Goal: Information Seeking & Learning: Learn about a topic

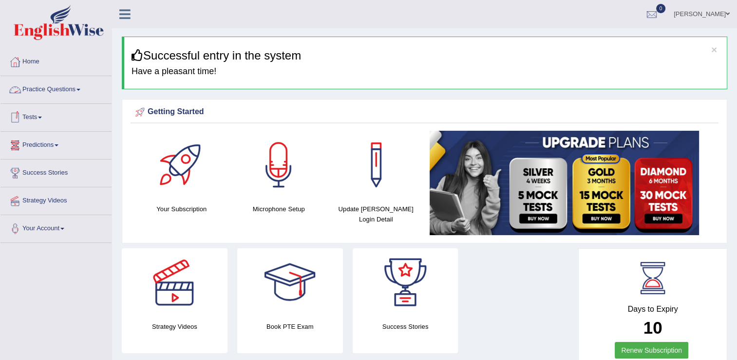
click at [76, 88] on link "Practice Questions" at bounding box center [55, 88] width 111 height 24
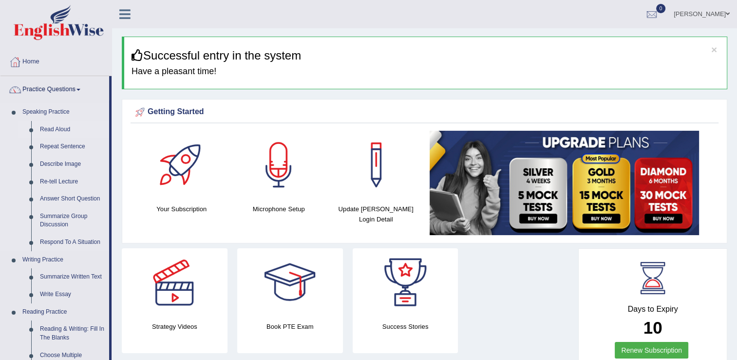
click at [62, 128] on link "Read Aloud" at bounding box center [73, 130] width 74 height 18
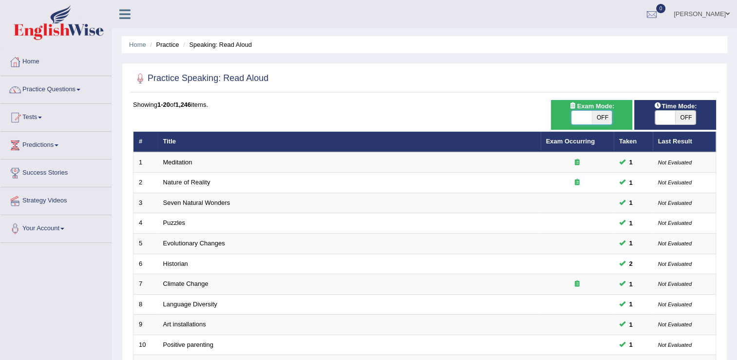
click at [580, 119] on span at bounding box center [582, 118] width 20 height 14
checkbox input "true"
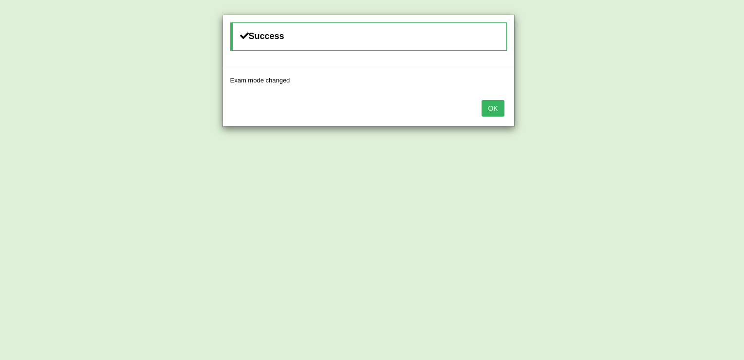
click at [489, 109] on button "OK" at bounding box center [493, 108] width 22 height 17
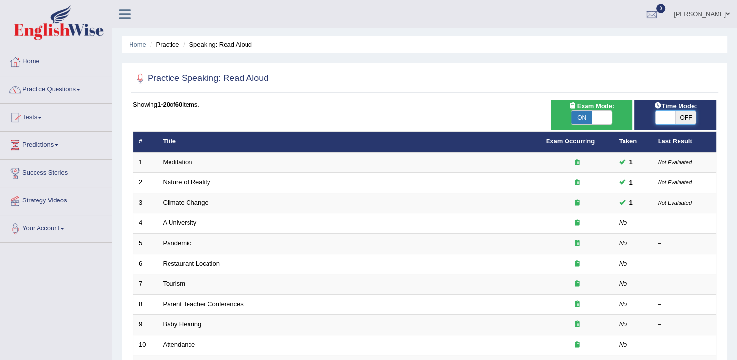
click at [662, 122] on span at bounding box center [665, 118] width 20 height 14
checkbox input "true"
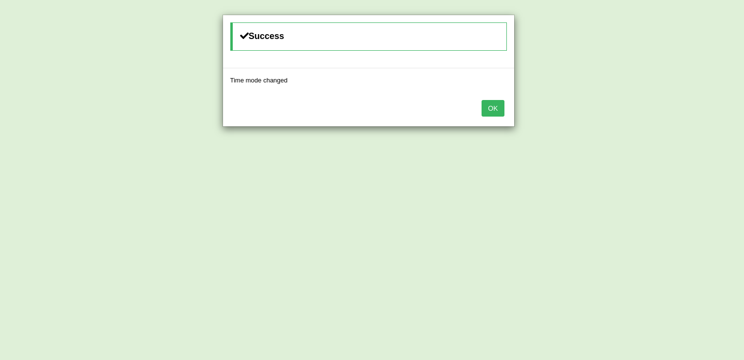
click at [492, 106] on button "OK" at bounding box center [493, 108] width 22 height 17
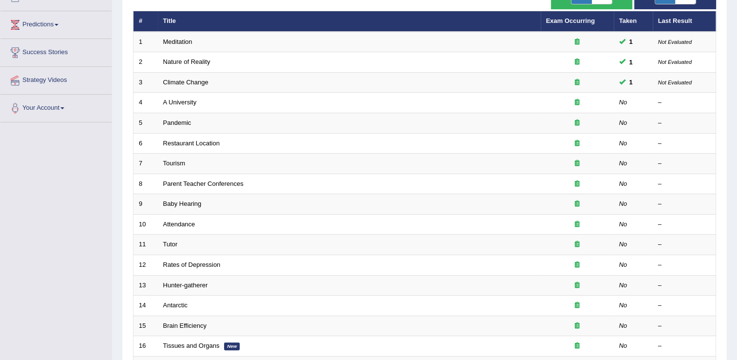
scroll to position [109, 0]
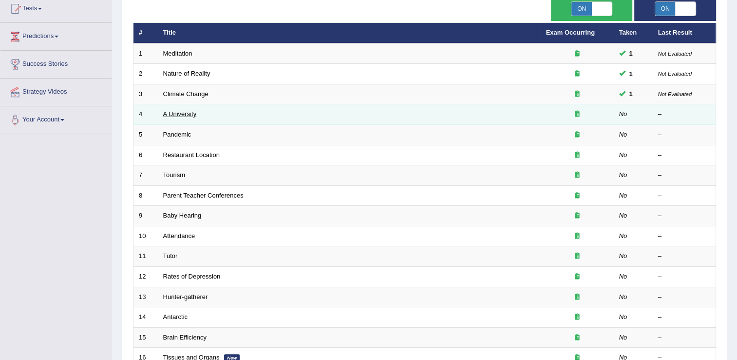
click at [169, 114] on link "A University" at bounding box center [180, 113] width 34 height 7
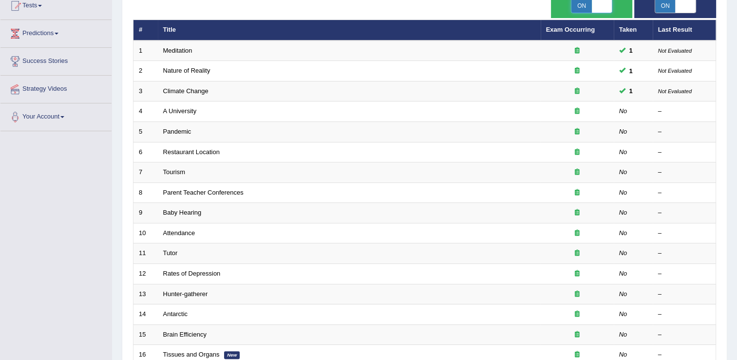
scroll to position [110, 0]
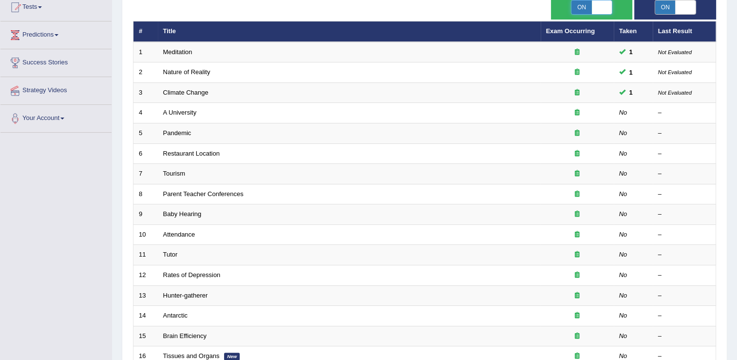
click at [602, 9] on span at bounding box center [602, 7] width 20 height 14
checkbox input "false"
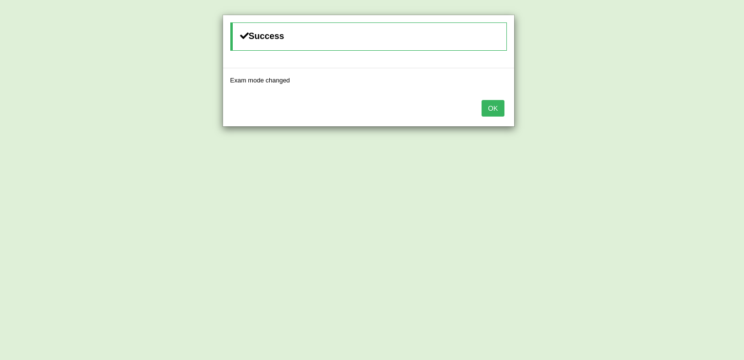
click at [492, 109] on button "OK" at bounding box center [493, 108] width 22 height 17
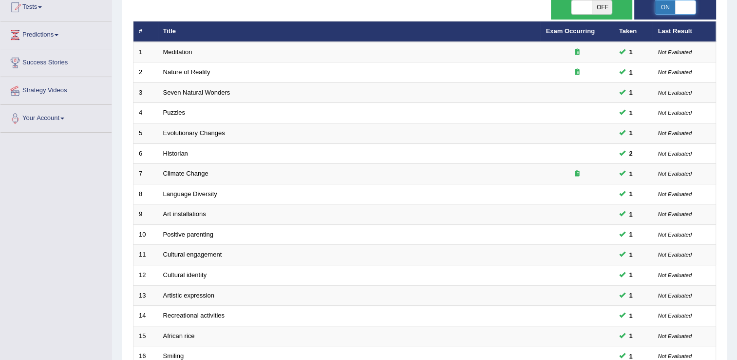
click at [685, 4] on span at bounding box center [685, 7] width 20 height 14
checkbox input "false"
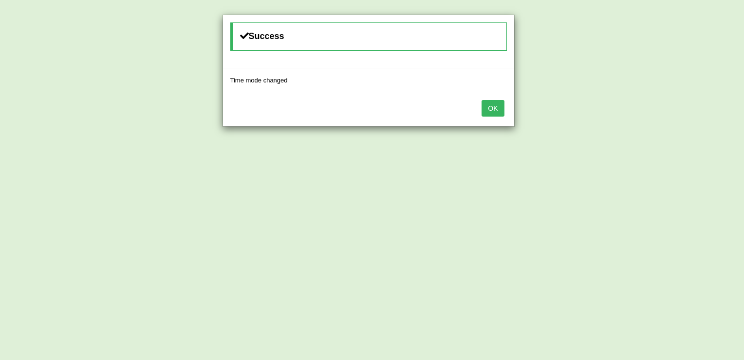
click at [491, 108] on button "OK" at bounding box center [493, 108] width 22 height 17
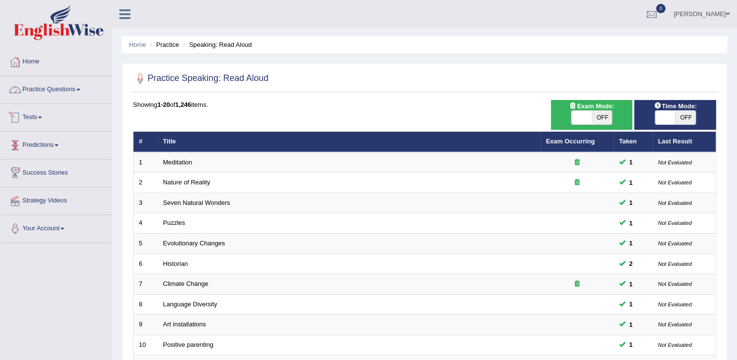
click at [68, 91] on link "Practice Questions" at bounding box center [55, 88] width 111 height 24
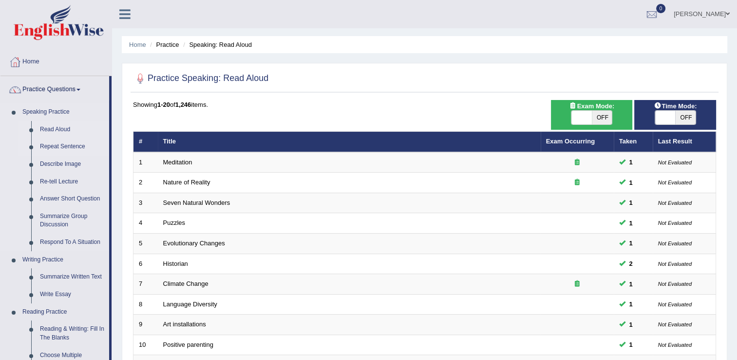
click at [68, 145] on link "Repeat Sentence" at bounding box center [73, 147] width 74 height 18
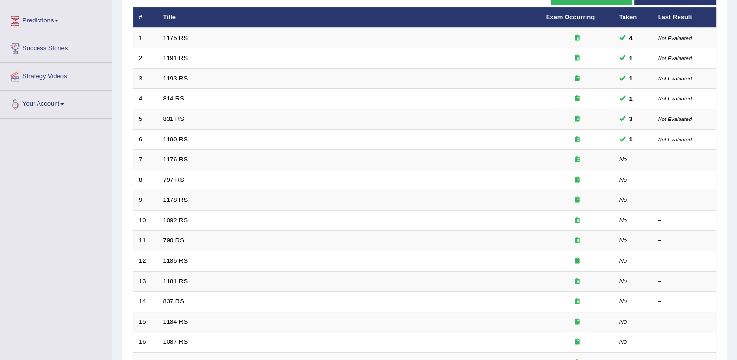
scroll to position [125, 0]
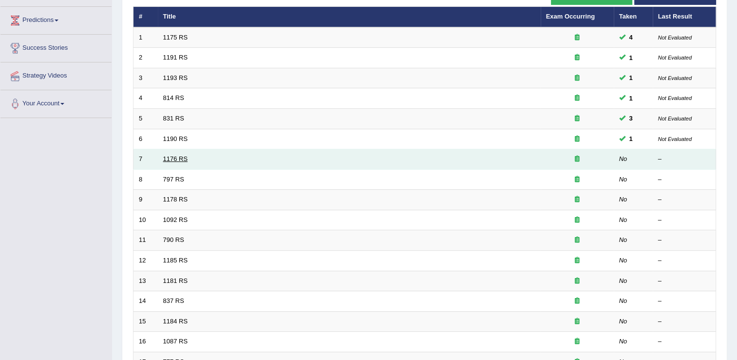
click at [170, 155] on link "1176 RS" at bounding box center [175, 158] width 25 height 7
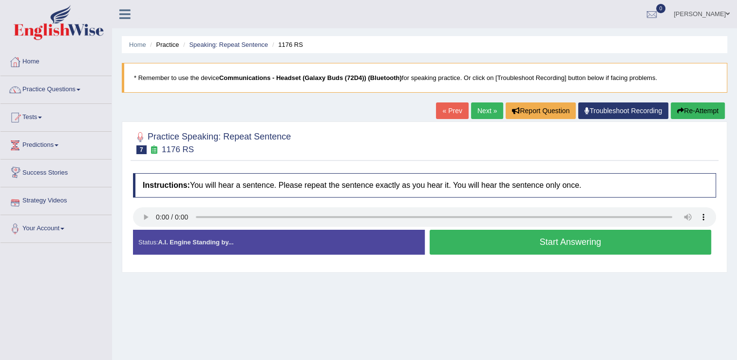
click at [515, 247] on button "Start Answering" at bounding box center [571, 241] width 282 height 25
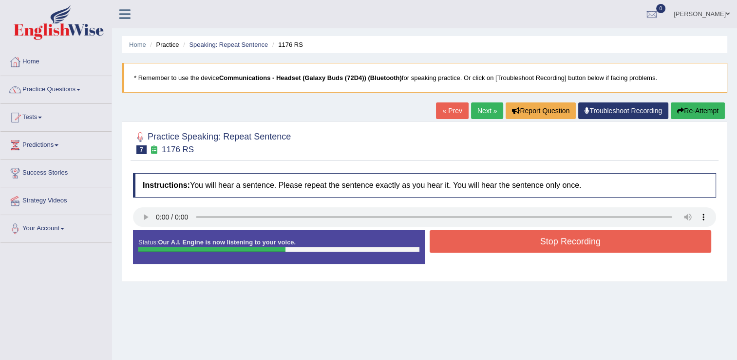
click at [515, 247] on button "Stop Recording" at bounding box center [571, 241] width 282 height 22
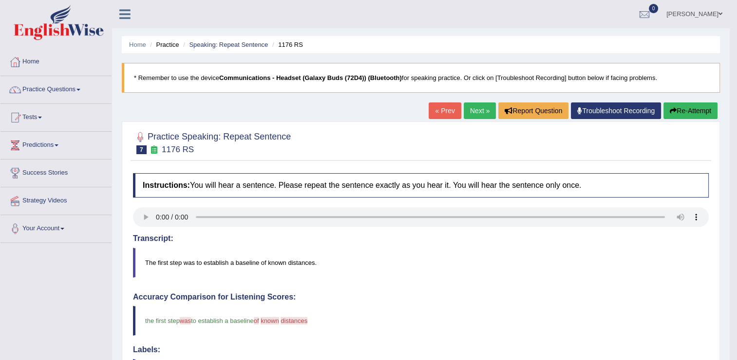
click at [472, 108] on link "Next »" at bounding box center [480, 110] width 32 height 17
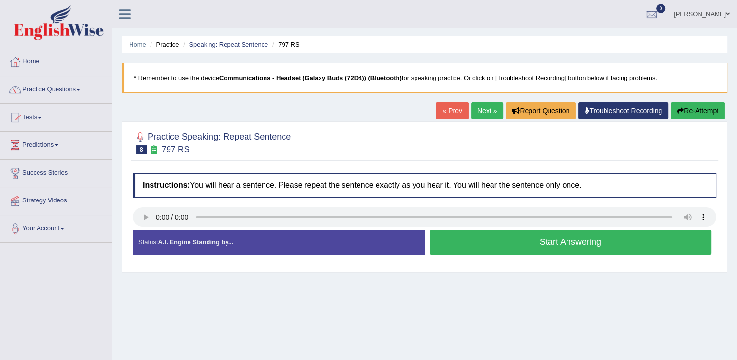
click at [452, 241] on button "Start Answering" at bounding box center [571, 241] width 282 height 25
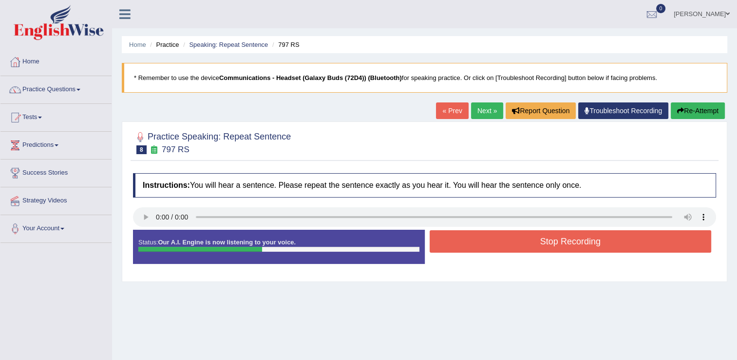
click at [476, 240] on button "Stop Recording" at bounding box center [571, 241] width 282 height 22
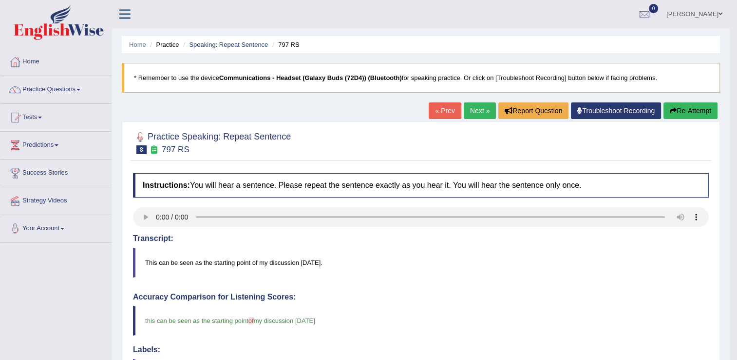
click at [479, 105] on link "Next »" at bounding box center [480, 110] width 32 height 17
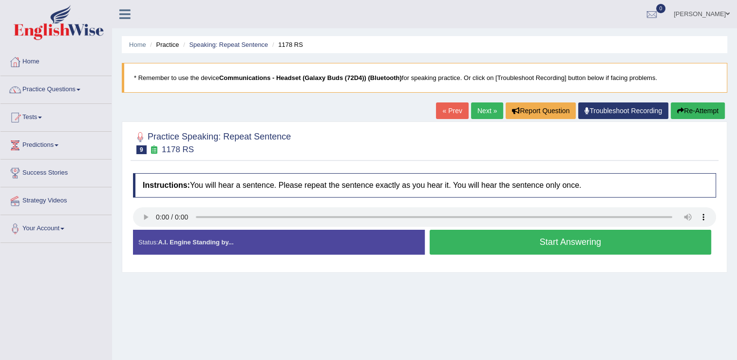
click at [452, 247] on button "Start Answering" at bounding box center [571, 241] width 282 height 25
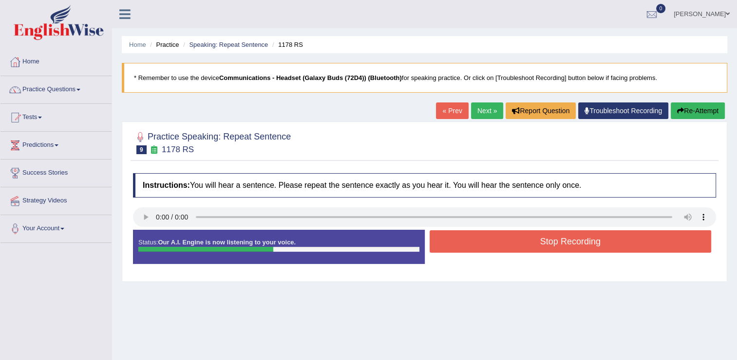
click at [452, 247] on button "Stop Recording" at bounding box center [571, 241] width 282 height 22
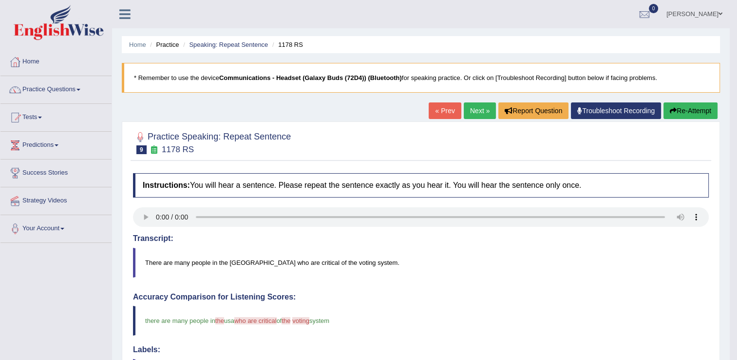
click at [482, 107] on link "Next »" at bounding box center [480, 110] width 32 height 17
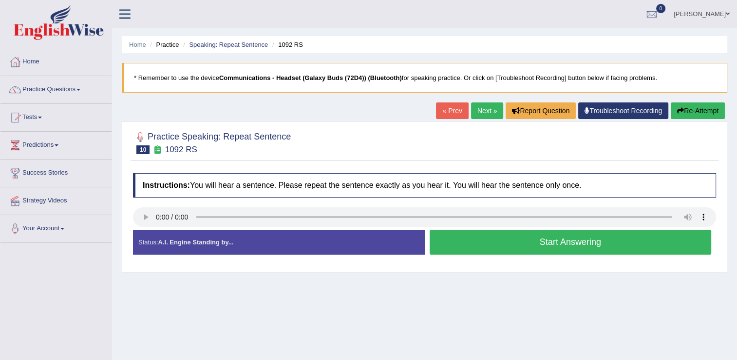
click at [493, 241] on button "Start Answering" at bounding box center [571, 241] width 282 height 25
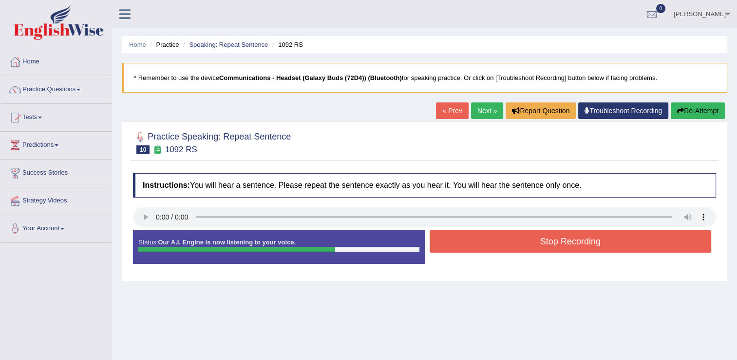
click at [482, 245] on button "Stop Recording" at bounding box center [571, 241] width 282 height 22
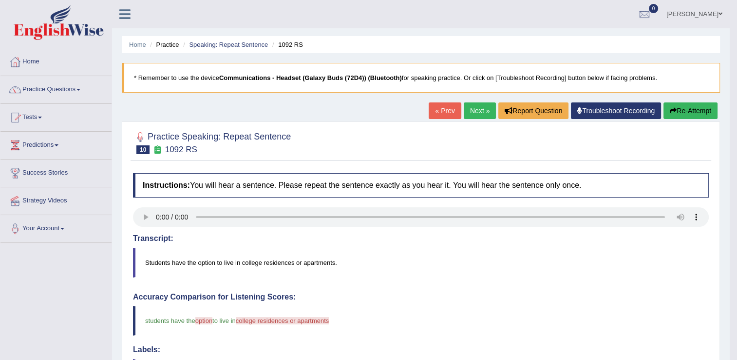
click at [474, 110] on link "Next »" at bounding box center [480, 110] width 32 height 17
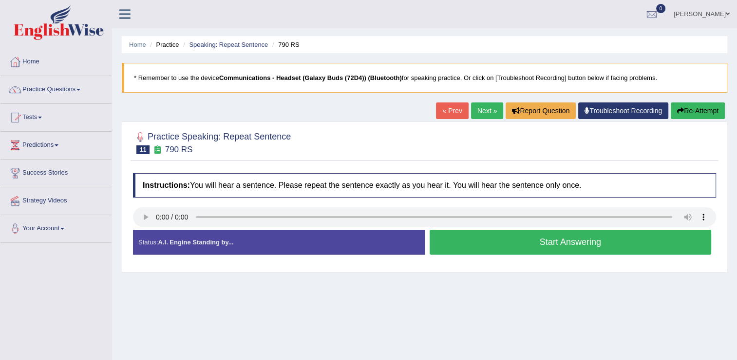
click at [441, 235] on button "Start Answering" at bounding box center [571, 241] width 282 height 25
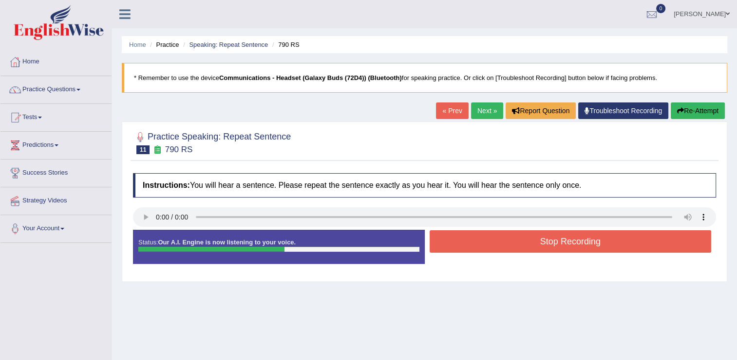
click at [459, 249] on button "Stop Recording" at bounding box center [571, 241] width 282 height 22
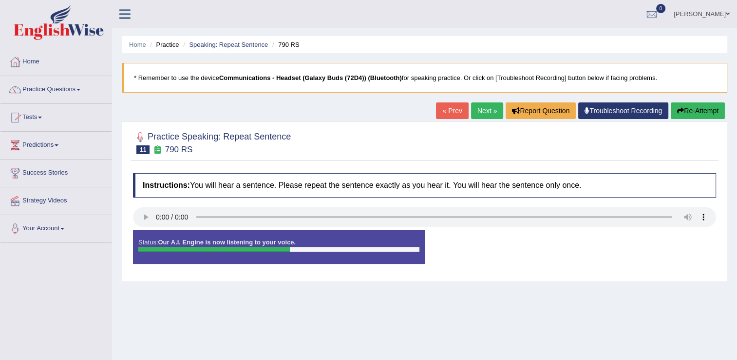
click at [459, 249] on div "Status: Our A.I. Engine is now listening to your voice. Start Answering Stop Re…" at bounding box center [424, 251] width 583 height 44
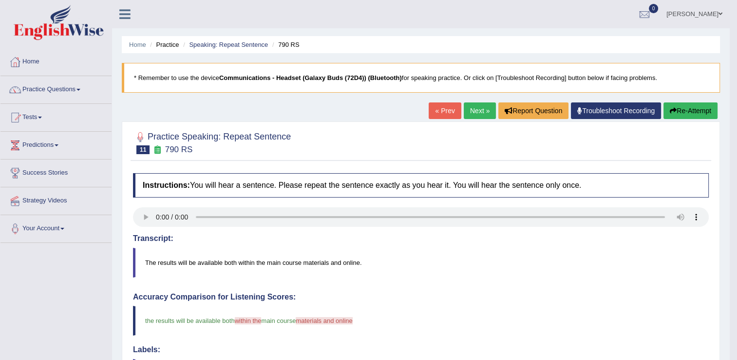
click at [479, 116] on link "Next »" at bounding box center [480, 110] width 32 height 17
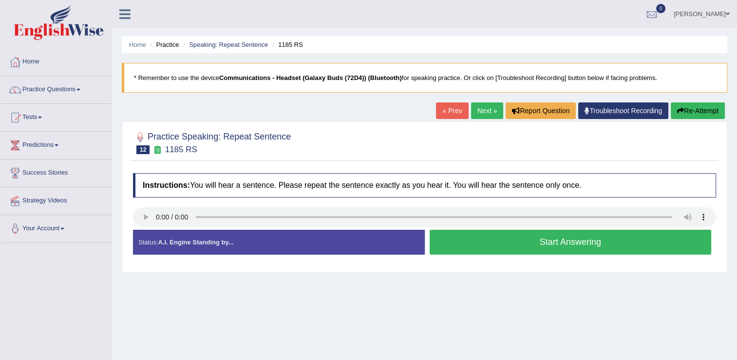
click at [470, 244] on button "Start Answering" at bounding box center [571, 241] width 282 height 25
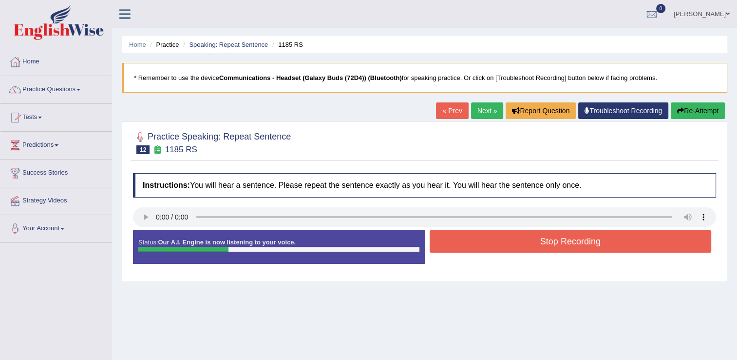
click at [470, 244] on button "Stop Recording" at bounding box center [571, 241] width 282 height 22
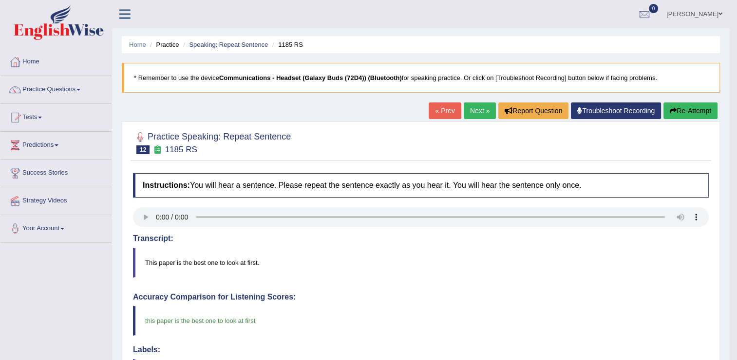
click at [482, 106] on link "Next »" at bounding box center [480, 110] width 32 height 17
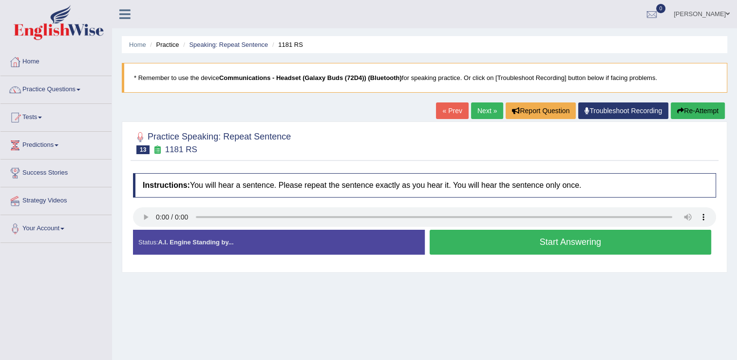
click at [485, 246] on button "Start Answering" at bounding box center [571, 241] width 282 height 25
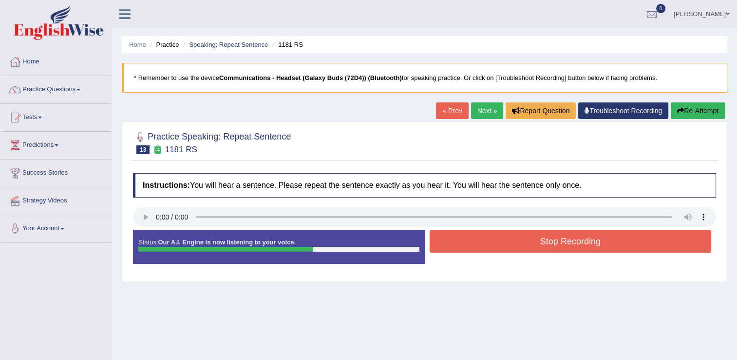
click at [485, 246] on button "Stop Recording" at bounding box center [571, 241] width 282 height 22
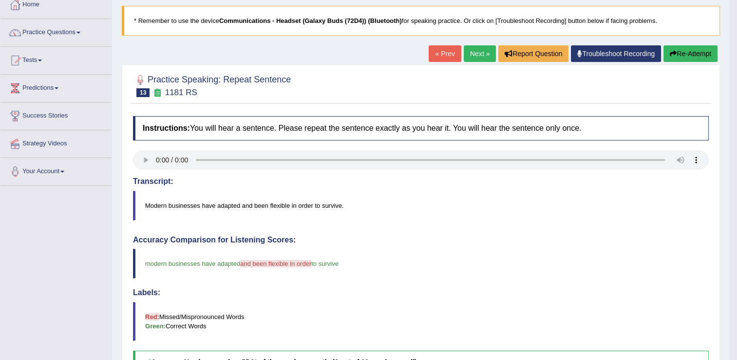
scroll to position [37, 0]
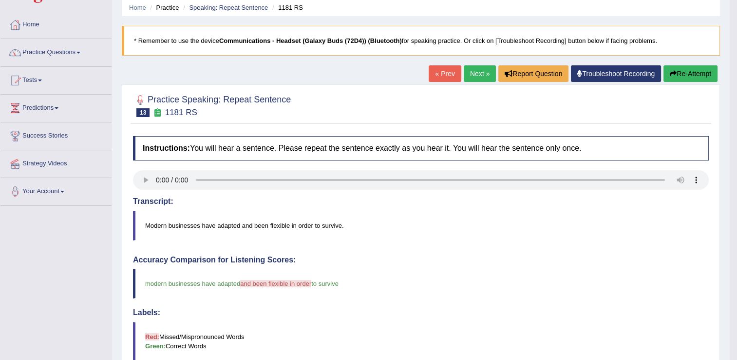
click at [468, 71] on link "Next »" at bounding box center [480, 73] width 32 height 17
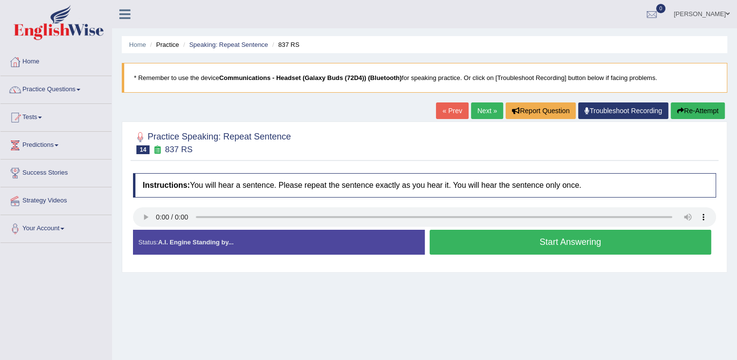
click at [509, 235] on button "Start Answering" at bounding box center [571, 241] width 282 height 25
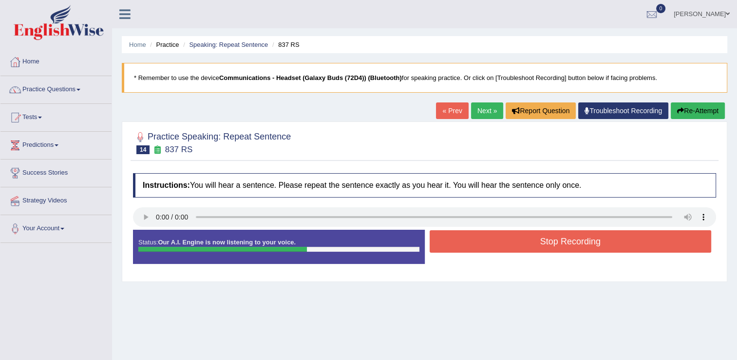
click at [509, 235] on button "Stop Recording" at bounding box center [571, 241] width 282 height 22
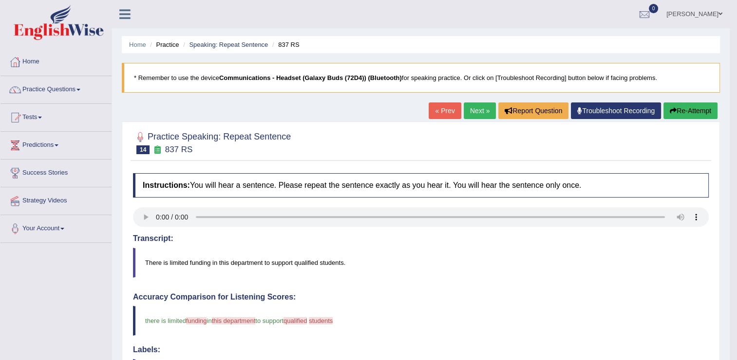
click at [475, 109] on link "Next »" at bounding box center [480, 110] width 32 height 17
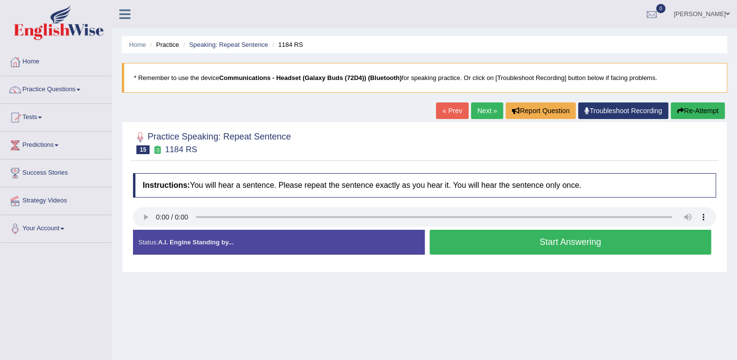
click at [484, 243] on button "Start Answering" at bounding box center [571, 241] width 282 height 25
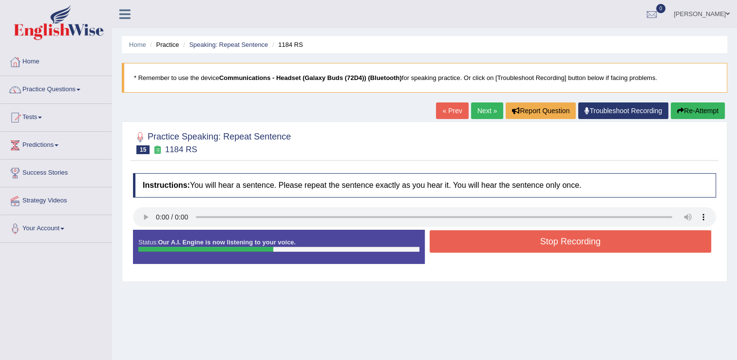
click at [484, 243] on button "Stop Recording" at bounding box center [571, 241] width 282 height 22
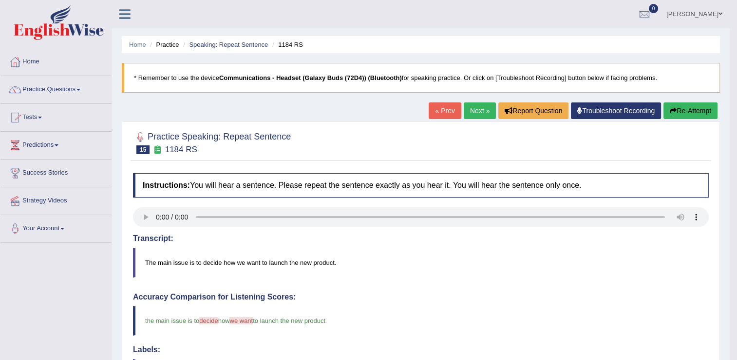
click at [478, 111] on link "Next »" at bounding box center [480, 110] width 32 height 17
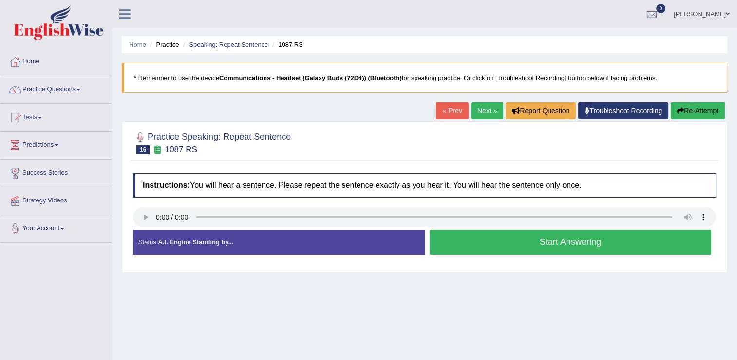
click at [477, 239] on button "Start Answering" at bounding box center [571, 241] width 282 height 25
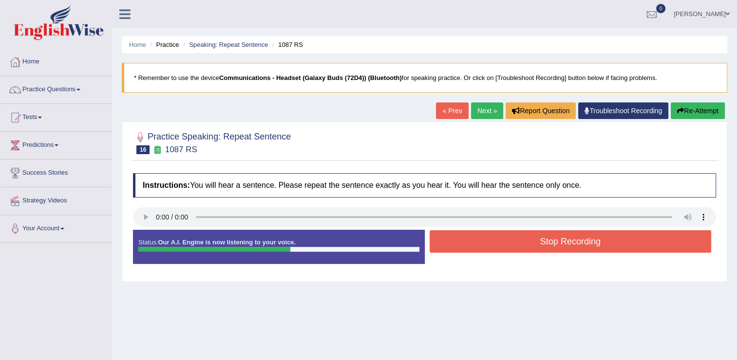
click at [496, 238] on button "Stop Recording" at bounding box center [571, 241] width 282 height 22
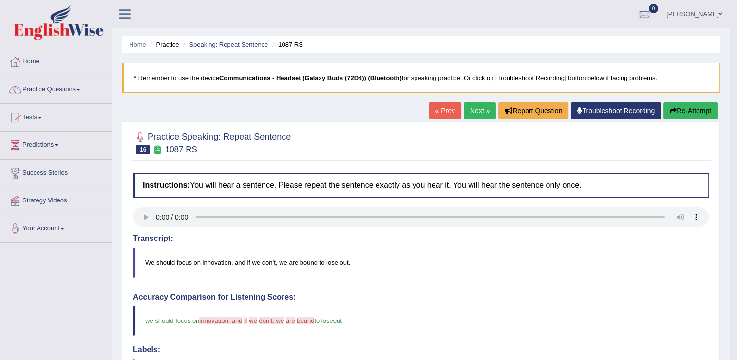
drag, startPoint x: 741, startPoint y: 163, endPoint x: 740, endPoint y: 190, distance: 26.8
click at [477, 108] on link "Next »" at bounding box center [480, 110] width 32 height 17
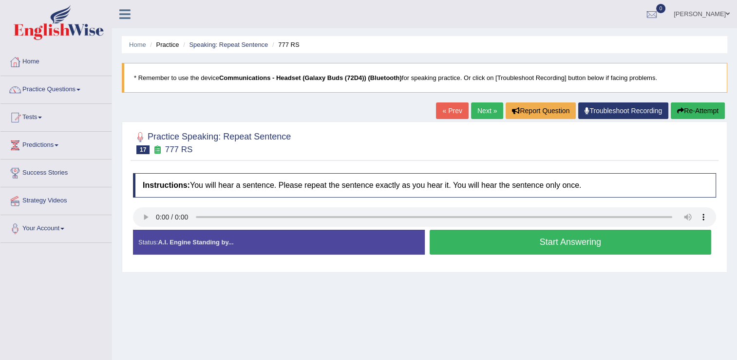
click at [446, 248] on button "Start Answering" at bounding box center [571, 241] width 282 height 25
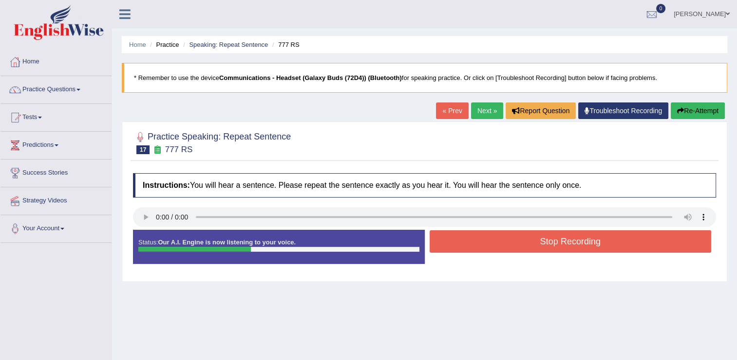
click at [446, 248] on button "Stop Recording" at bounding box center [571, 241] width 282 height 22
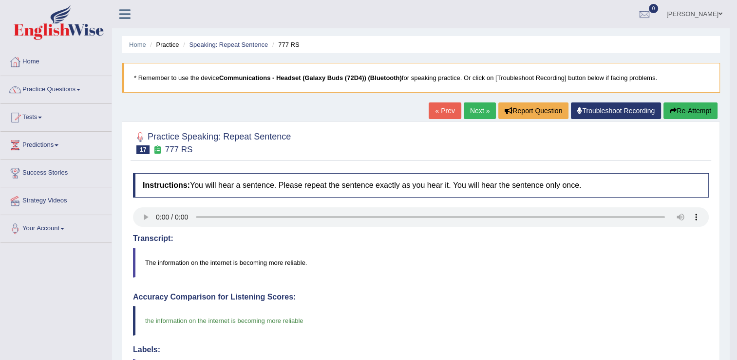
click at [480, 113] on link "Next »" at bounding box center [480, 110] width 32 height 17
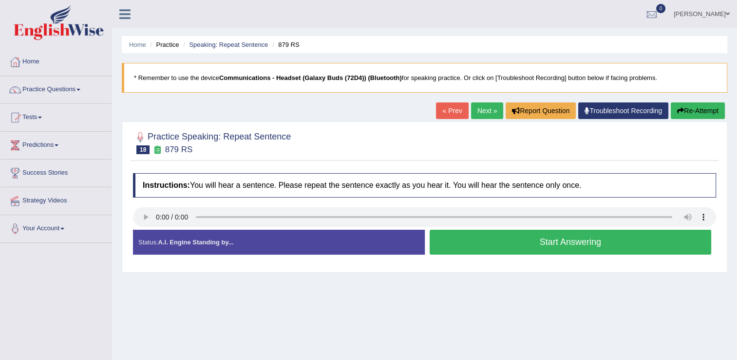
click at [478, 246] on button "Start Answering" at bounding box center [571, 241] width 282 height 25
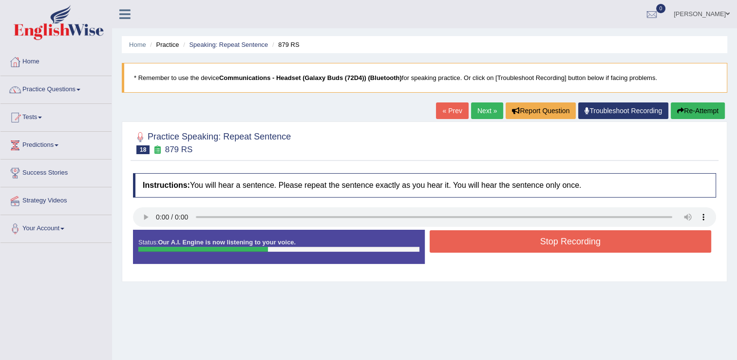
click at [478, 246] on button "Stop Recording" at bounding box center [571, 241] width 282 height 22
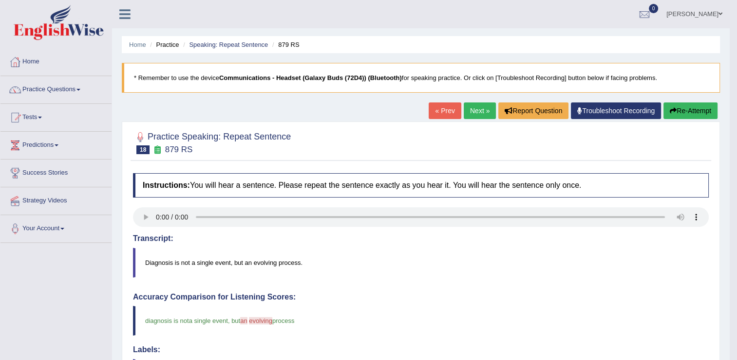
click at [471, 108] on link "Next »" at bounding box center [480, 110] width 32 height 17
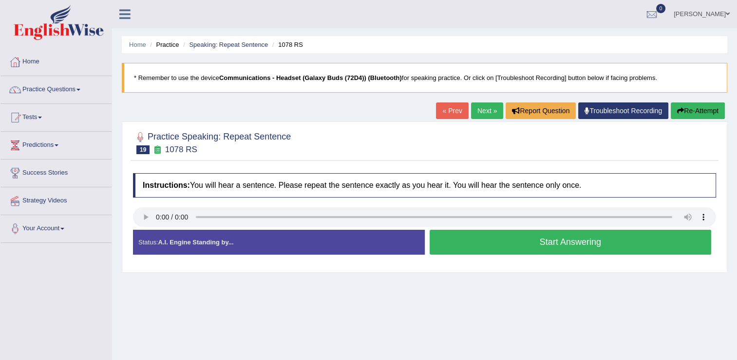
click at [513, 242] on button "Start Answering" at bounding box center [571, 241] width 282 height 25
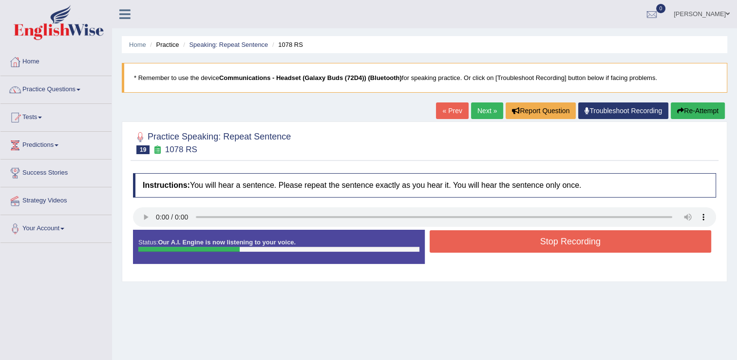
click at [513, 242] on button "Stop Recording" at bounding box center [571, 241] width 282 height 22
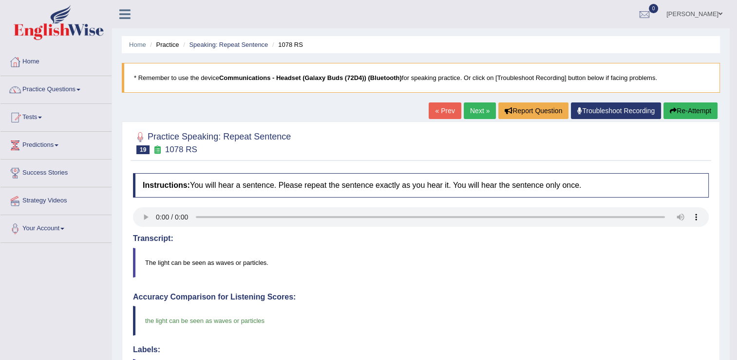
click at [468, 112] on link "Next »" at bounding box center [480, 110] width 32 height 17
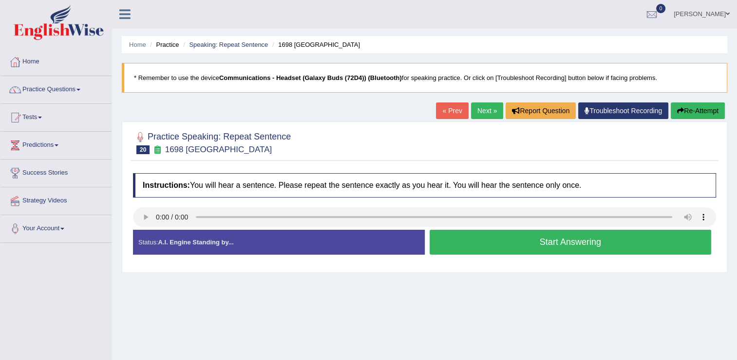
click at [478, 239] on button "Start Answering" at bounding box center [571, 241] width 282 height 25
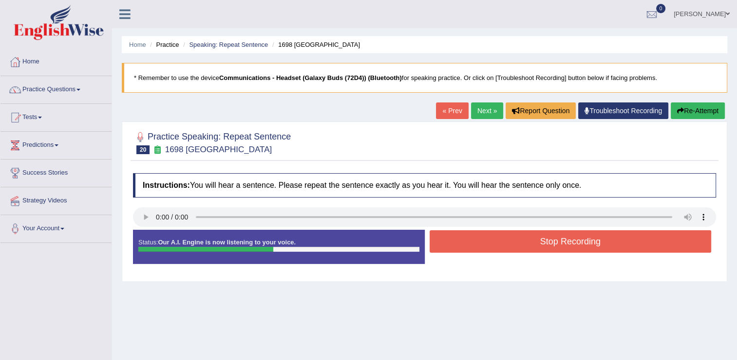
click at [478, 239] on button "Stop Recording" at bounding box center [571, 241] width 282 height 22
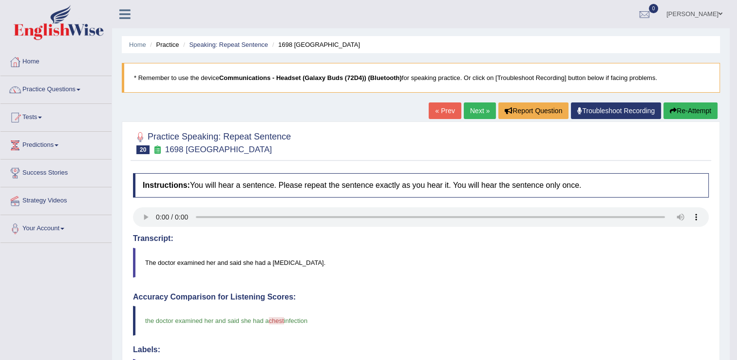
click at [479, 115] on link "Next »" at bounding box center [480, 110] width 32 height 17
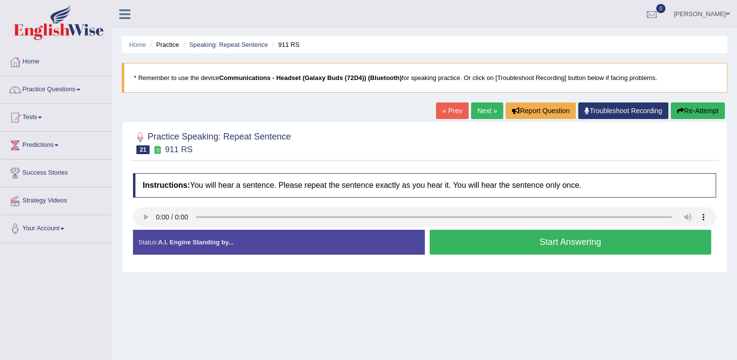
click at [474, 246] on button "Start Answering" at bounding box center [571, 241] width 282 height 25
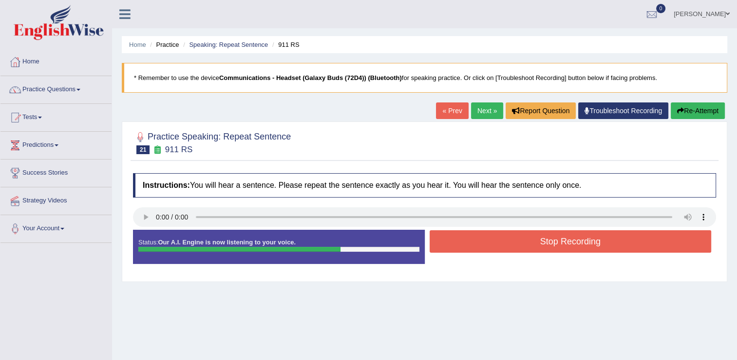
click at [474, 246] on button "Stop Recording" at bounding box center [571, 241] width 282 height 22
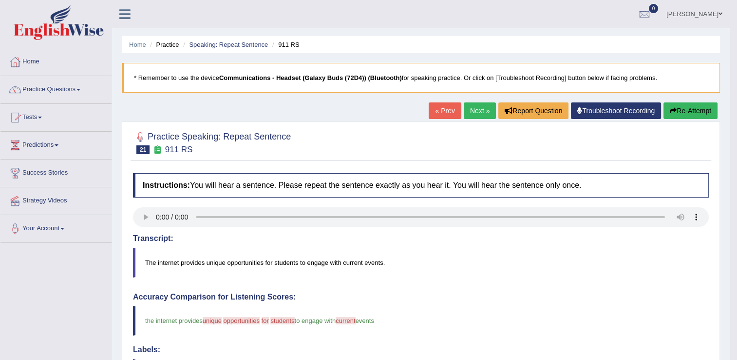
click at [478, 110] on link "Next »" at bounding box center [480, 110] width 32 height 17
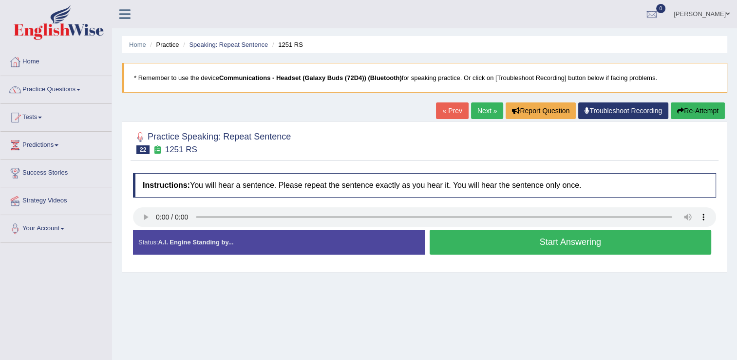
click at [459, 244] on button "Start Answering" at bounding box center [571, 241] width 282 height 25
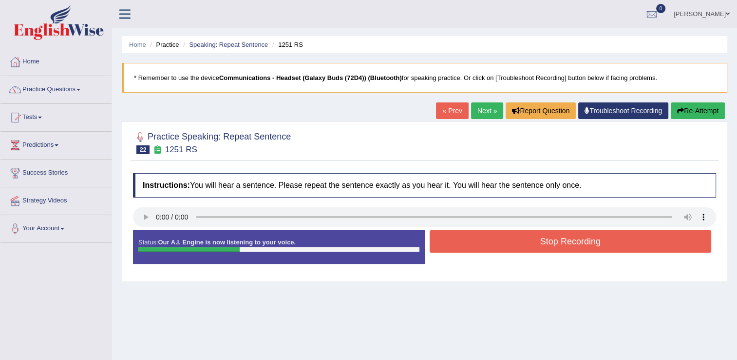
click at [459, 244] on button "Stop Recording" at bounding box center [571, 241] width 282 height 22
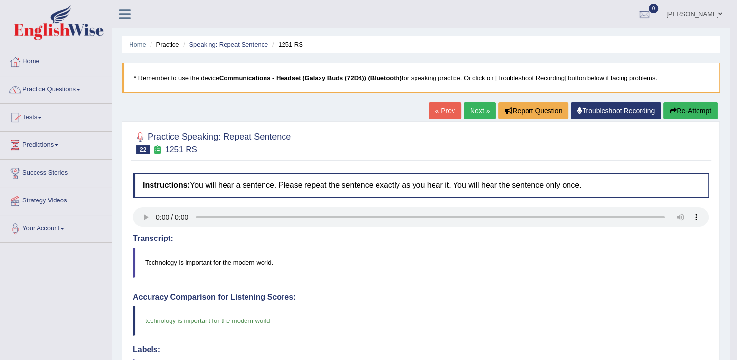
click at [479, 109] on link "Next »" at bounding box center [480, 110] width 32 height 17
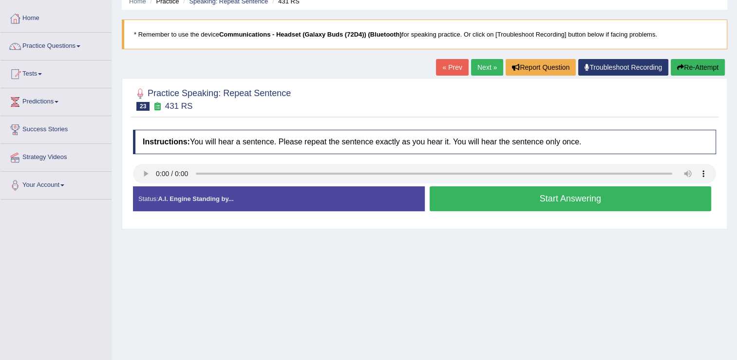
scroll to position [52, 0]
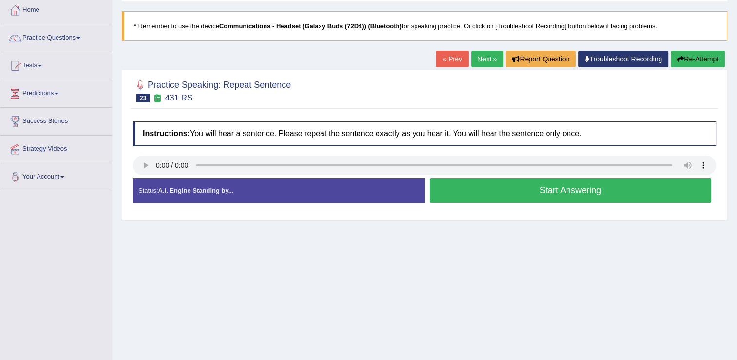
click at [455, 194] on button "Start Answering" at bounding box center [571, 190] width 282 height 25
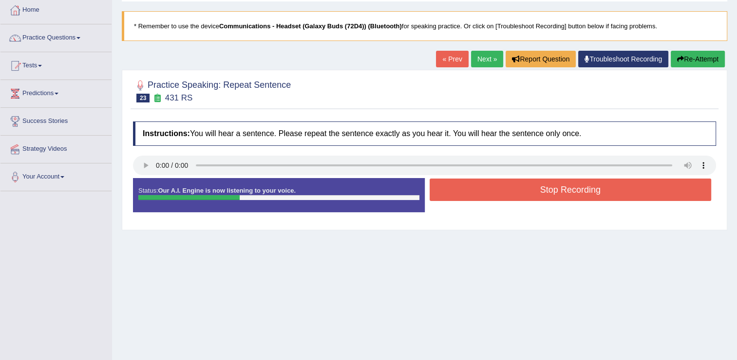
click at [455, 194] on button "Stop Recording" at bounding box center [571, 189] width 282 height 22
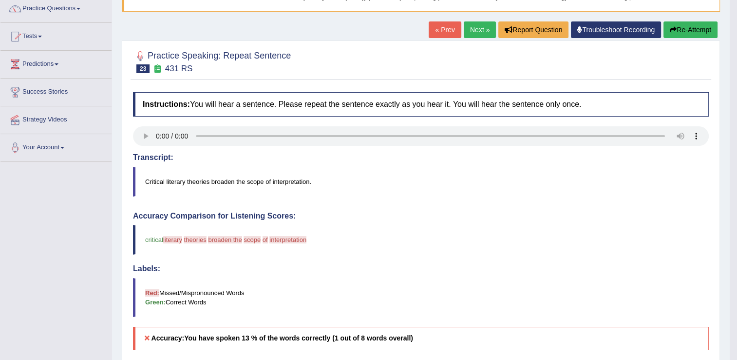
scroll to position [78, 0]
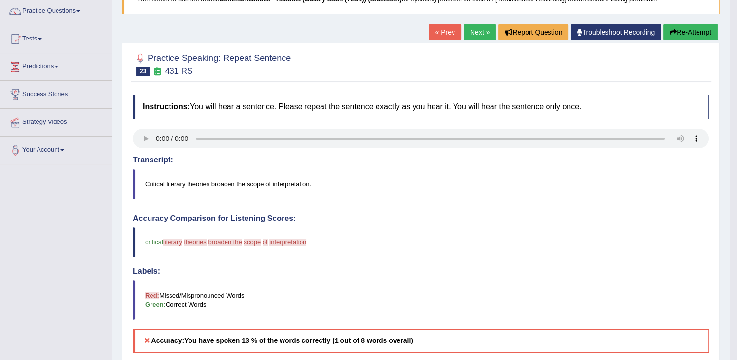
click at [472, 30] on link "Next »" at bounding box center [480, 32] width 32 height 17
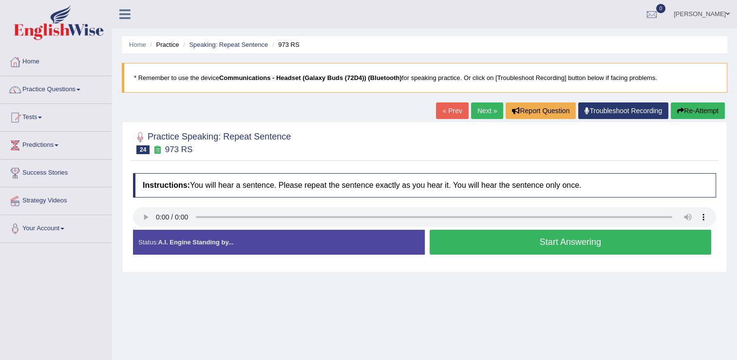
click at [470, 237] on button "Start Answering" at bounding box center [571, 241] width 282 height 25
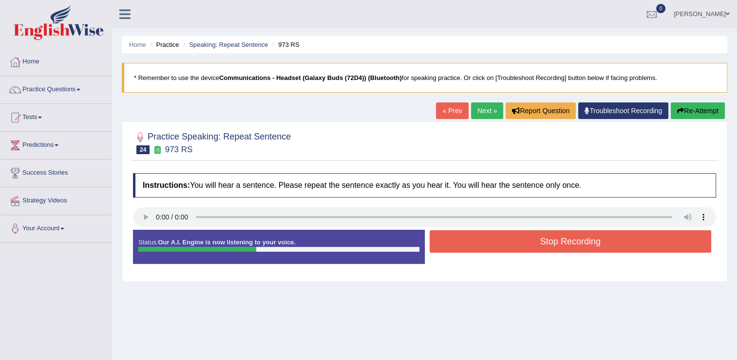
click at [470, 237] on button "Stop Recording" at bounding box center [571, 241] width 282 height 22
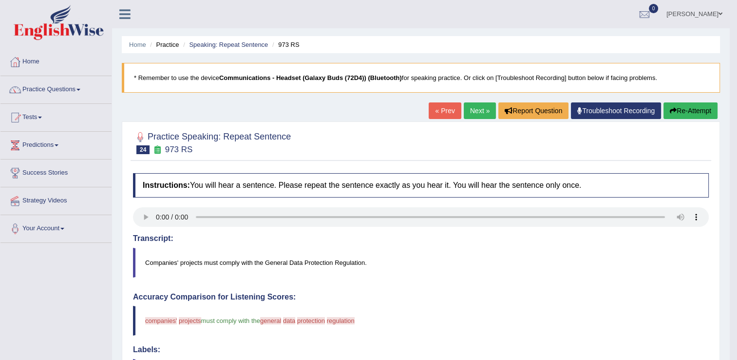
click at [481, 107] on link "Next »" at bounding box center [480, 110] width 32 height 17
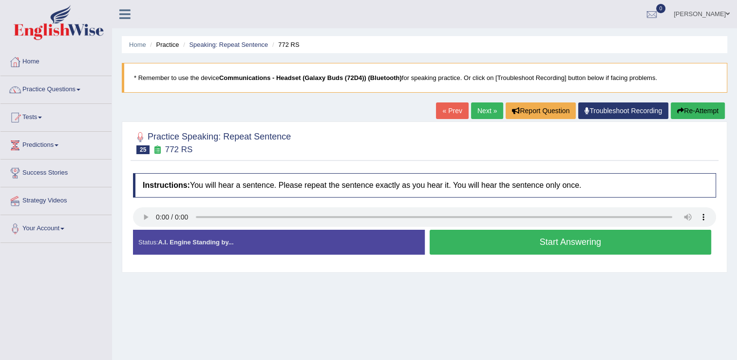
click at [512, 246] on button "Start Answering" at bounding box center [571, 241] width 282 height 25
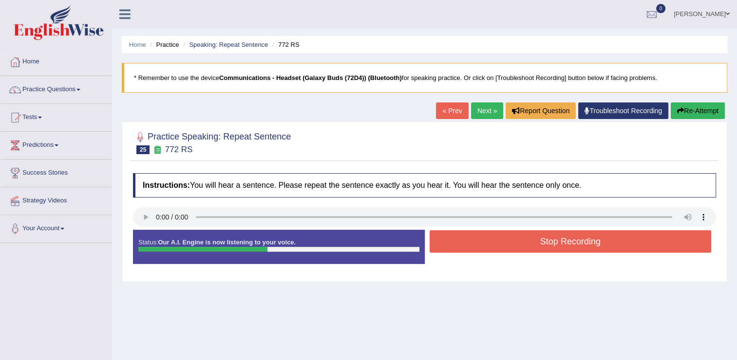
click at [512, 246] on button "Stop Recording" at bounding box center [571, 241] width 282 height 22
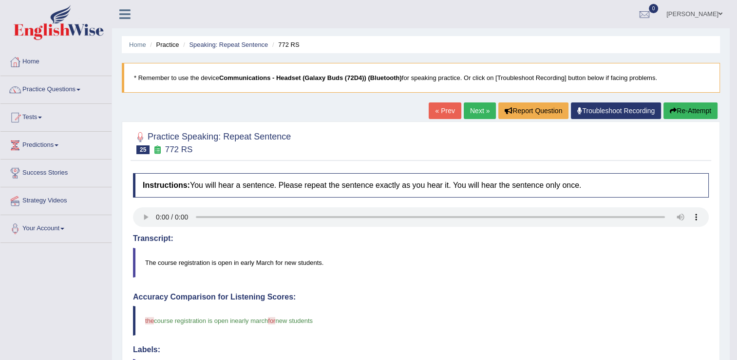
click at [479, 114] on link "Next »" at bounding box center [480, 110] width 32 height 17
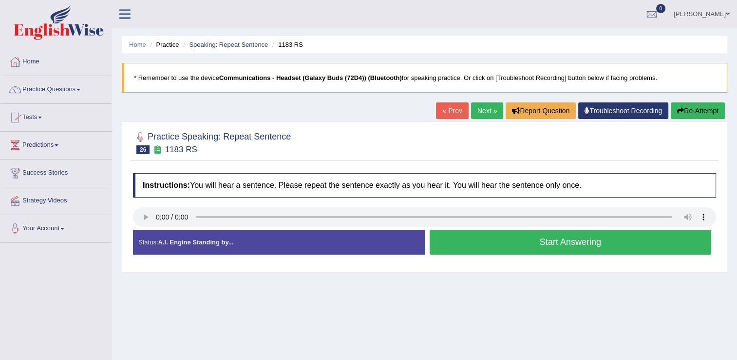
click at [491, 245] on button "Start Answering" at bounding box center [571, 241] width 282 height 25
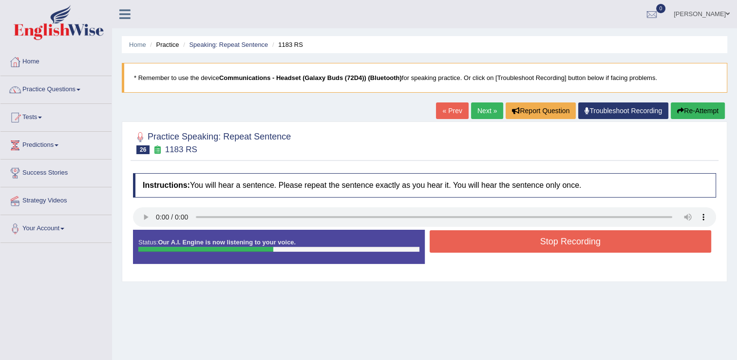
click at [491, 245] on button "Stop Recording" at bounding box center [571, 241] width 282 height 22
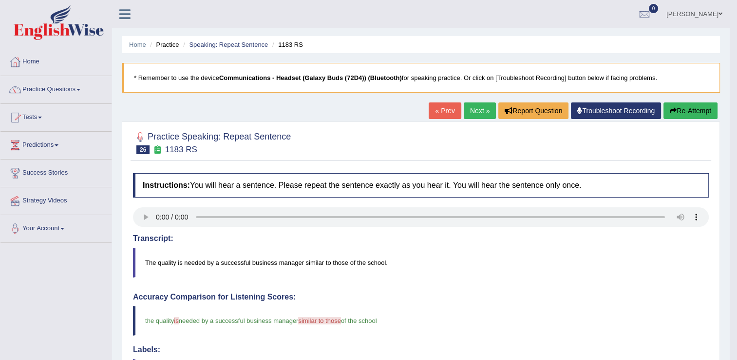
drag, startPoint x: 739, startPoint y: 195, endPoint x: 743, endPoint y: 201, distance: 6.6
click at [472, 106] on link "Next »" at bounding box center [480, 110] width 32 height 17
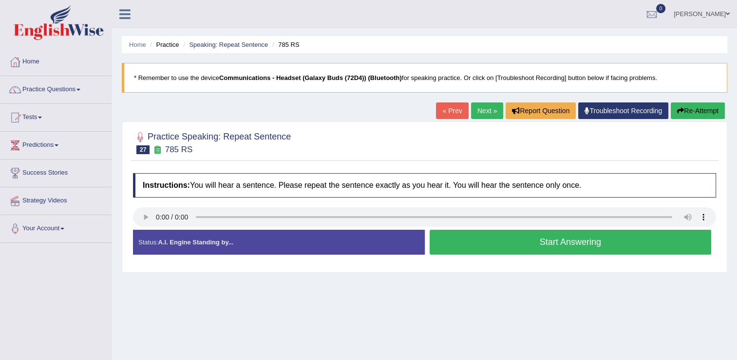
click at [575, 252] on button "Start Answering" at bounding box center [571, 241] width 282 height 25
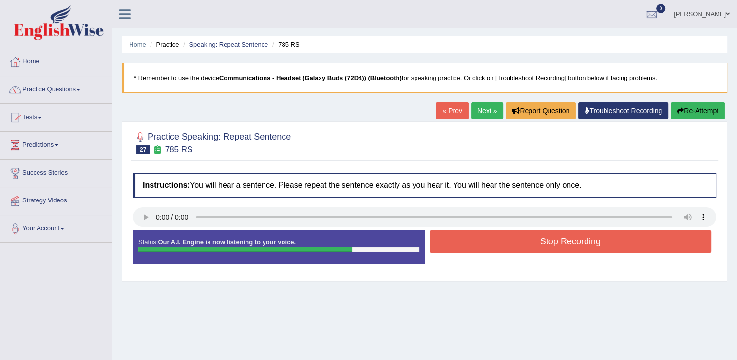
click at [502, 247] on button "Stop Recording" at bounding box center [571, 241] width 282 height 22
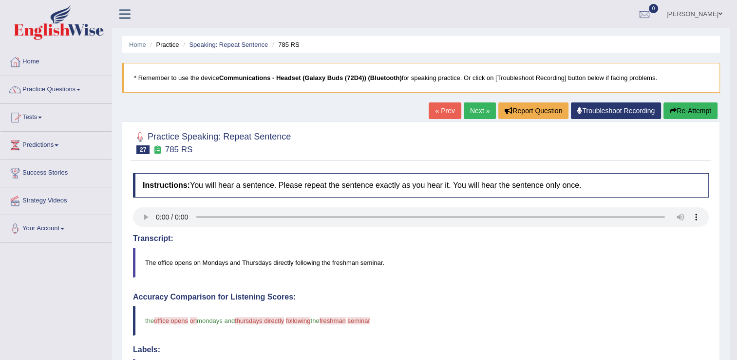
click at [473, 113] on link "Next »" at bounding box center [480, 110] width 32 height 17
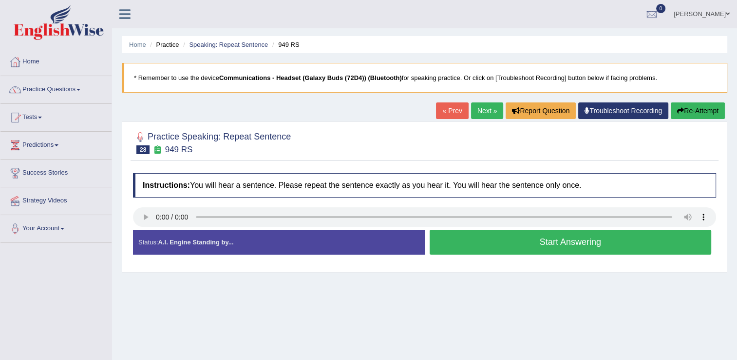
click at [530, 240] on button "Start Answering" at bounding box center [571, 241] width 282 height 25
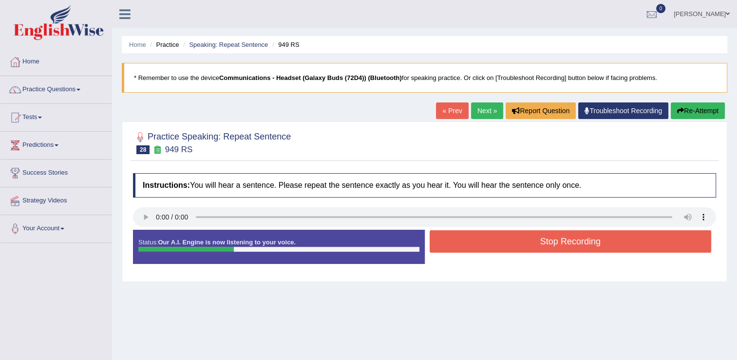
click at [530, 240] on button "Stop Recording" at bounding box center [571, 241] width 282 height 22
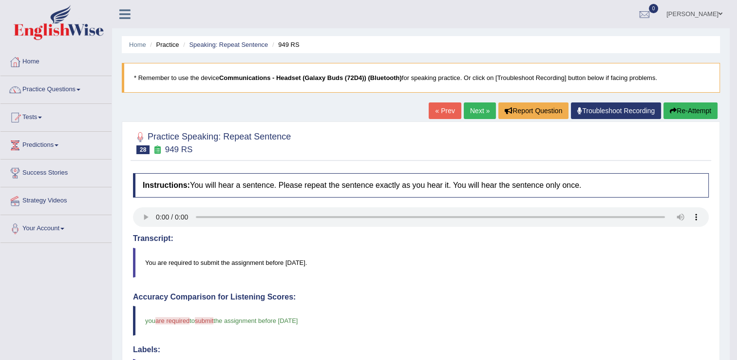
click at [476, 115] on link "Next »" at bounding box center [480, 110] width 32 height 17
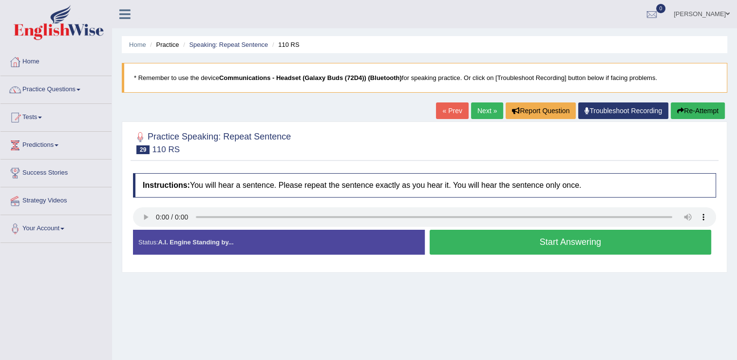
click at [524, 239] on button "Start Answering" at bounding box center [571, 241] width 282 height 25
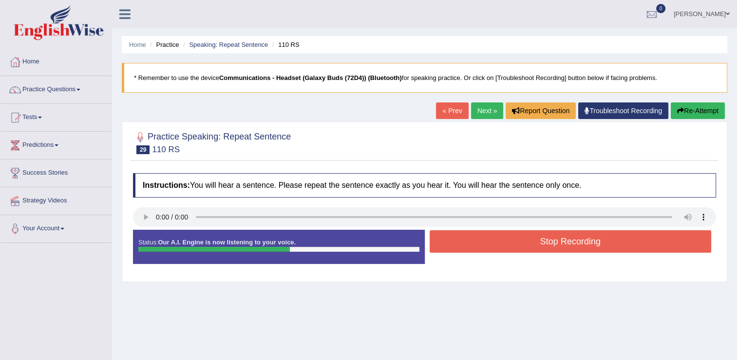
click at [524, 239] on button "Stop Recording" at bounding box center [571, 241] width 282 height 22
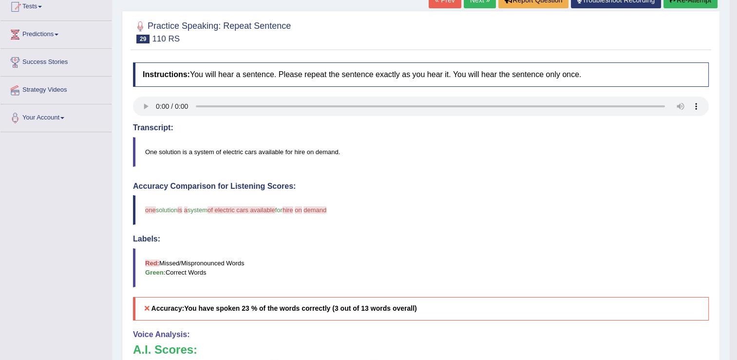
scroll to position [92, 0]
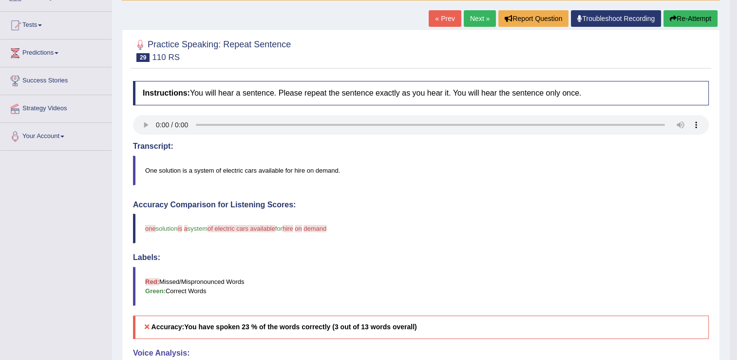
click at [477, 16] on link "Next »" at bounding box center [480, 18] width 32 height 17
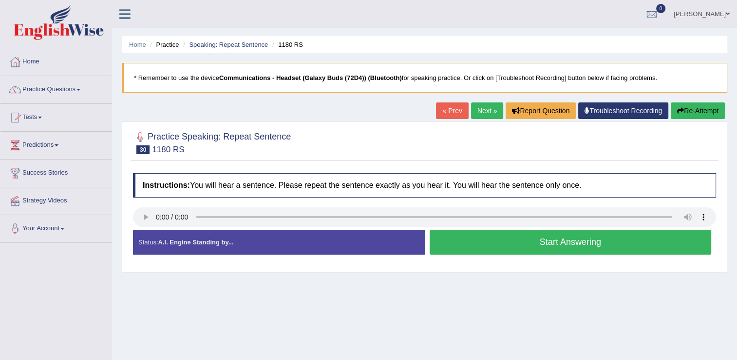
click at [448, 246] on button "Start Answering" at bounding box center [571, 241] width 282 height 25
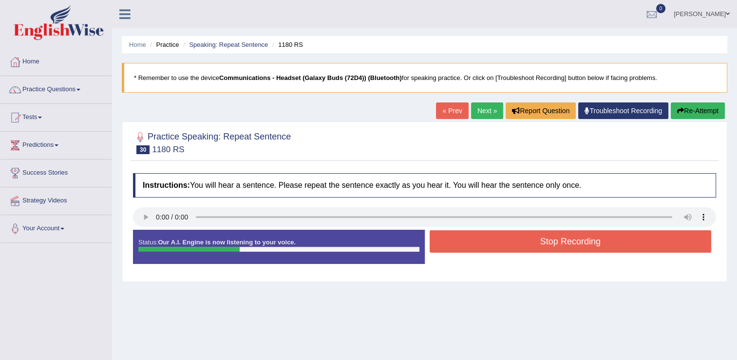
click at [448, 246] on button "Stop Recording" at bounding box center [571, 241] width 282 height 22
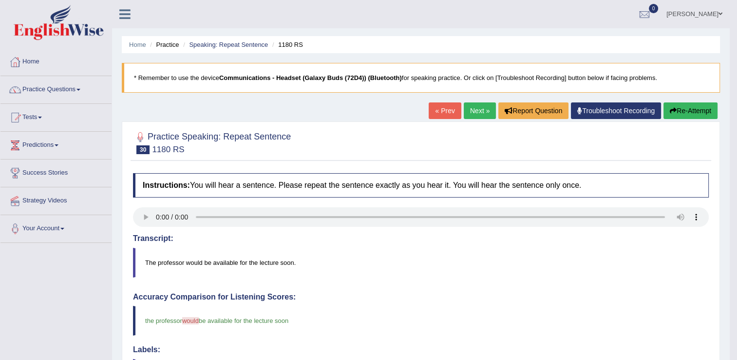
click at [488, 112] on link "Next »" at bounding box center [480, 110] width 32 height 17
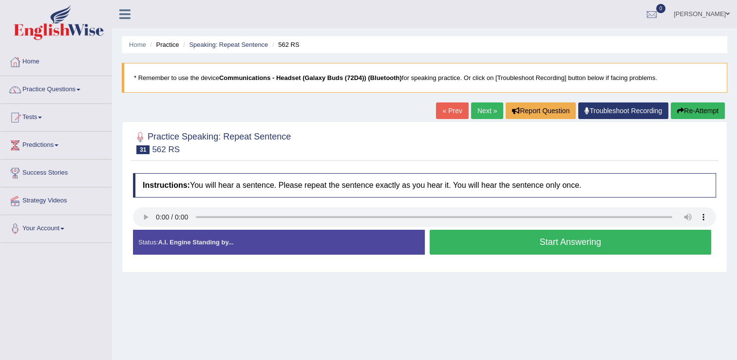
click at [477, 243] on button "Start Answering" at bounding box center [571, 241] width 282 height 25
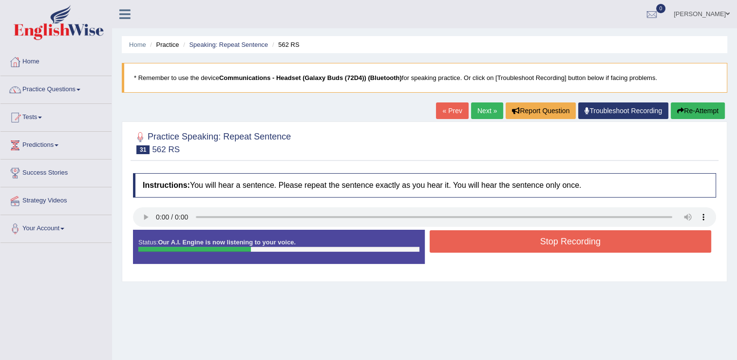
click at [477, 243] on button "Stop Recording" at bounding box center [571, 241] width 282 height 22
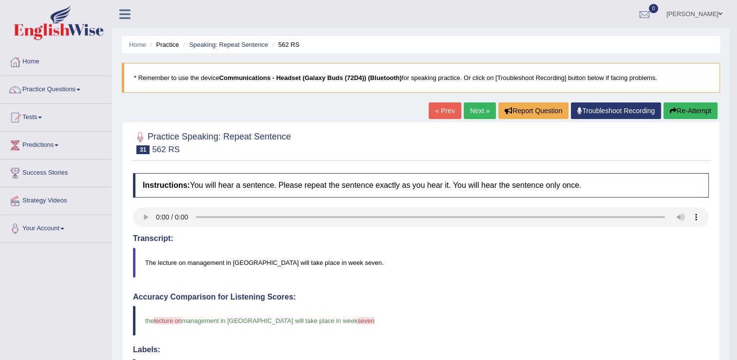
drag, startPoint x: 741, startPoint y: 106, endPoint x: 709, endPoint y: -4, distance: 115.2
click at [709, 0] on html "Toggle navigation Home Practice Questions Speaking Practice Read Aloud Repeat S…" at bounding box center [368, 180] width 737 height 360
click at [57, 96] on link "Practice Questions" at bounding box center [55, 88] width 111 height 24
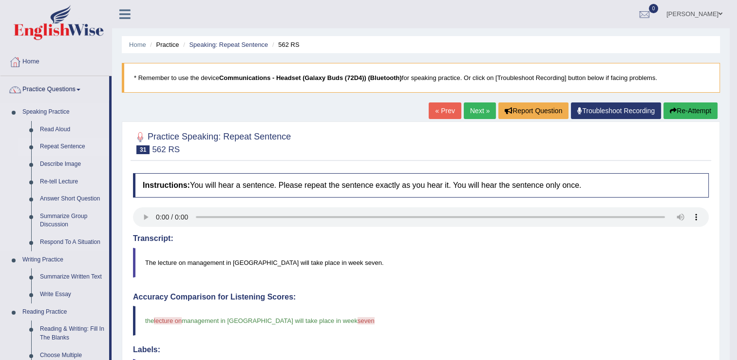
click at [60, 144] on link "Repeat Sentence" at bounding box center [73, 147] width 74 height 18
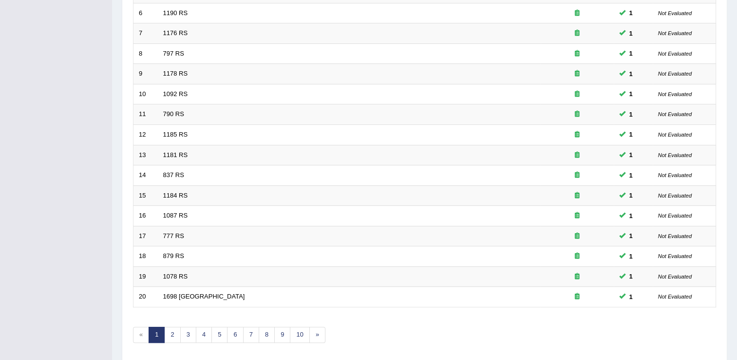
scroll to position [269, 0]
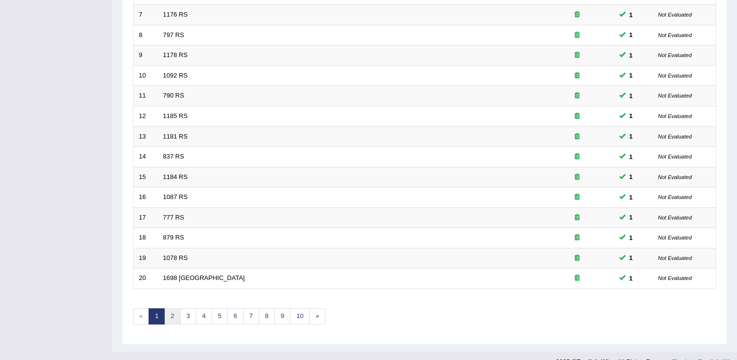
click at [170, 316] on link "2" at bounding box center [172, 316] width 16 height 16
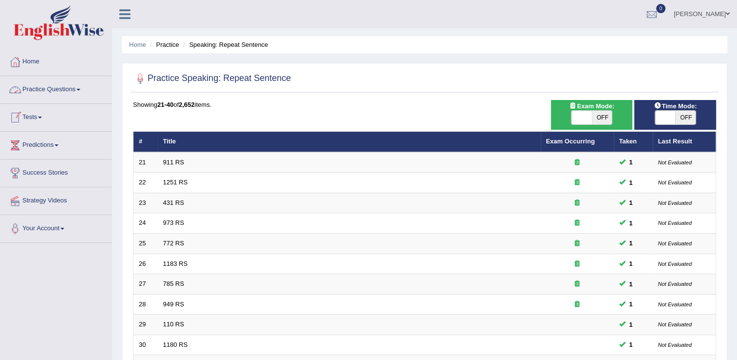
click at [60, 89] on link "Practice Questions" at bounding box center [55, 88] width 111 height 24
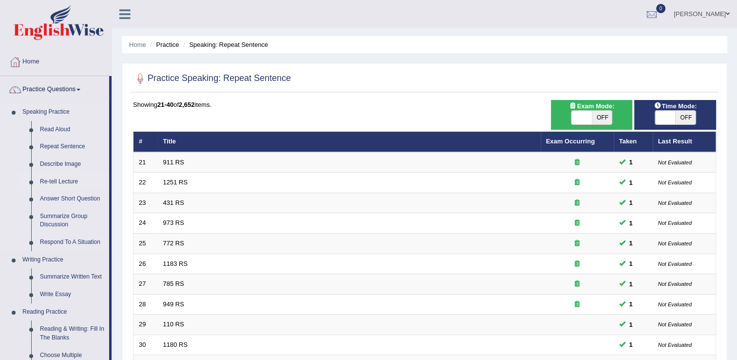
click at [55, 180] on link "Re-tell Lecture" at bounding box center [73, 182] width 74 height 18
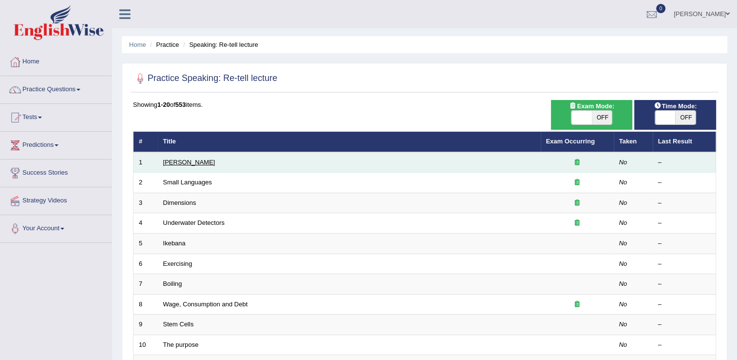
click at [177, 163] on link "[PERSON_NAME]" at bounding box center [189, 161] width 52 height 7
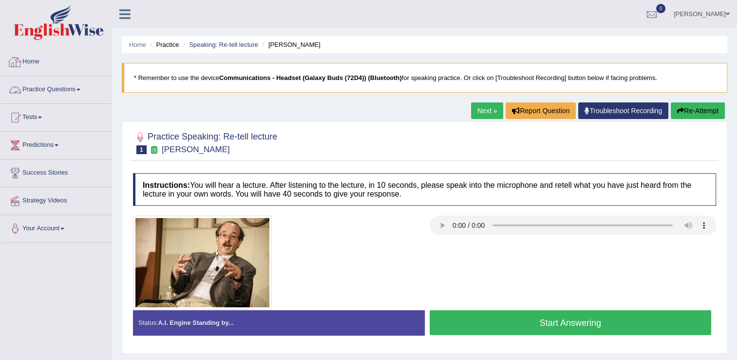
click at [74, 90] on link "Practice Questions" at bounding box center [55, 88] width 111 height 24
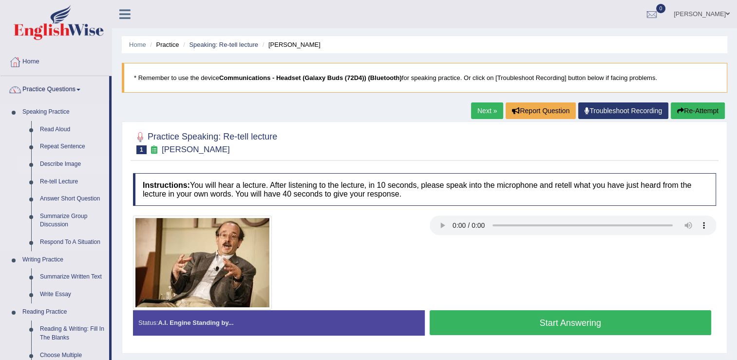
click at [70, 159] on link "Describe Image" at bounding box center [73, 164] width 74 height 18
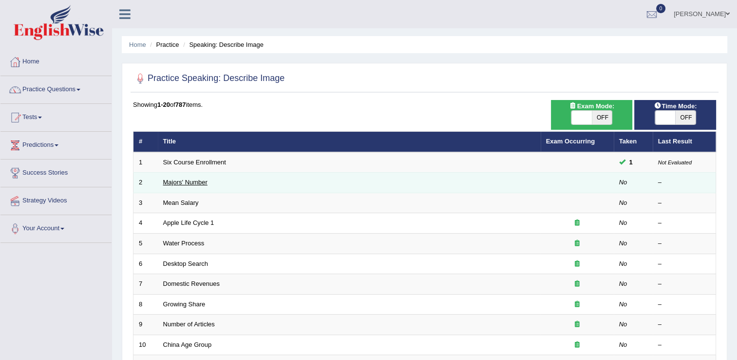
click at [178, 181] on link "Majors' Number" at bounding box center [185, 181] width 44 height 7
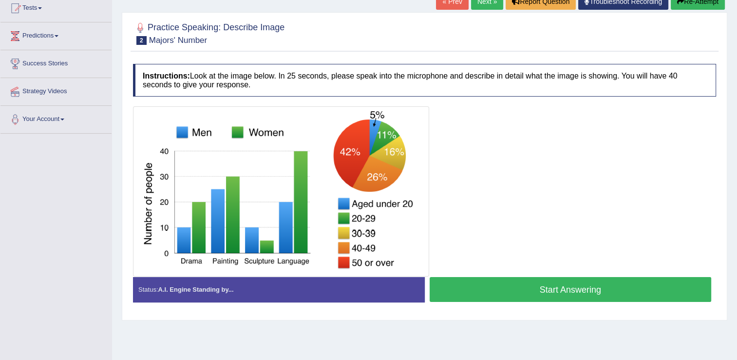
scroll to position [109, 0]
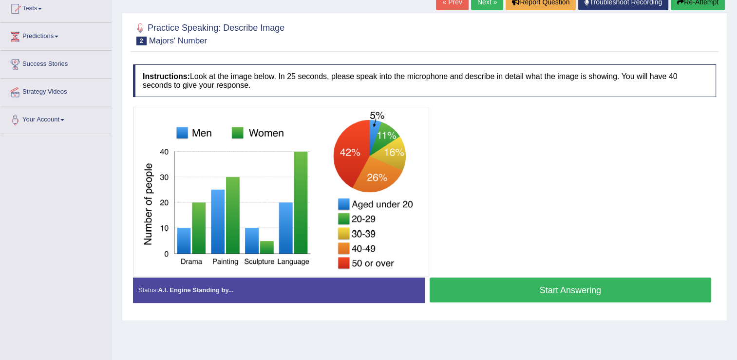
drag, startPoint x: 282, startPoint y: 77, endPoint x: 379, endPoint y: 85, distance: 96.8
click at [379, 85] on h4 "Instructions: Look at the image below. In 25 seconds, please speak into the mic…" at bounding box center [424, 80] width 583 height 33
click at [497, 290] on button "Start Answering" at bounding box center [571, 289] width 282 height 25
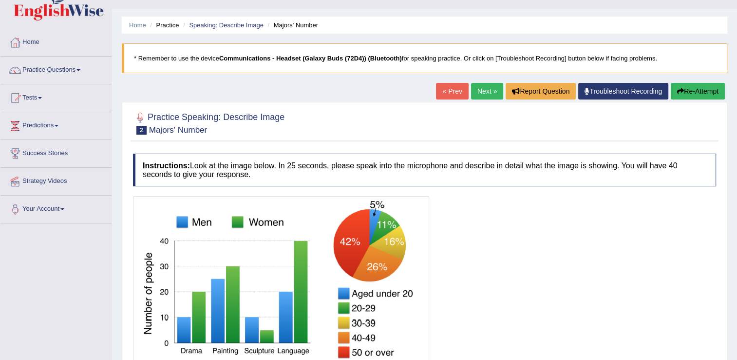
scroll to position [0, 0]
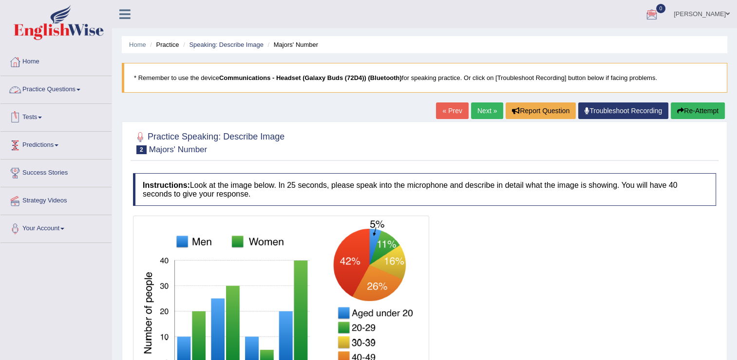
click at [61, 87] on link "Practice Questions" at bounding box center [55, 88] width 111 height 24
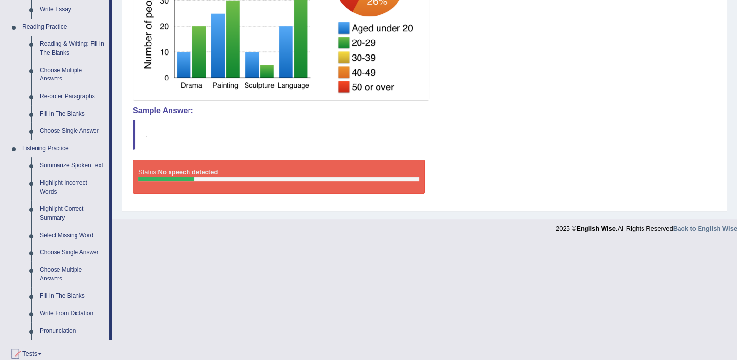
scroll to position [288, 0]
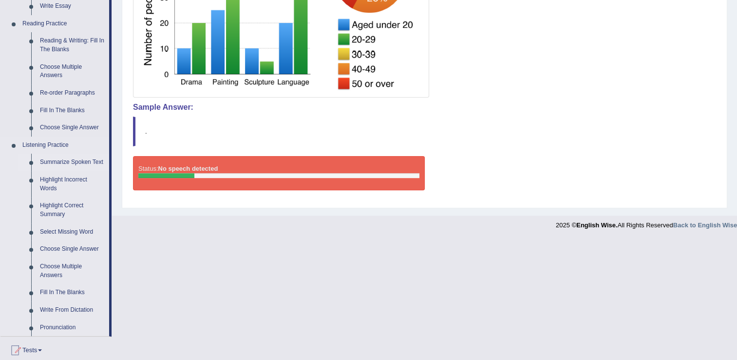
click at [60, 160] on link "Summarize Spoken Text" at bounding box center [73, 162] width 74 height 18
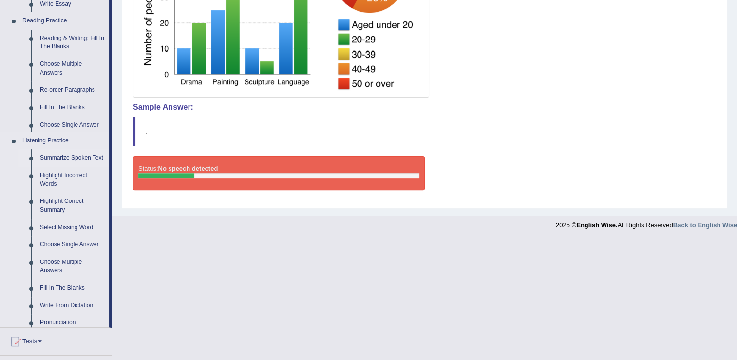
scroll to position [167, 0]
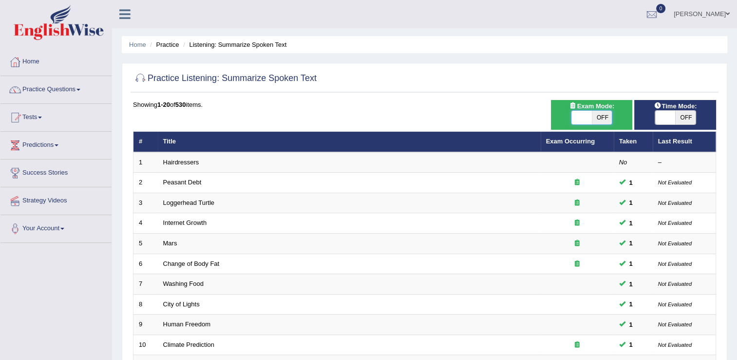
click at [579, 121] on span at bounding box center [582, 118] width 20 height 14
checkbox input "true"
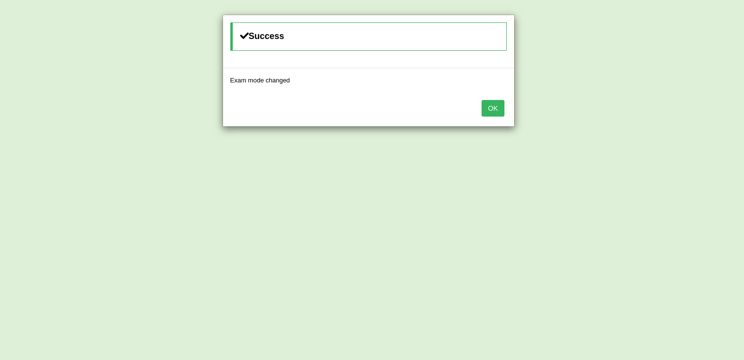
click at [501, 109] on button "OK" at bounding box center [493, 108] width 22 height 17
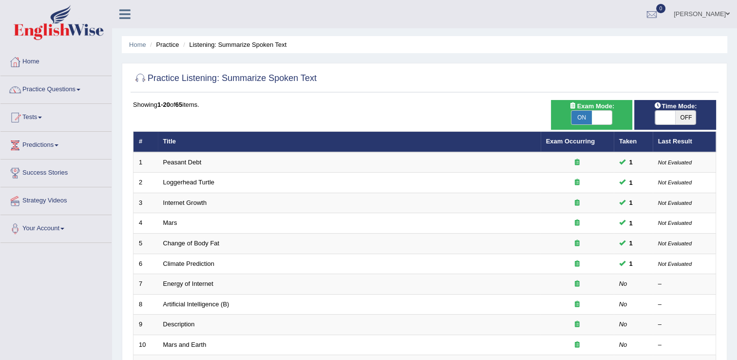
click at [665, 123] on span at bounding box center [665, 118] width 20 height 14
checkbox input "true"
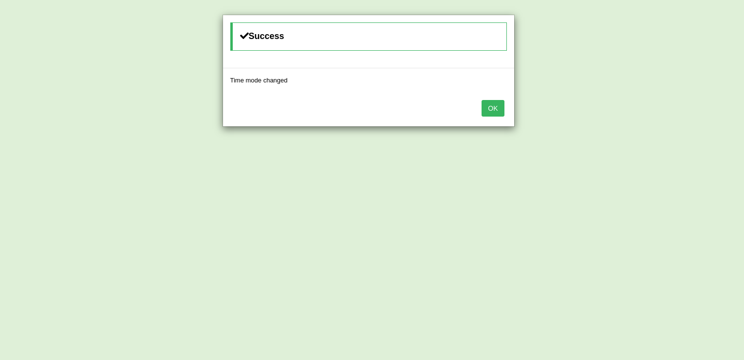
click at [493, 102] on button "OK" at bounding box center [493, 108] width 22 height 17
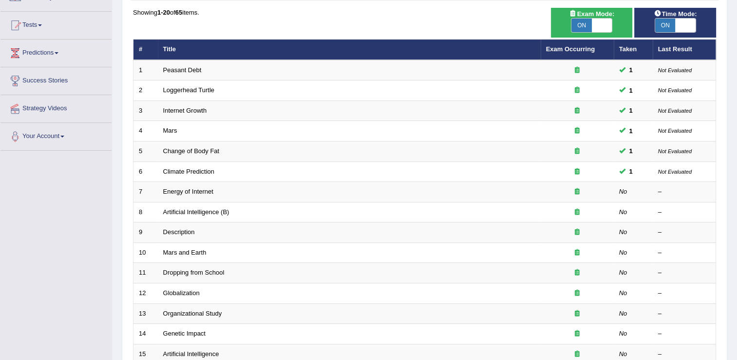
scroll to position [102, 0]
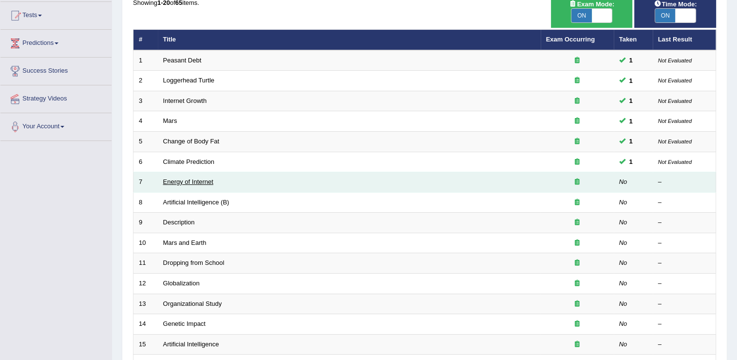
click at [185, 180] on link "Energy of Internet" at bounding box center [188, 181] width 50 height 7
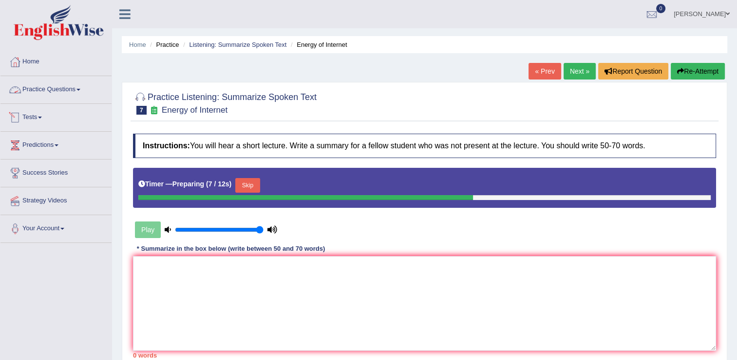
click at [74, 88] on link "Practice Questions" at bounding box center [55, 88] width 111 height 24
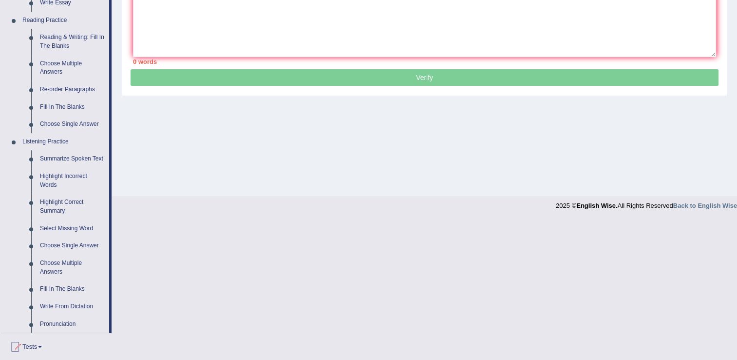
scroll to position [289, 0]
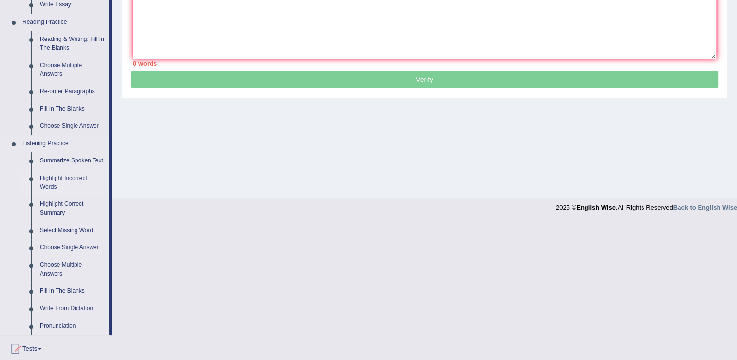
click at [46, 178] on link "Highlight Incorrect Words" at bounding box center [73, 183] width 74 height 26
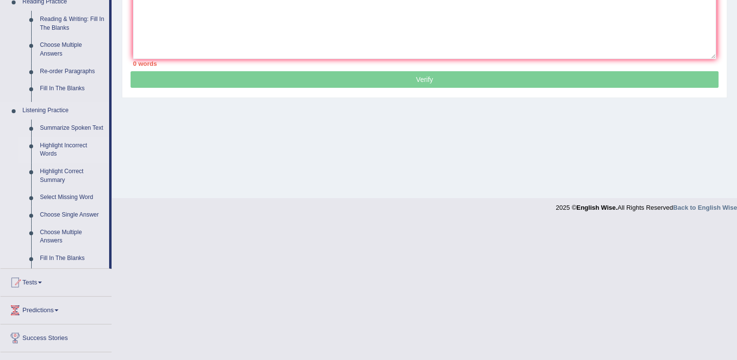
scroll to position [152, 0]
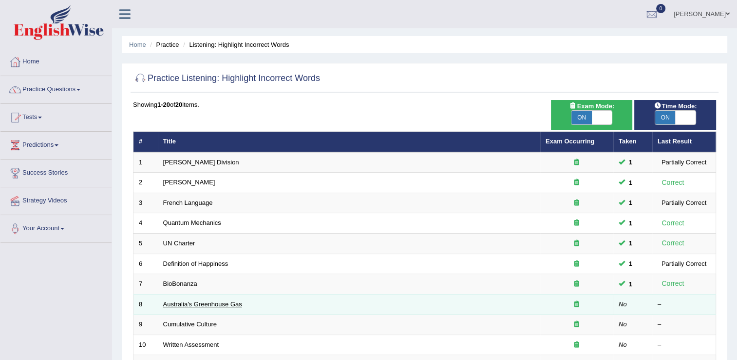
click at [224, 303] on link "Australia's Greenhouse Gas" at bounding box center [202, 303] width 79 height 7
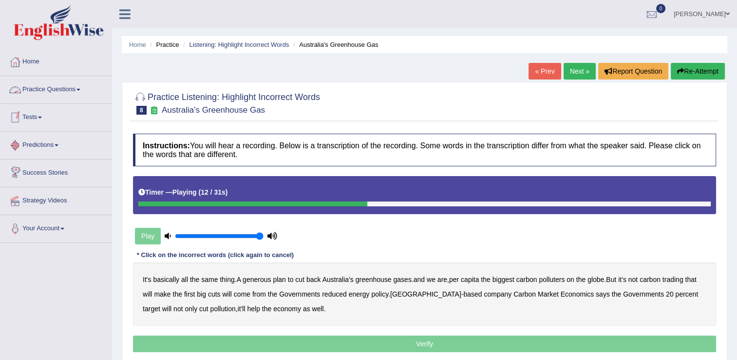
click at [73, 85] on link "Practice Questions" at bounding box center [55, 88] width 111 height 24
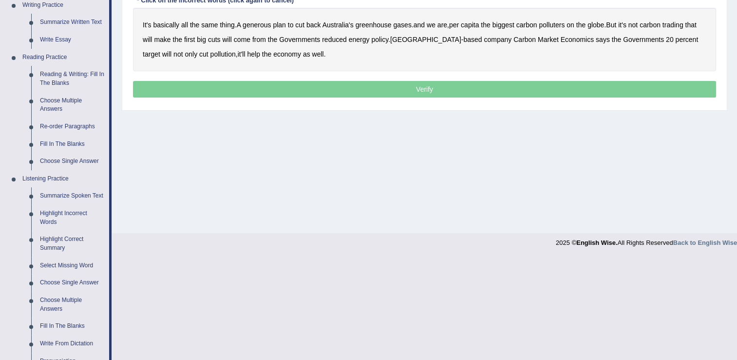
scroll to position [255, 0]
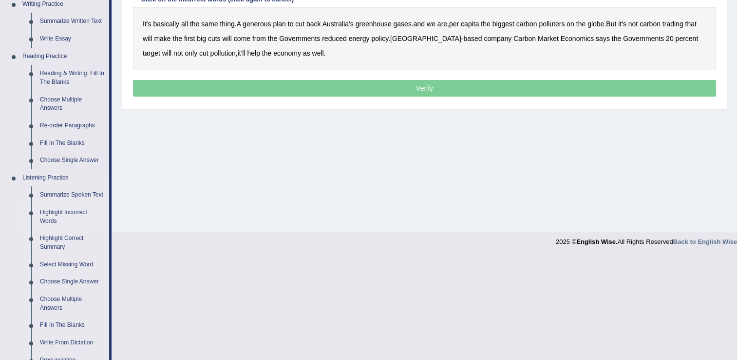
click at [65, 217] on link "Highlight Incorrect Words" at bounding box center [73, 217] width 74 height 26
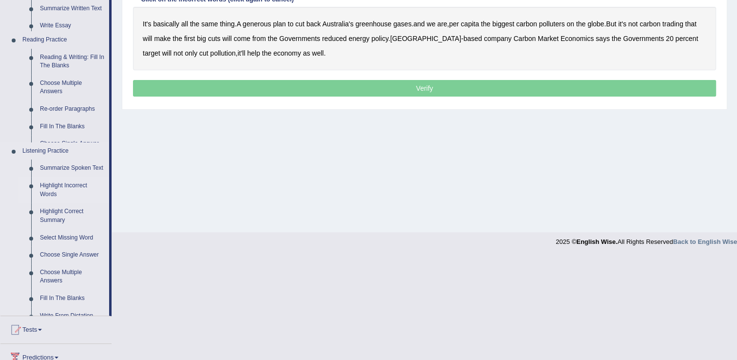
scroll to position [152, 0]
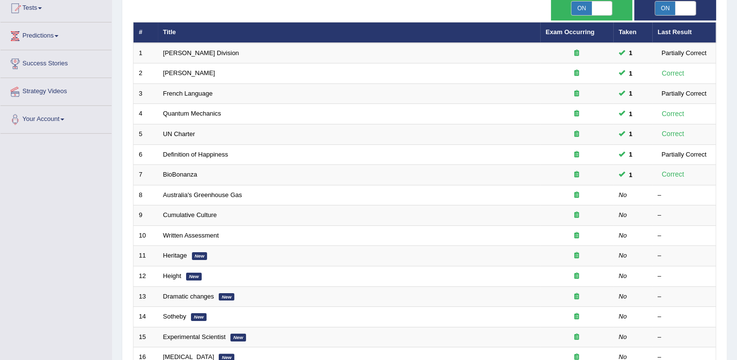
scroll to position [150, 0]
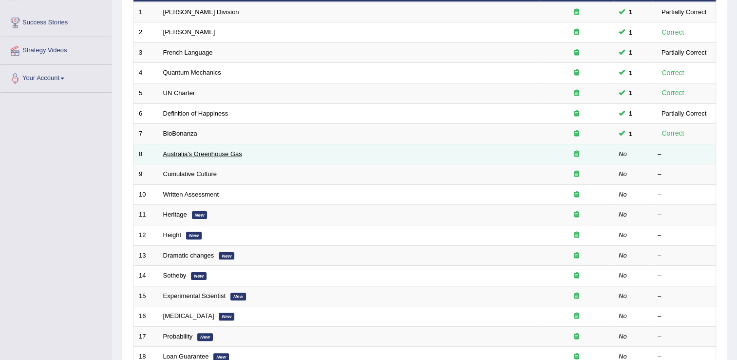
click at [222, 150] on link "Australia's Greenhouse Gas" at bounding box center [202, 153] width 79 height 7
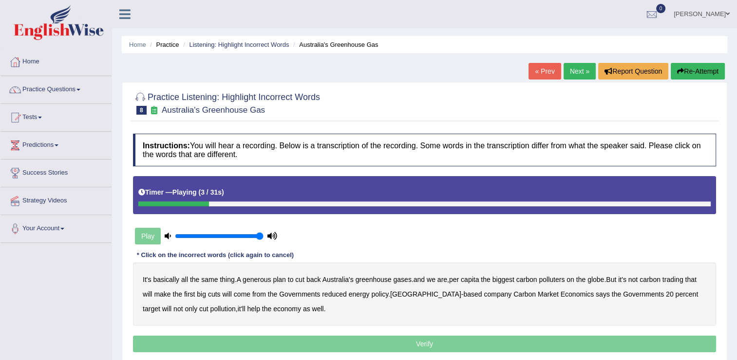
click at [260, 283] on div "It's basically all the same thing . A generous plan to cut back Australia's gre…" at bounding box center [424, 293] width 583 height 63
click at [260, 278] on b "generous" at bounding box center [257, 279] width 28 height 8
click at [604, 276] on b "globe" at bounding box center [596, 279] width 17 height 8
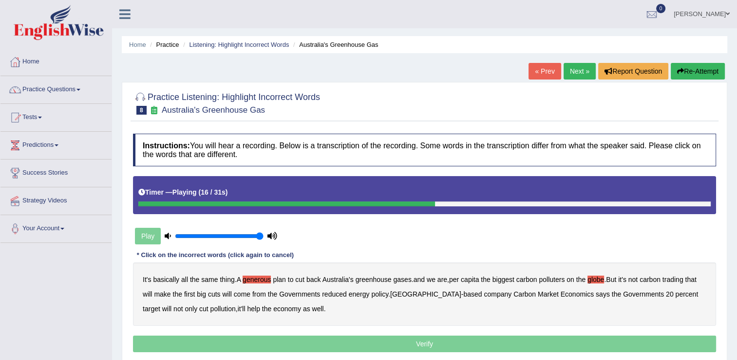
click at [226, 296] on b "will" at bounding box center [226, 294] width 9 height 8
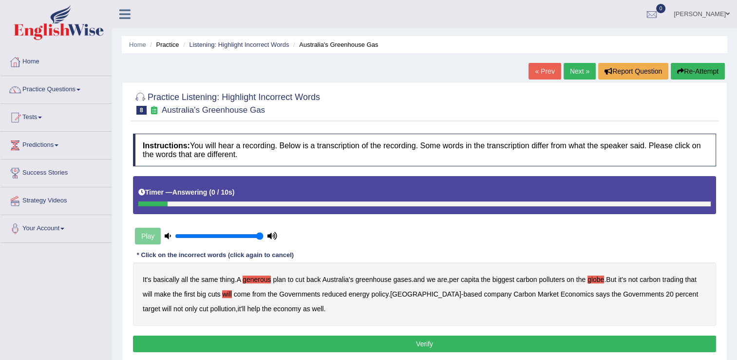
click at [286, 343] on button "Verify" at bounding box center [424, 343] width 583 height 17
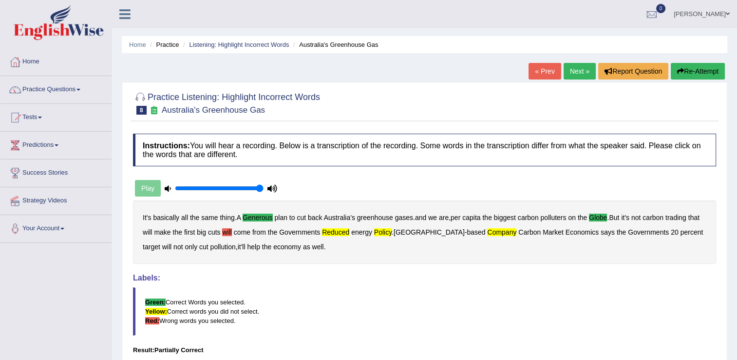
click at [584, 63] on link "Next »" at bounding box center [580, 71] width 32 height 17
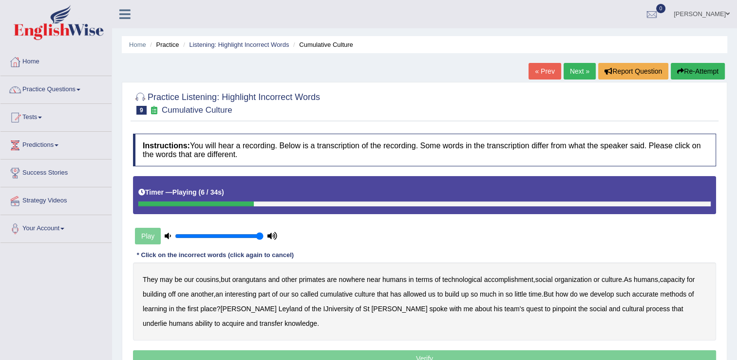
click at [516, 279] on b "accomplishment" at bounding box center [508, 279] width 49 height 8
click at [518, 277] on b "accomplishment" at bounding box center [508, 279] width 49 height 8
click at [243, 294] on b "interesting" at bounding box center [241, 294] width 32 height 8
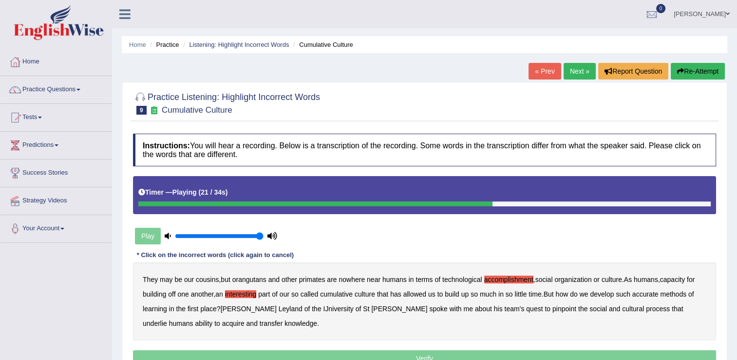
click at [655, 293] on b "accurate" at bounding box center [645, 294] width 26 height 8
click at [324, 307] on b "IJniversity" at bounding box center [339, 309] width 30 height 8
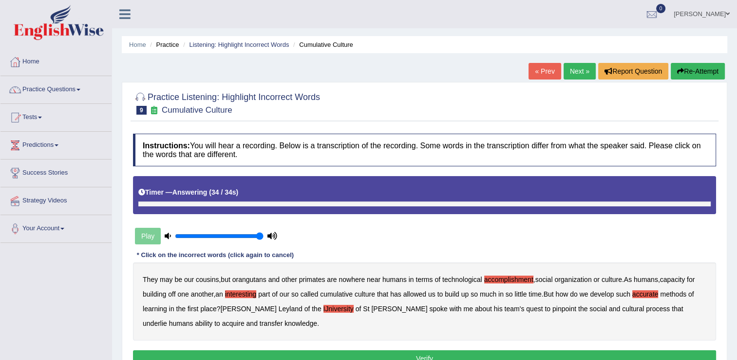
click at [260, 324] on b "transfer" at bounding box center [271, 323] width 23 height 8
click at [534, 351] on button "Verify" at bounding box center [424, 358] width 583 height 17
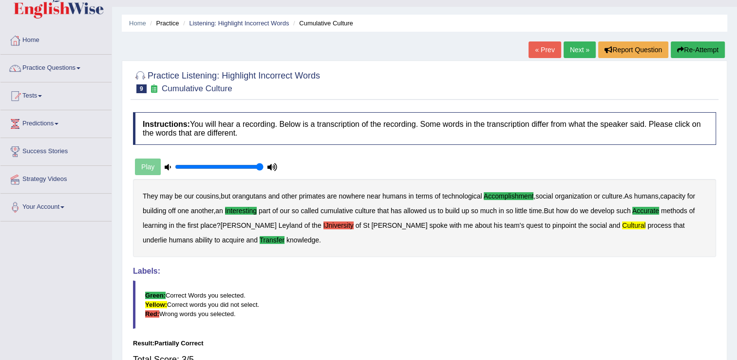
scroll to position [18, 0]
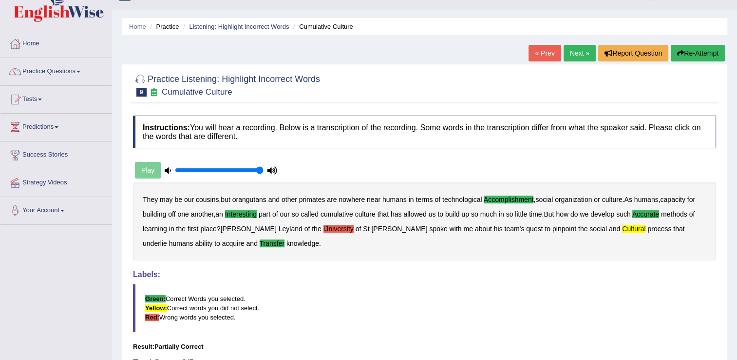
click at [575, 50] on link "Next »" at bounding box center [580, 53] width 32 height 17
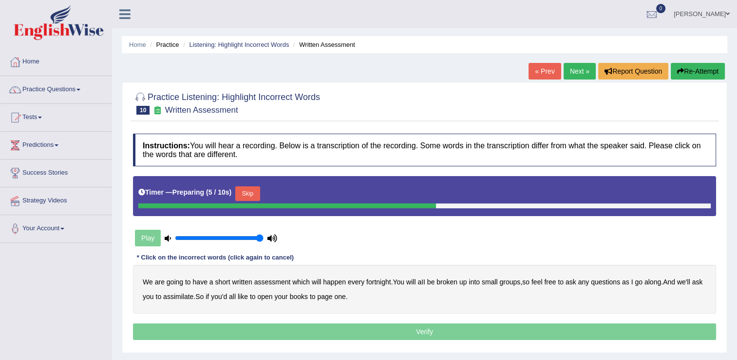
click at [248, 193] on button "Skip" at bounding box center [247, 193] width 24 height 15
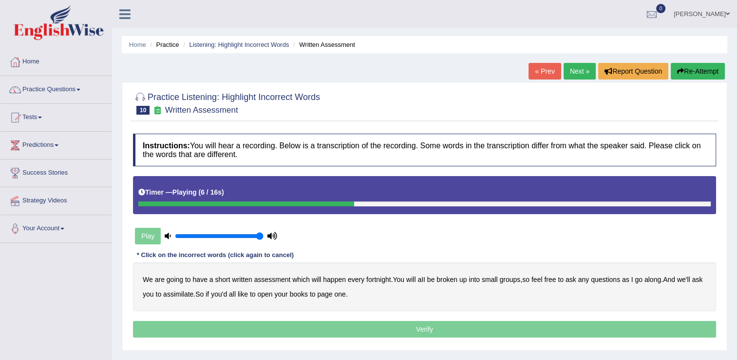
click at [454, 281] on b "broken" at bounding box center [447, 279] width 21 height 8
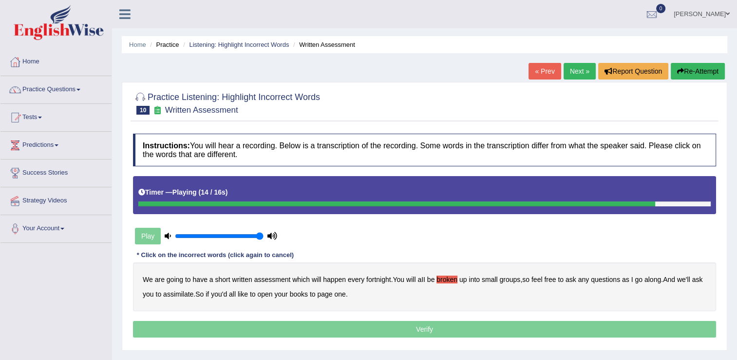
click at [183, 290] on b "assimilate" at bounding box center [178, 294] width 30 height 8
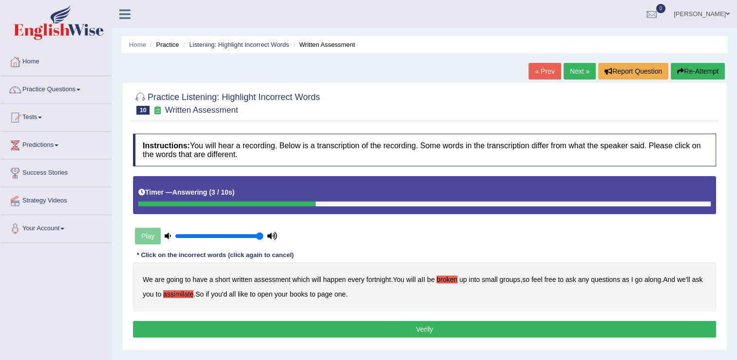
click at [700, 280] on b "ask" at bounding box center [697, 279] width 11 height 8
click at [428, 321] on button "Verify" at bounding box center [424, 329] width 583 height 17
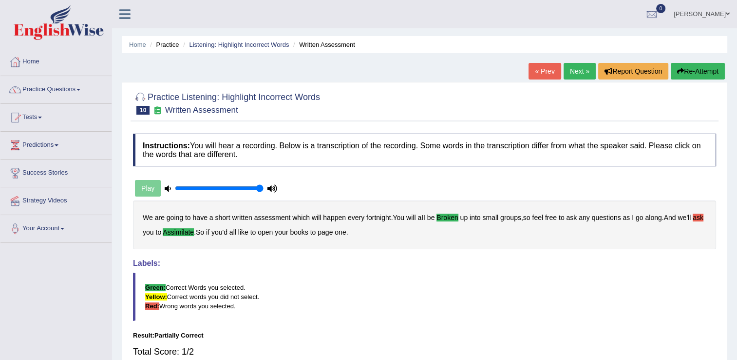
click at [581, 66] on link "Next »" at bounding box center [580, 71] width 32 height 17
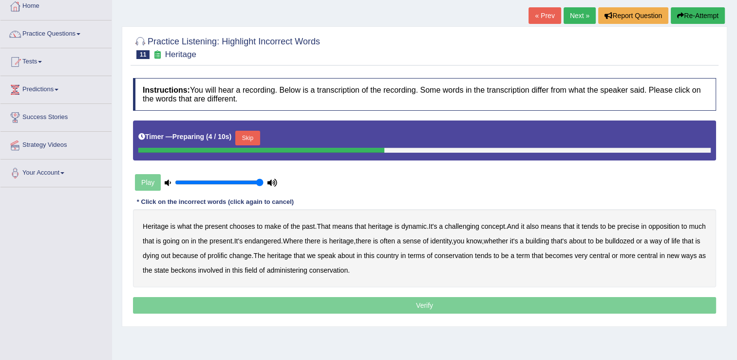
scroll to position [58, 0]
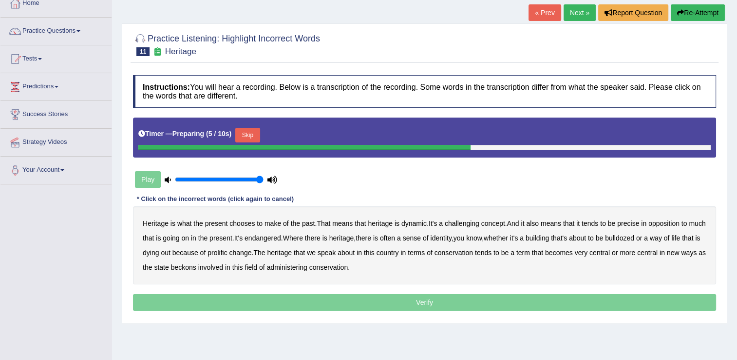
click at [243, 136] on button "Skip" at bounding box center [247, 135] width 24 height 15
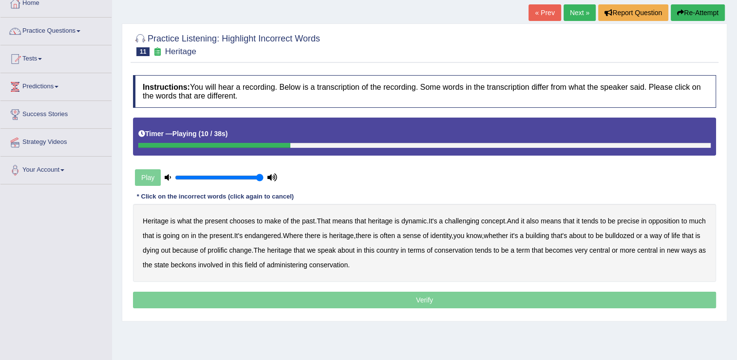
click at [470, 219] on b "challenging" at bounding box center [462, 221] width 35 height 8
click at [634, 220] on b "precise" at bounding box center [628, 221] width 22 height 8
click at [451, 234] on b "identity" at bounding box center [440, 235] width 21 height 8
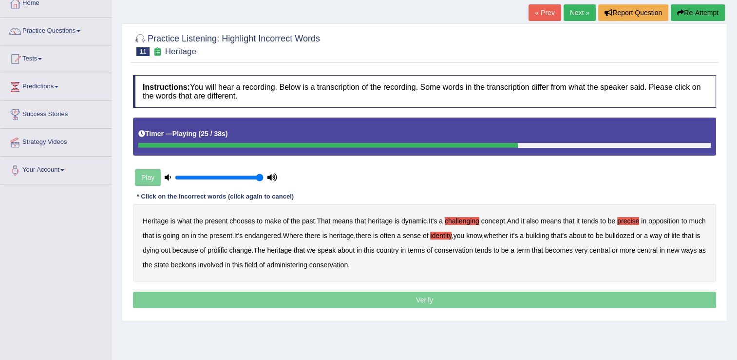
click at [227, 248] on b "prolific" at bounding box center [217, 250] width 19 height 8
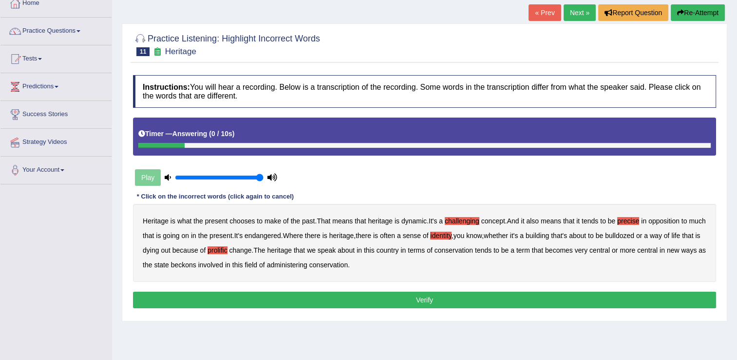
click at [296, 301] on button "Verify" at bounding box center [424, 299] width 583 height 17
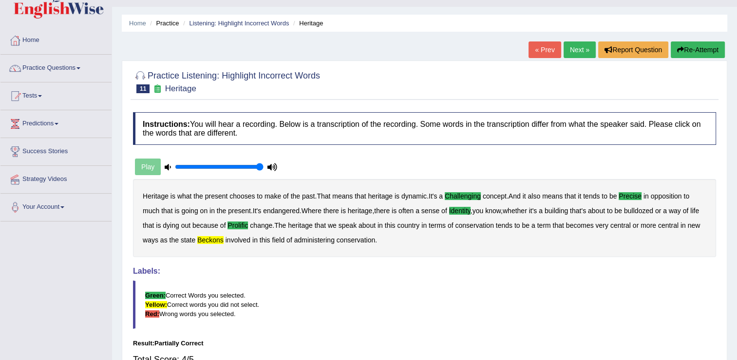
scroll to position [14, 0]
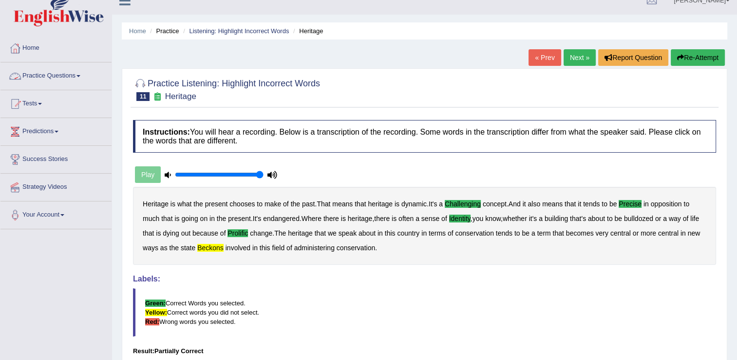
click at [84, 69] on link "Practice Questions" at bounding box center [55, 74] width 111 height 24
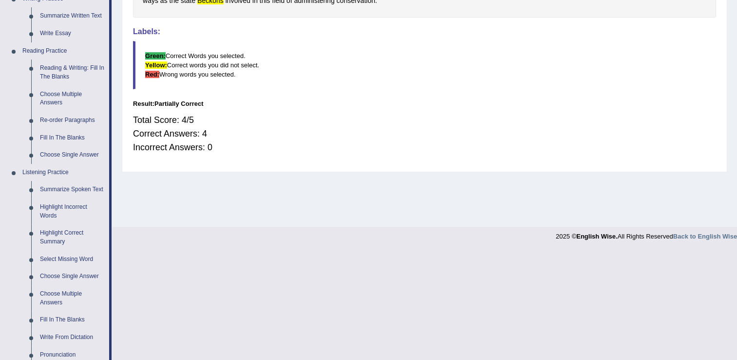
scroll to position [269, 0]
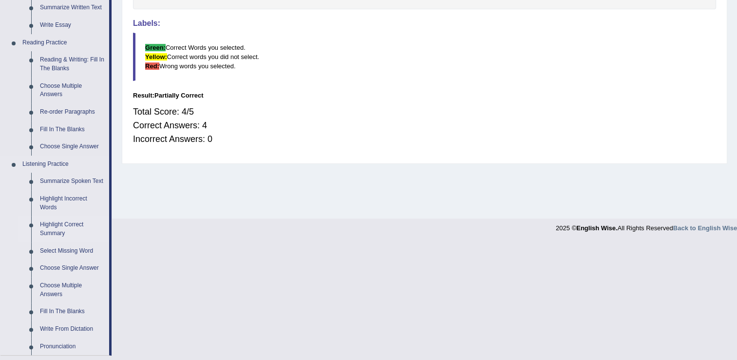
click at [72, 223] on link "Highlight Correct Summary" at bounding box center [73, 229] width 74 height 26
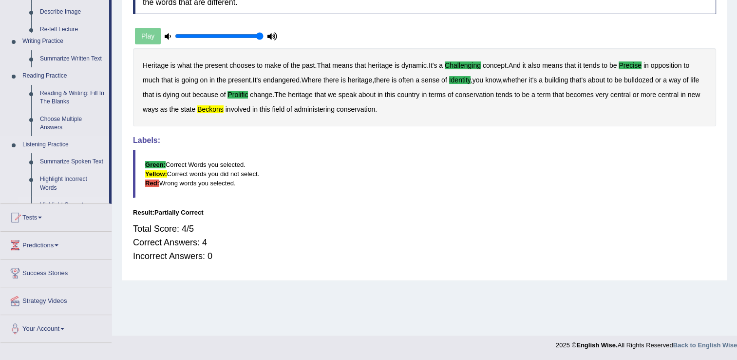
scroll to position [152, 0]
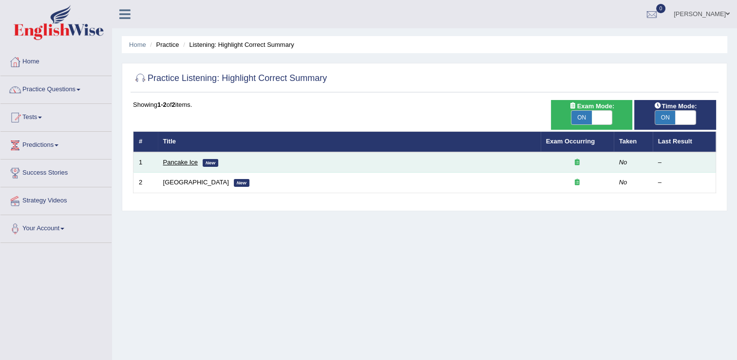
click at [183, 161] on link "Pancake Ice" at bounding box center [180, 161] width 35 height 7
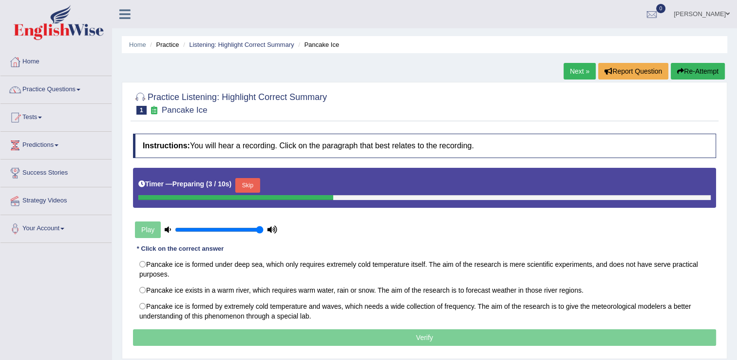
click at [248, 184] on button "Skip" at bounding box center [247, 185] width 24 height 15
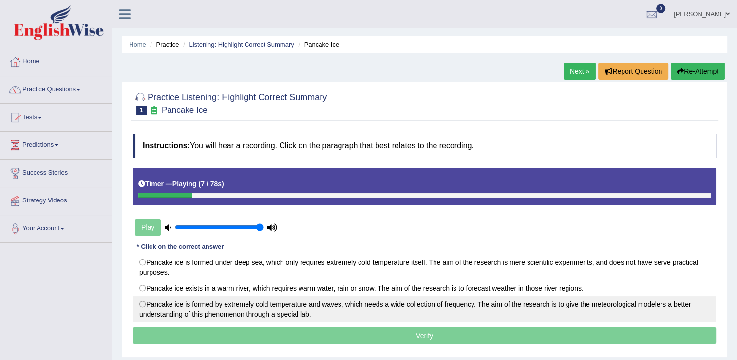
click at [141, 305] on label "Pancake ice is formed by extremely cold temperature and waves, which needs a wi…" at bounding box center [424, 309] width 583 height 26
radio input "true"
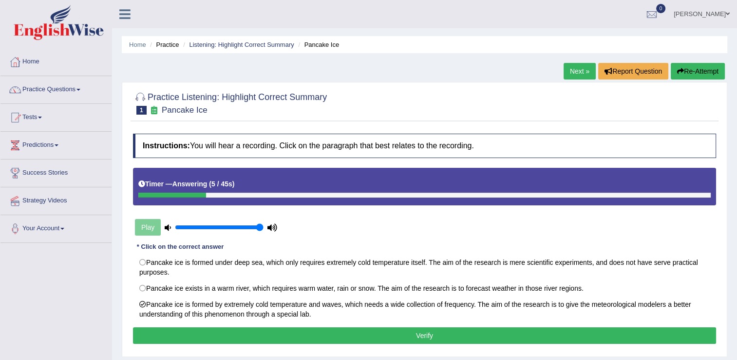
click at [391, 332] on button "Verify" at bounding box center [424, 335] width 583 height 17
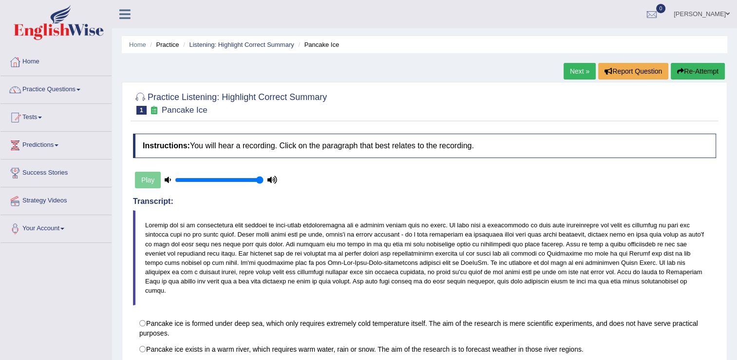
click at [582, 72] on link "Next »" at bounding box center [580, 71] width 32 height 17
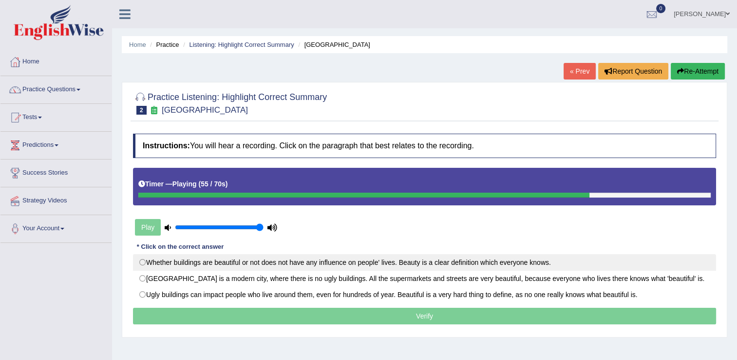
click at [140, 260] on label "Whether buildings are beautiful or not does not have any influence on people' l…" at bounding box center [424, 262] width 583 height 17
radio input "true"
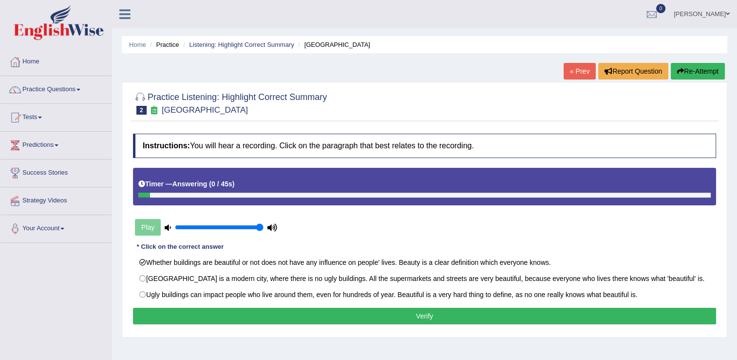
click at [242, 319] on button "Verify" at bounding box center [424, 315] width 583 height 17
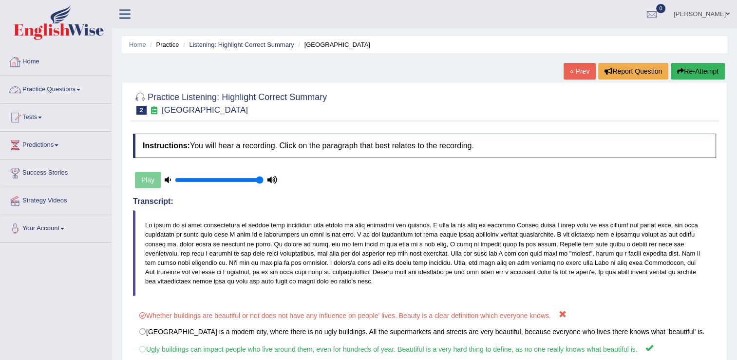
click at [88, 87] on link "Practice Questions" at bounding box center [55, 88] width 111 height 24
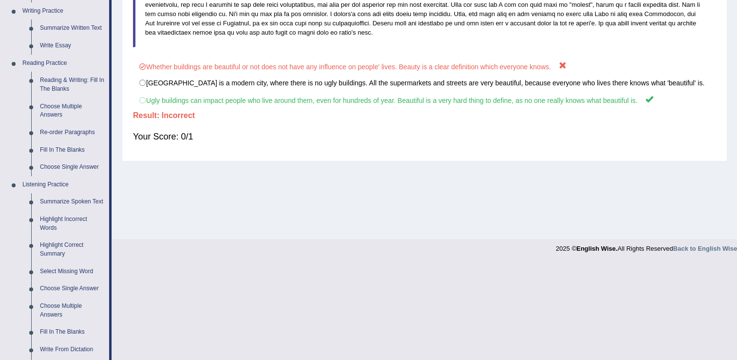
scroll to position [249, 0]
click at [84, 268] on link "Select Missing Word" at bounding box center [73, 271] width 74 height 18
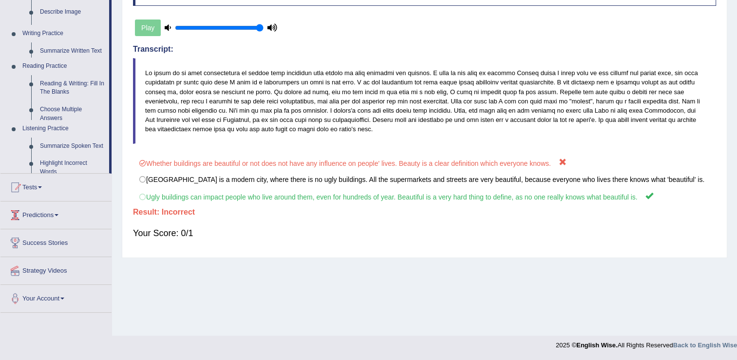
scroll to position [152, 0]
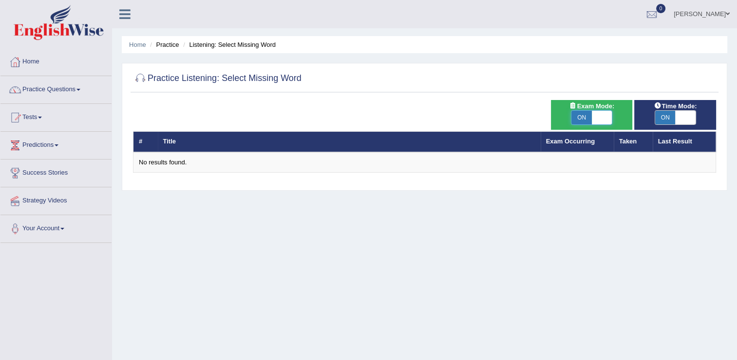
click at [602, 115] on span at bounding box center [602, 118] width 20 height 14
checkbox input "false"
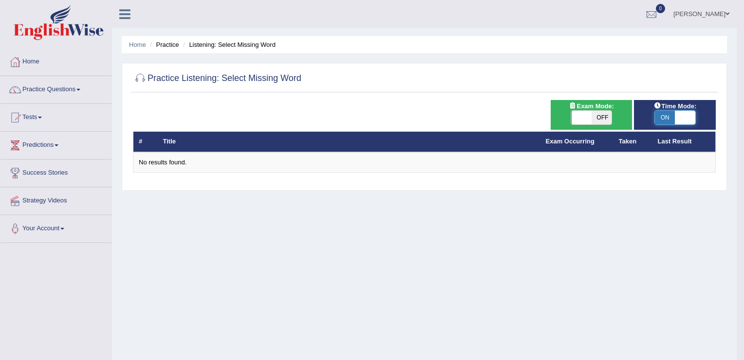
checkbox input "false"
click at [684, 120] on body "Toggle navigation Home Practice Questions Speaking Practice Read Aloud Repeat S…" at bounding box center [372, 180] width 744 height 360
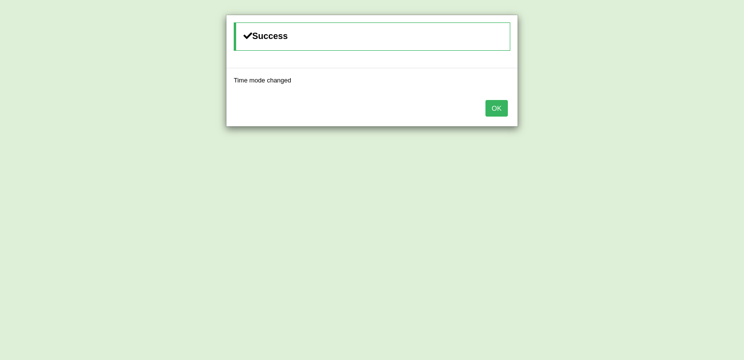
click at [495, 100] on button "OK" at bounding box center [497, 108] width 22 height 17
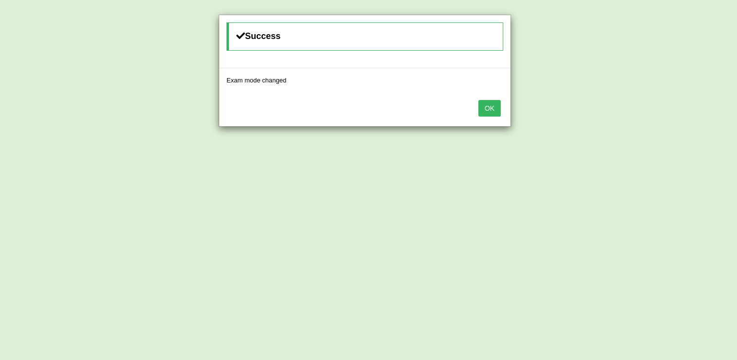
click at [495, 100] on button "OK" at bounding box center [489, 108] width 22 height 17
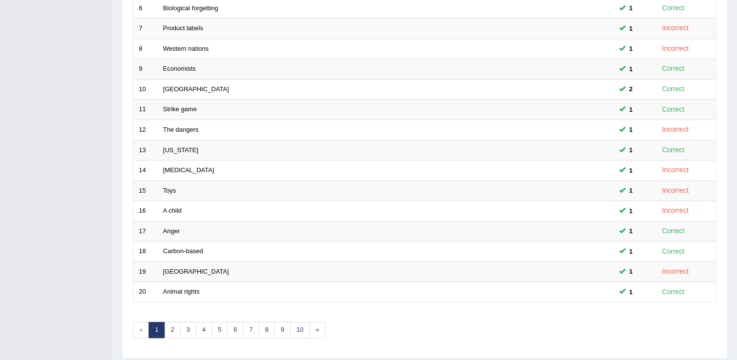
scroll to position [283, 0]
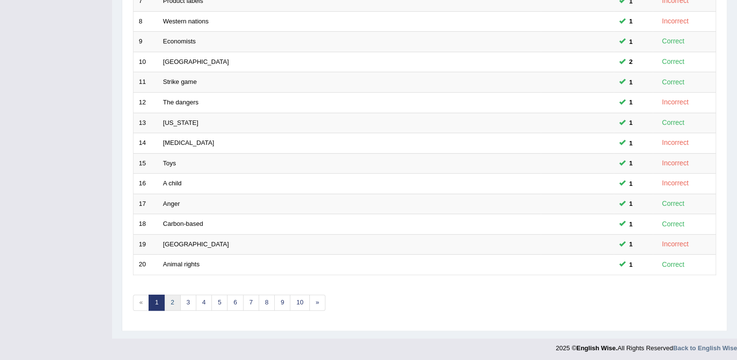
click at [172, 300] on link "2" at bounding box center [172, 302] width 16 height 16
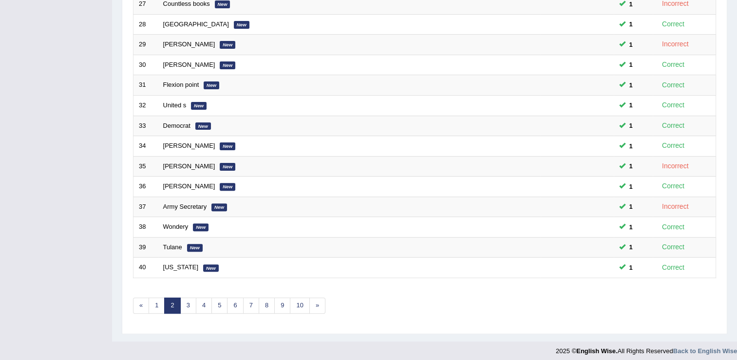
scroll to position [277, 0]
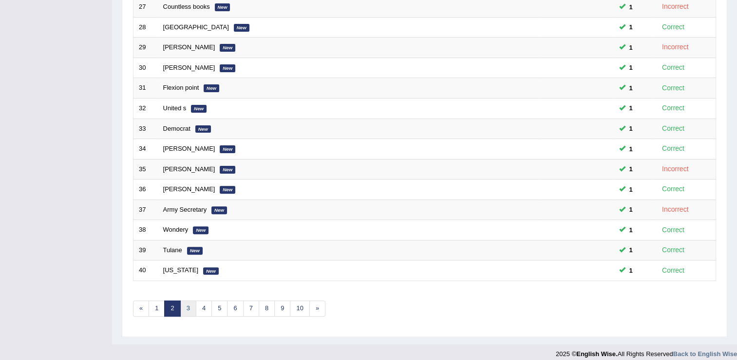
click at [181, 307] on link "3" at bounding box center [188, 308] width 16 height 16
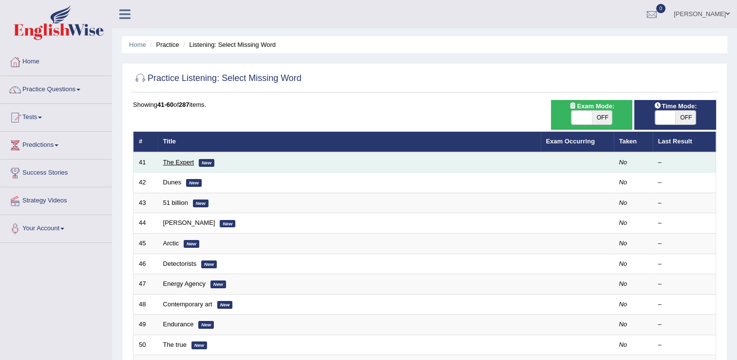
click at [172, 158] on link "The Expert" at bounding box center [178, 161] width 31 height 7
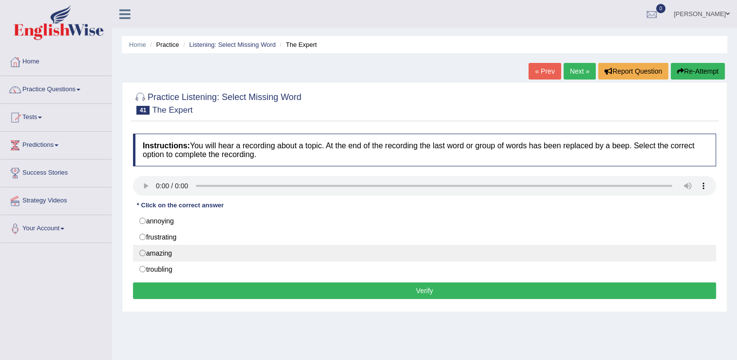
click at [143, 252] on label "amazing" at bounding box center [424, 253] width 583 height 17
radio input "true"
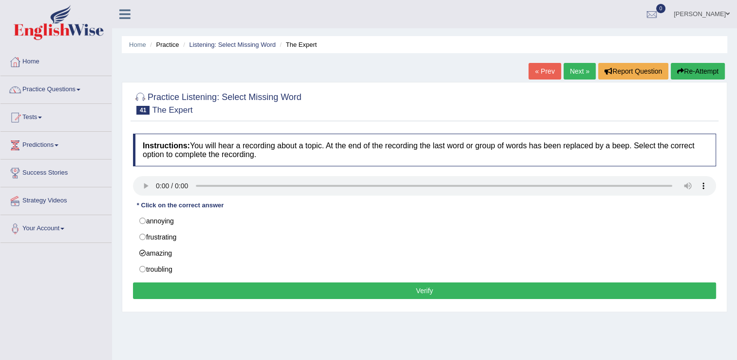
click at [178, 297] on button "Verify" at bounding box center [424, 290] width 583 height 17
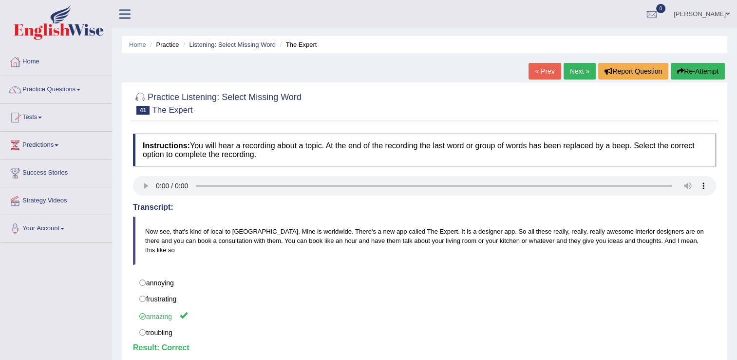
click at [584, 69] on link "Next »" at bounding box center [580, 71] width 32 height 17
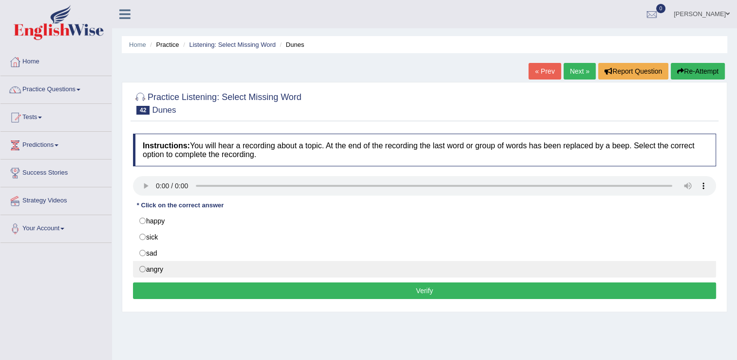
click at [142, 272] on label "angry" at bounding box center [424, 269] width 583 height 17
radio input "true"
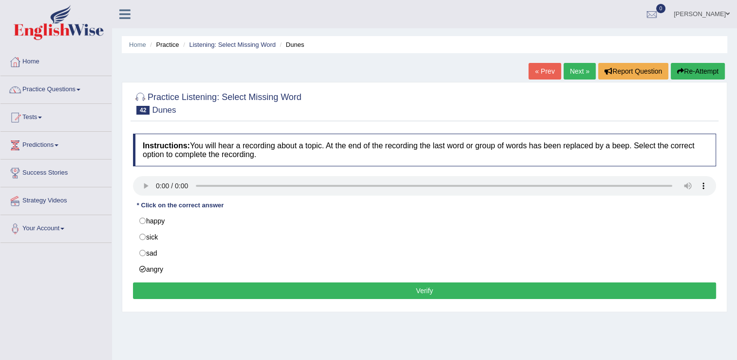
click at [155, 289] on button "Verify" at bounding box center [424, 290] width 583 height 17
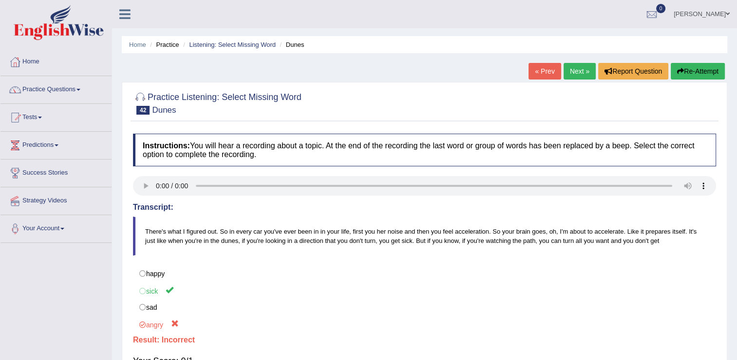
click at [569, 78] on link "Next »" at bounding box center [580, 71] width 32 height 17
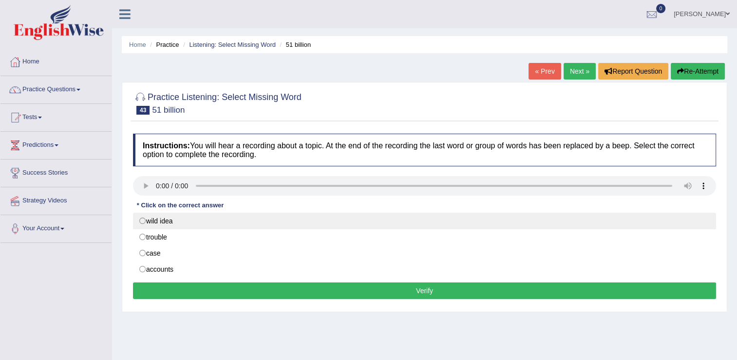
click at [143, 224] on label "wild idea" at bounding box center [424, 220] width 583 height 17
radio input "true"
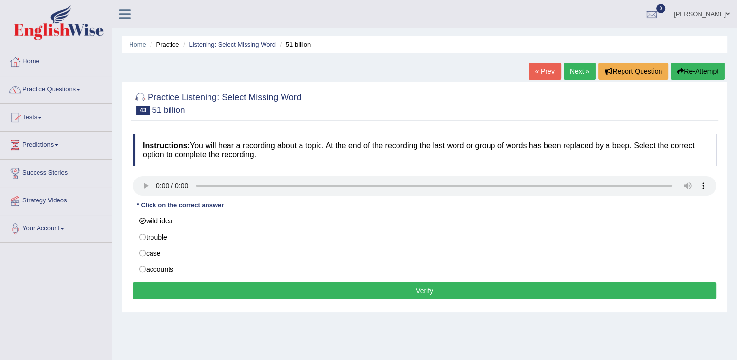
click at [173, 284] on button "Verify" at bounding box center [424, 290] width 583 height 17
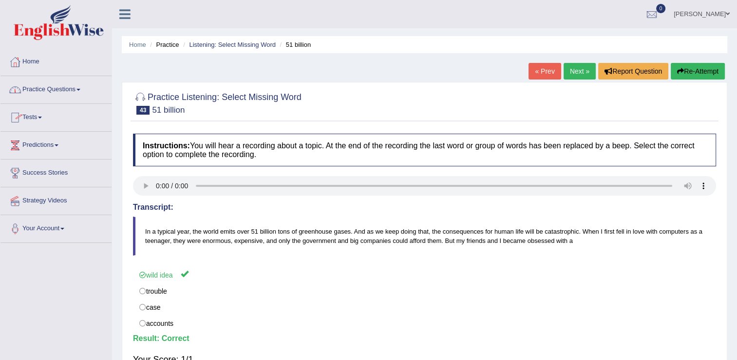
click at [83, 83] on link "Practice Questions" at bounding box center [55, 88] width 111 height 24
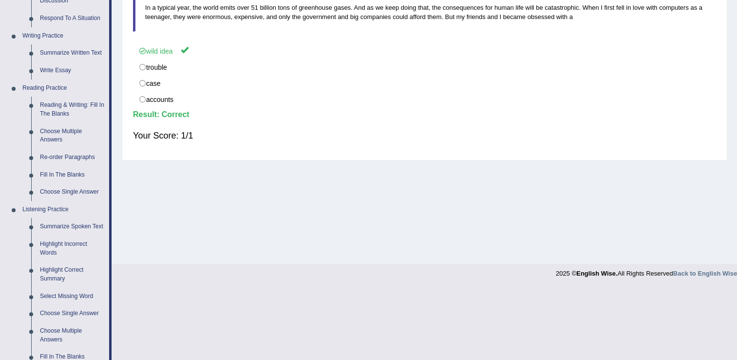
scroll to position [248, 0]
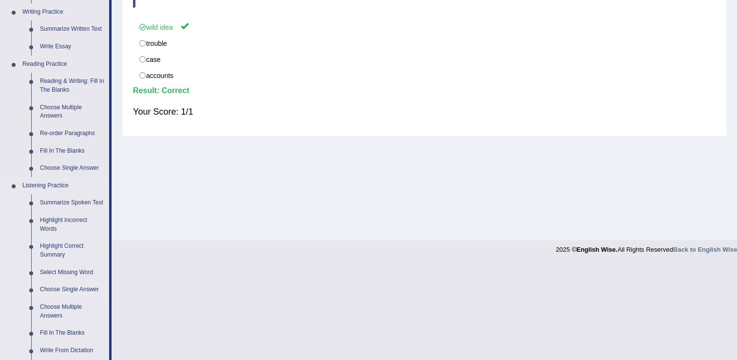
click at [66, 288] on link "Choose Single Answer" at bounding box center [73, 290] width 74 height 18
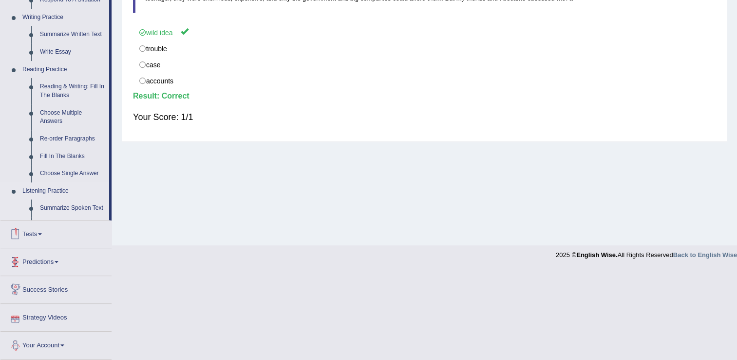
scroll to position [227, 0]
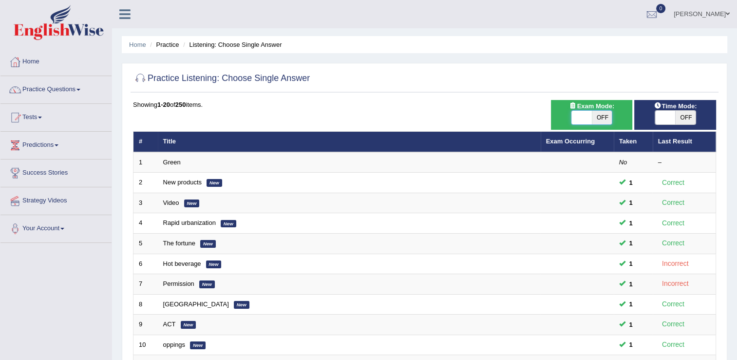
click at [582, 114] on span at bounding box center [582, 118] width 20 height 14
checkbox input "true"
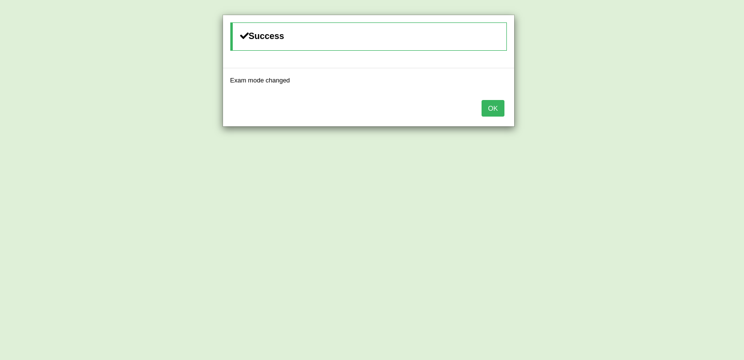
click at [501, 110] on button "OK" at bounding box center [493, 108] width 22 height 17
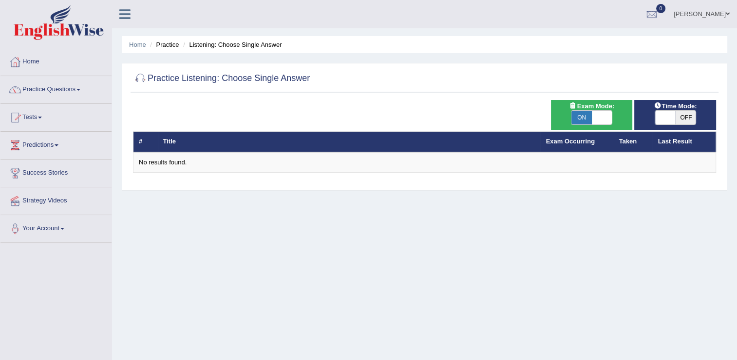
click at [667, 120] on span at bounding box center [665, 118] width 20 height 14
checkbox input "true"
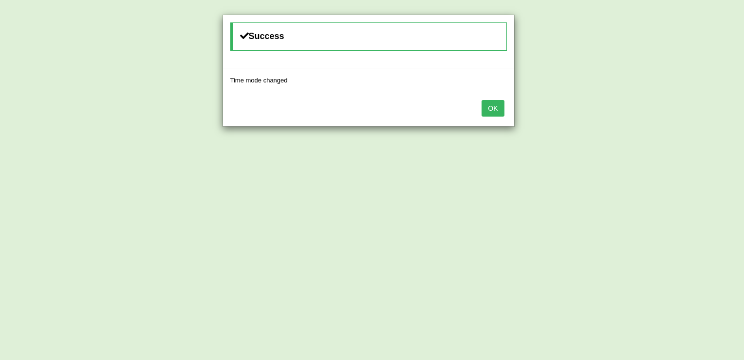
click at [483, 110] on button "OK" at bounding box center [493, 108] width 22 height 17
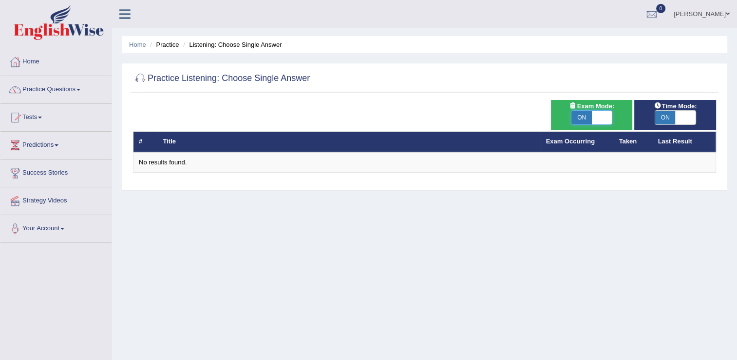
click at [602, 117] on span at bounding box center [602, 118] width 20 height 14
checkbox input "false"
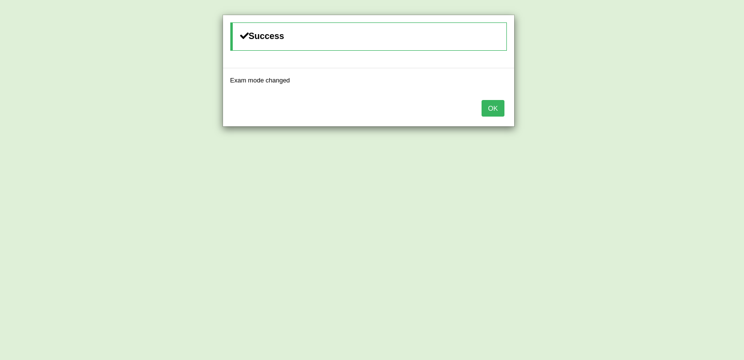
click at [490, 112] on button "OK" at bounding box center [493, 108] width 22 height 17
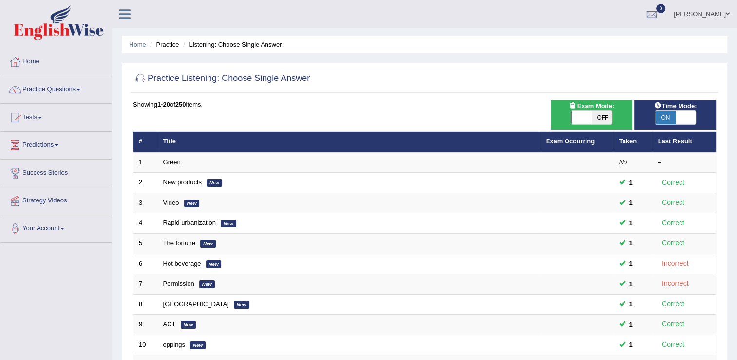
click at [682, 122] on div "Time Mode: ON OFF" at bounding box center [675, 115] width 82 height 30
click at [682, 122] on span at bounding box center [685, 118] width 20 height 14
checkbox input "false"
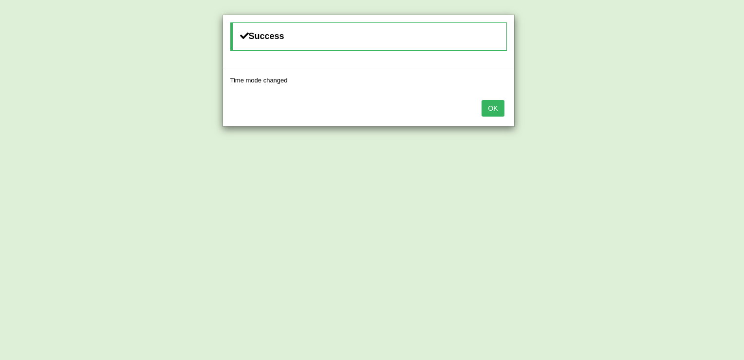
click at [499, 106] on button "OK" at bounding box center [493, 108] width 22 height 17
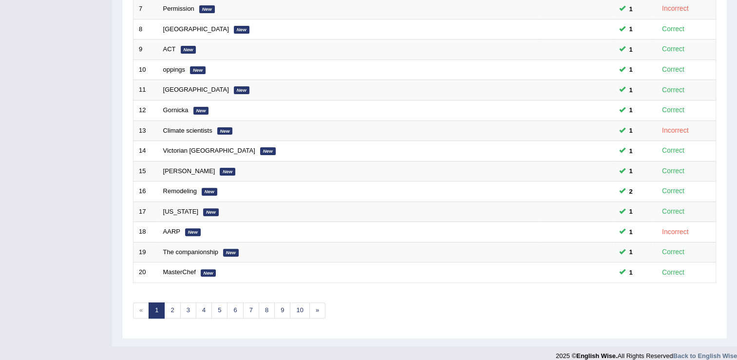
scroll to position [283, 0]
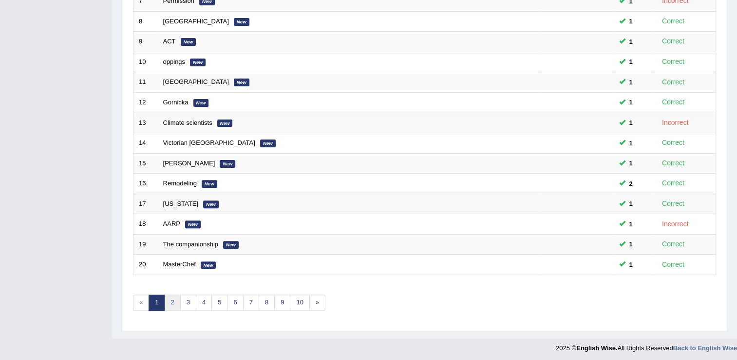
click at [168, 303] on link "2" at bounding box center [172, 302] width 16 height 16
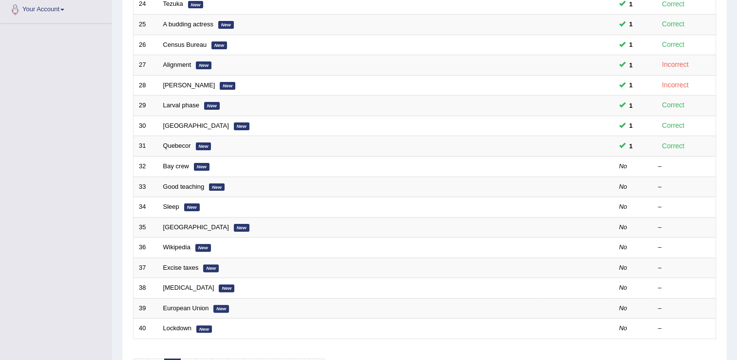
scroll to position [223, 0]
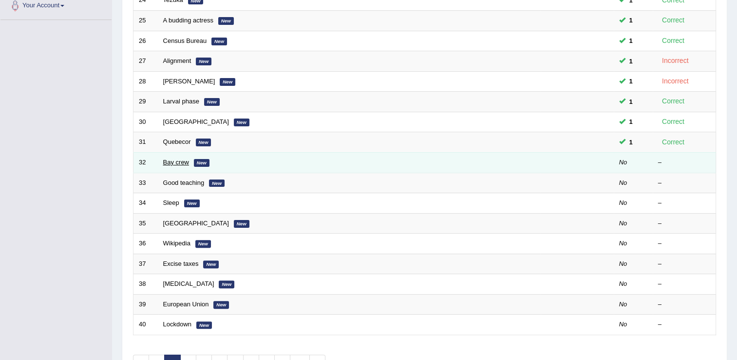
click at [179, 158] on link "Bay crew" at bounding box center [176, 161] width 26 height 7
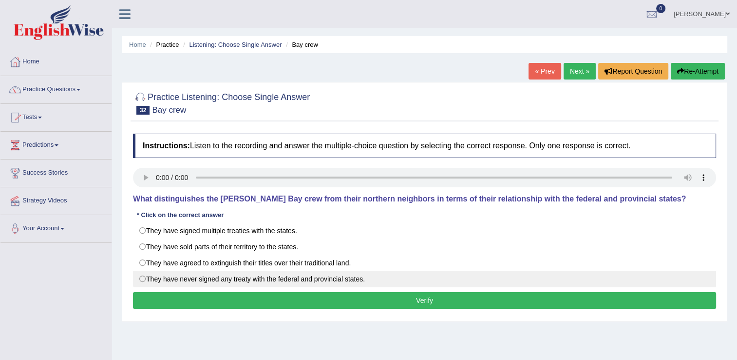
click at [145, 280] on label "They have never signed any treaty with the federal and provincial states." at bounding box center [424, 278] width 583 height 17
radio input "true"
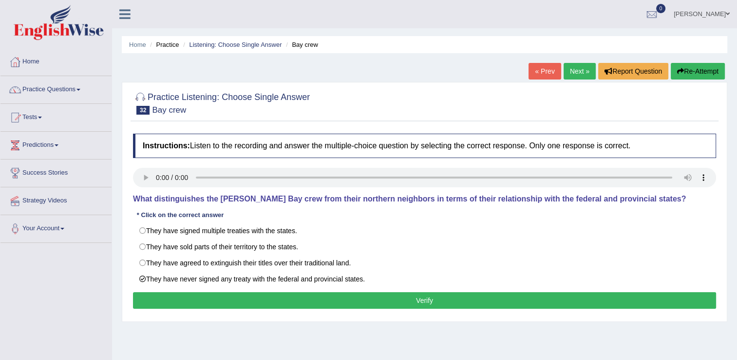
click at [185, 297] on button "Verify" at bounding box center [424, 300] width 583 height 17
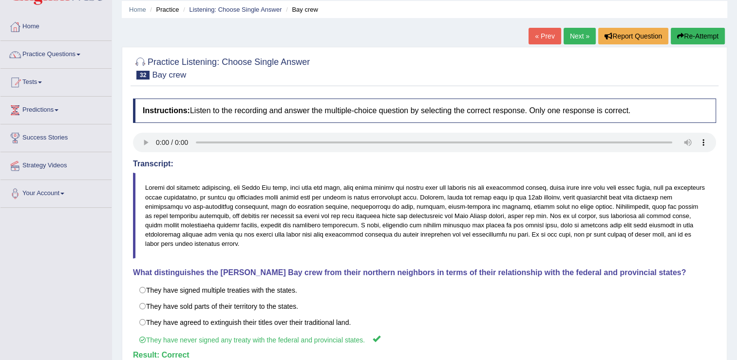
scroll to position [25, 0]
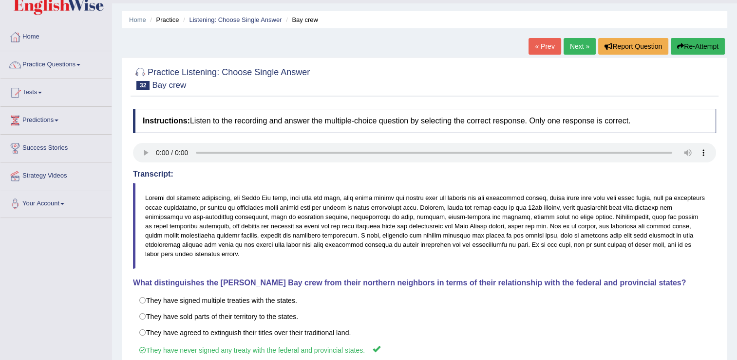
click at [575, 48] on link "Next »" at bounding box center [580, 46] width 32 height 17
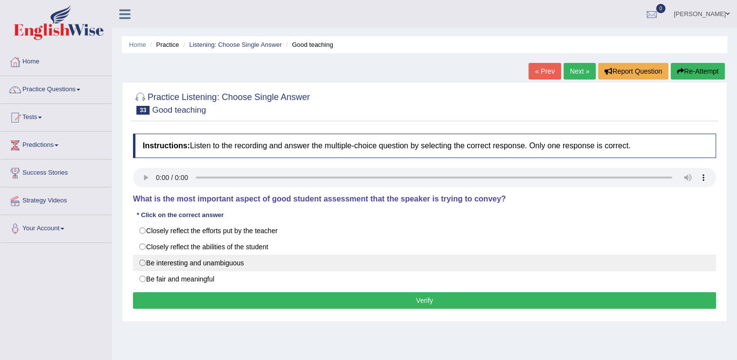
click at [143, 260] on label "Be interesting and unambiguous" at bounding box center [424, 262] width 583 height 17
radio input "true"
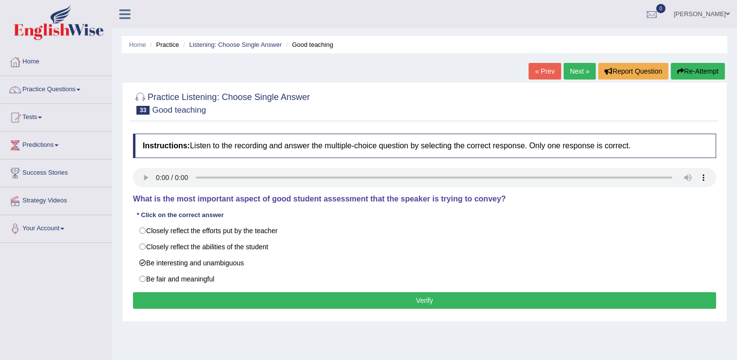
click at [200, 300] on button "Verify" at bounding box center [424, 300] width 583 height 17
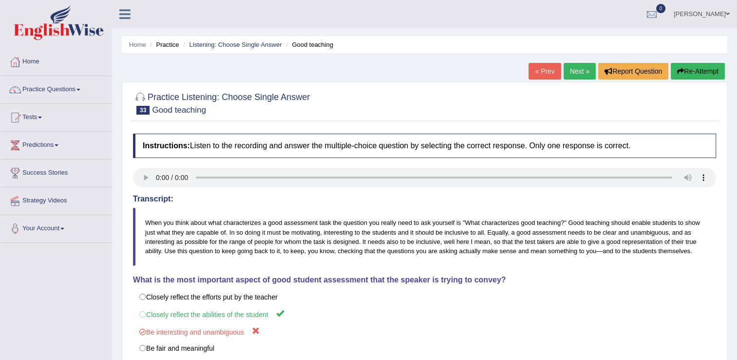
click at [584, 74] on link "Next »" at bounding box center [580, 71] width 32 height 17
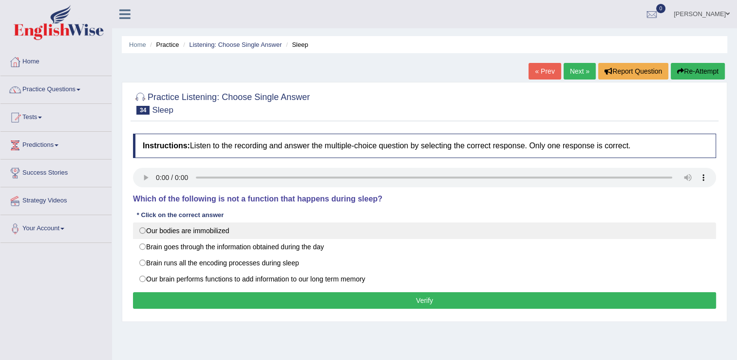
click at [172, 232] on label "Our bodies are immobilized" at bounding box center [424, 230] width 583 height 17
radio input "true"
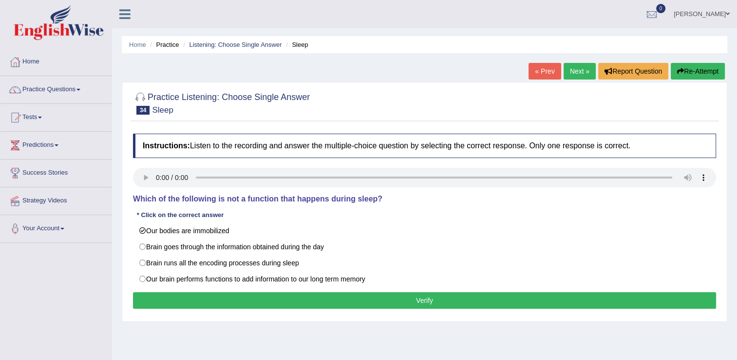
click at [191, 299] on button "Verify" at bounding box center [424, 300] width 583 height 17
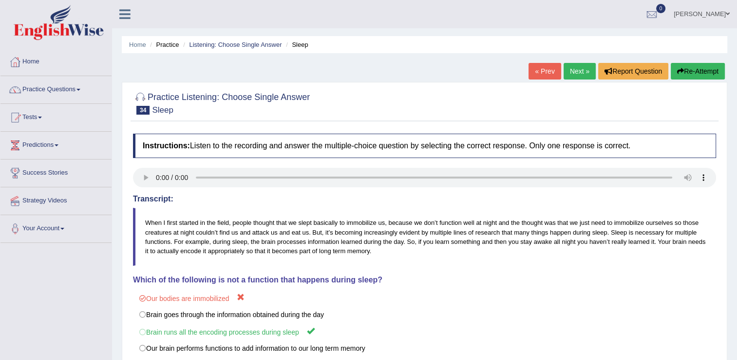
click at [579, 68] on link "Next »" at bounding box center [580, 71] width 32 height 17
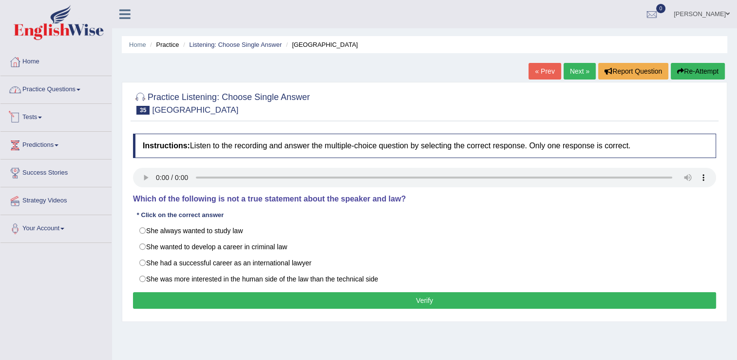
click at [82, 91] on link "Practice Questions" at bounding box center [55, 88] width 111 height 24
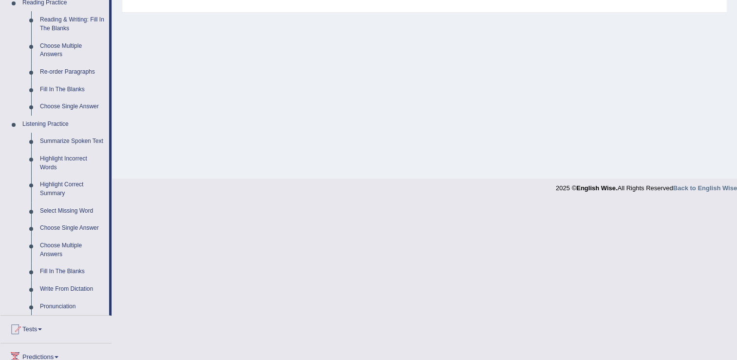
scroll to position [315, 0]
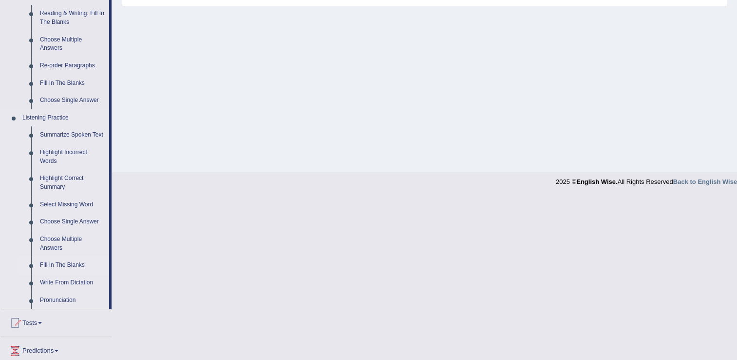
click at [60, 266] on link "Fill In The Blanks" at bounding box center [73, 265] width 74 height 18
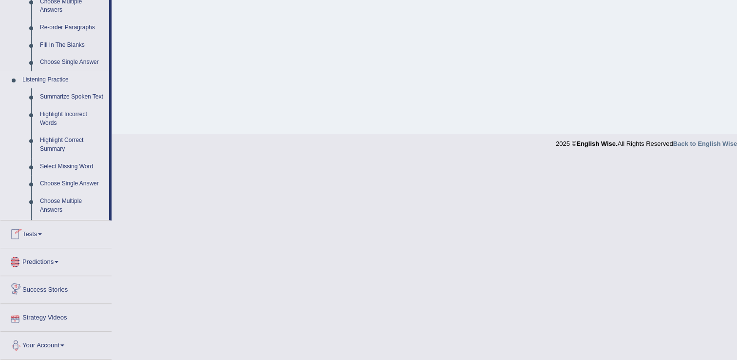
scroll to position [403, 0]
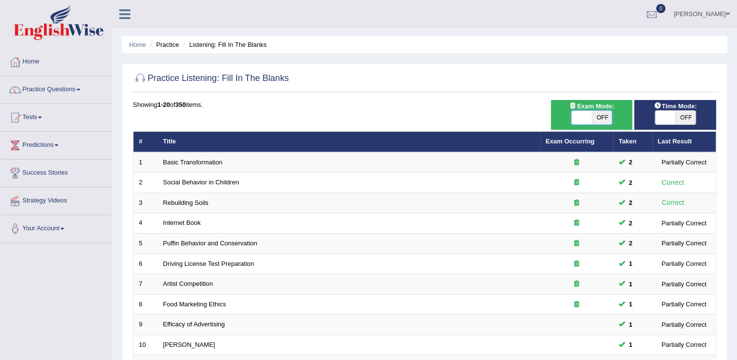
click at [577, 121] on span at bounding box center [582, 118] width 20 height 14
checkbox input "true"
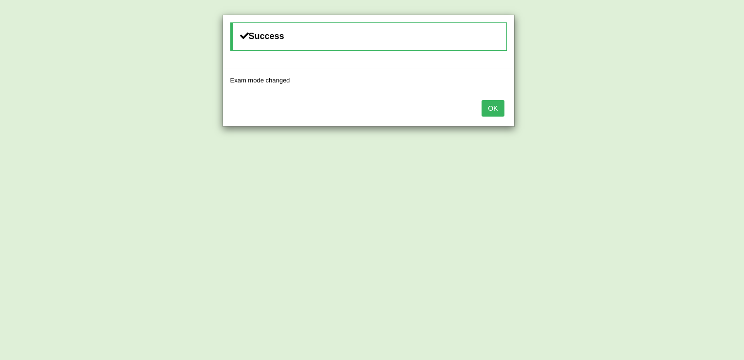
click at [496, 113] on button "OK" at bounding box center [493, 108] width 22 height 17
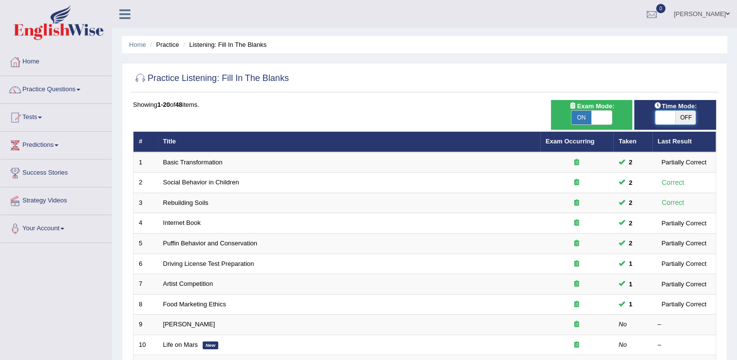
click at [663, 121] on span at bounding box center [665, 118] width 20 height 14
checkbox input "true"
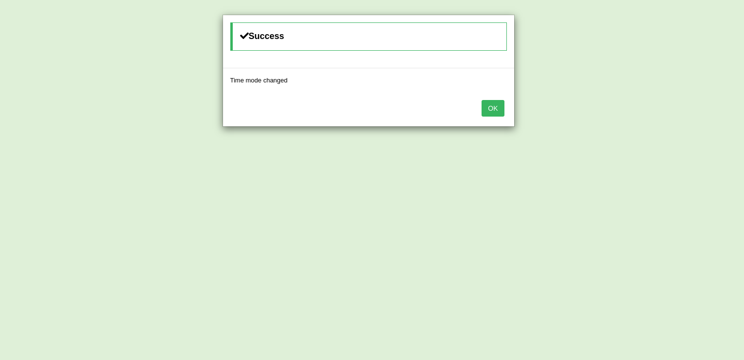
click at [487, 101] on button "OK" at bounding box center [493, 108] width 22 height 17
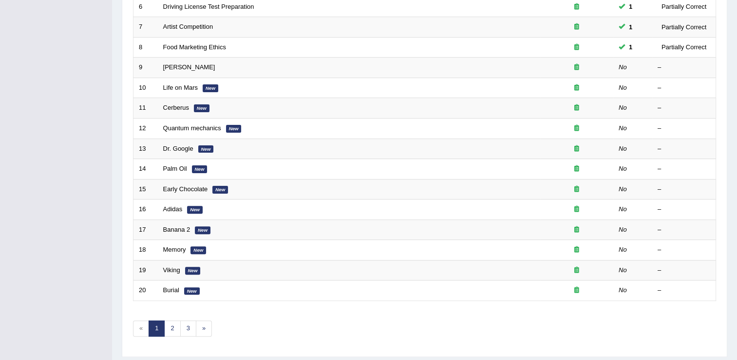
scroll to position [253, 0]
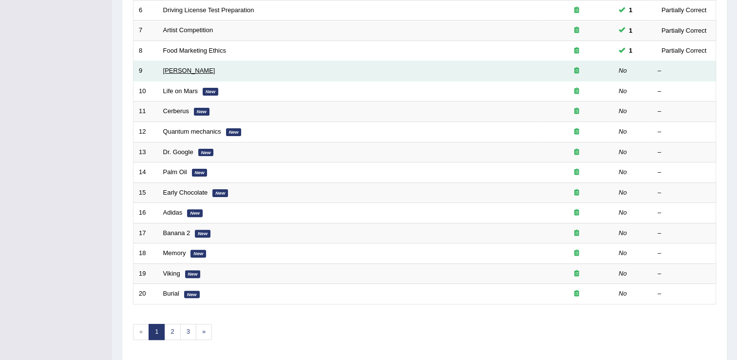
click at [177, 68] on link "Curie" at bounding box center [189, 70] width 52 height 7
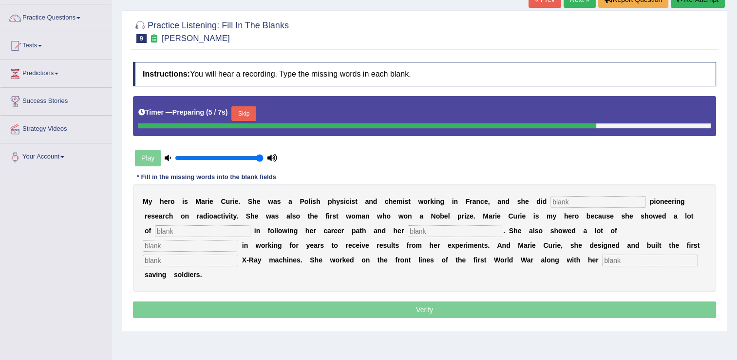
scroll to position [78, 0]
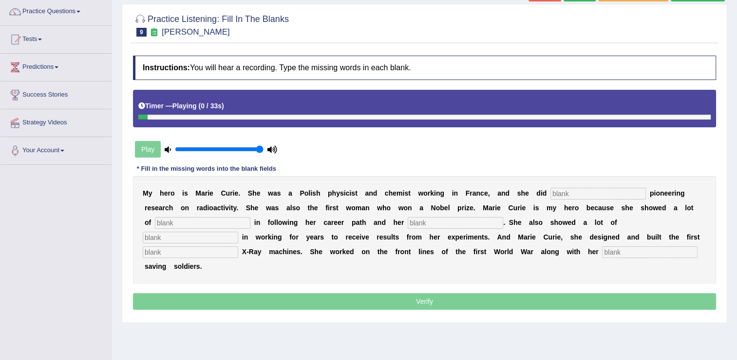
click at [553, 199] on div "M y h e r o i s M a r i e C u r i e . S h e w a s a P o l i s h p h y s i c i s…" at bounding box center [424, 229] width 583 height 107
click at [552, 192] on input "text" at bounding box center [598, 194] width 95 height 12
type input "conducted"
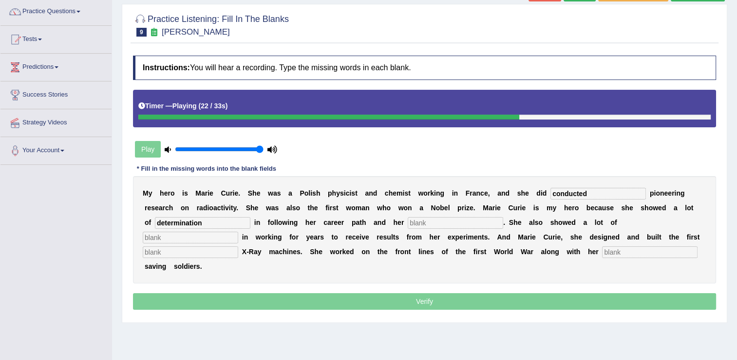
type input "determination"
click at [238, 246] on input "text" at bounding box center [190, 252] width 95 height 12
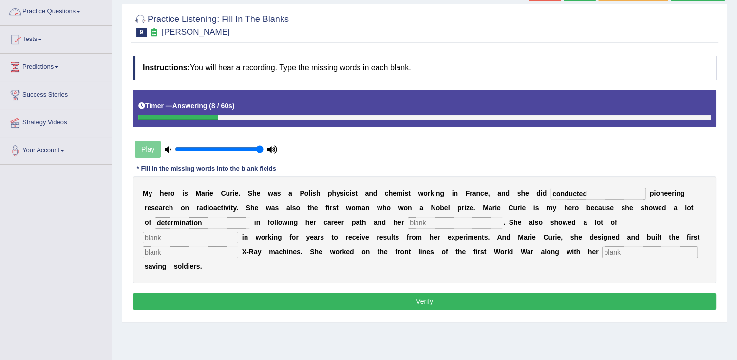
click at [80, 11] on span at bounding box center [78, 12] width 4 height 2
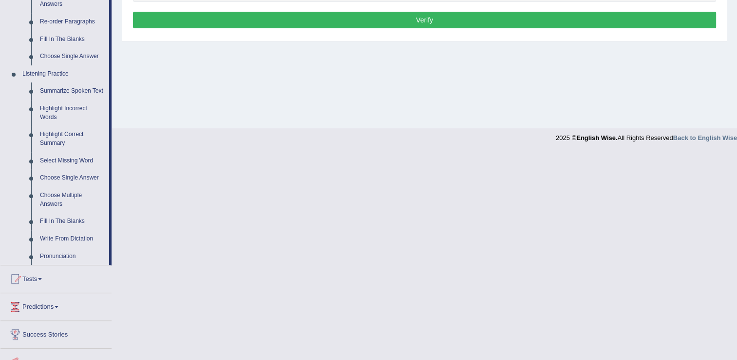
scroll to position [359, 0]
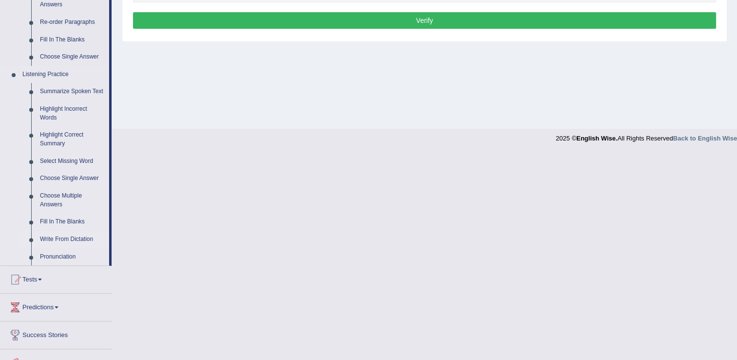
click at [65, 238] on link "Write From Dictation" at bounding box center [73, 239] width 74 height 18
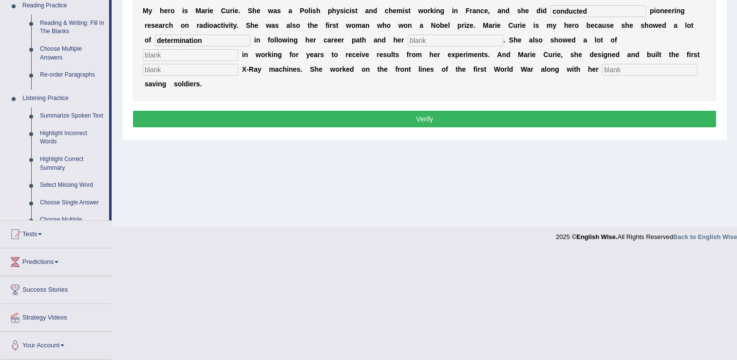
scroll to position [152, 0]
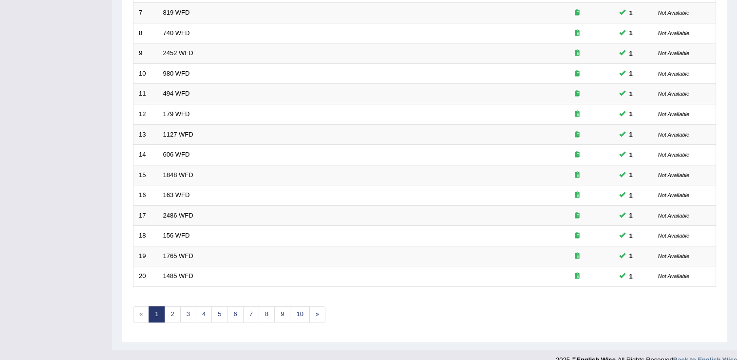
scroll to position [283, 0]
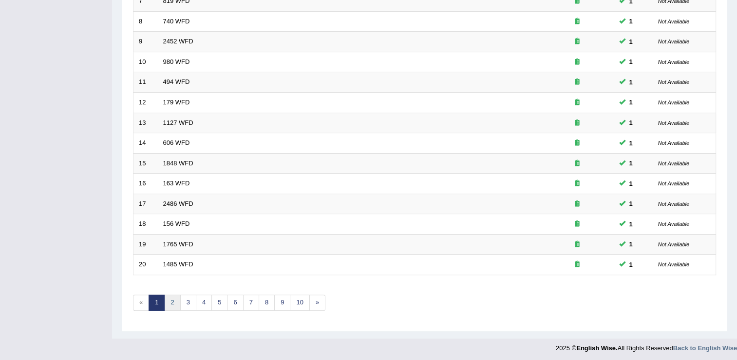
click at [174, 299] on link "2" at bounding box center [172, 302] width 16 height 16
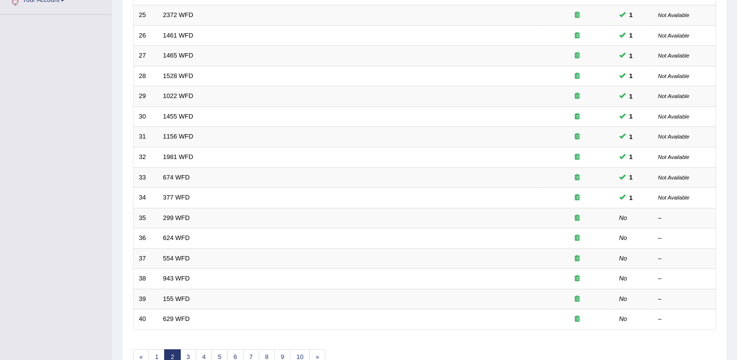
scroll to position [272, 0]
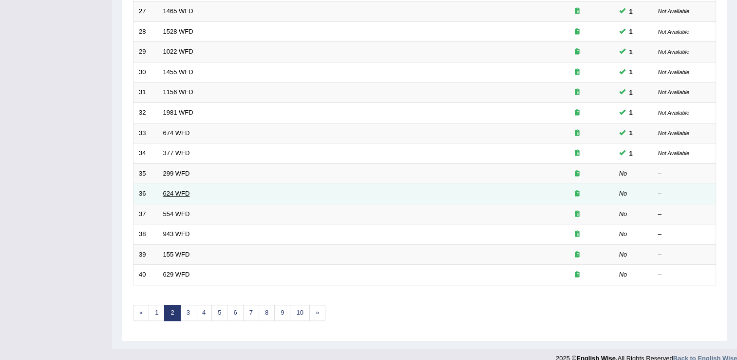
click at [183, 193] on td "624 WFD" at bounding box center [349, 194] width 383 height 20
click at [183, 193] on link "624 WFD" at bounding box center [176, 193] width 27 height 7
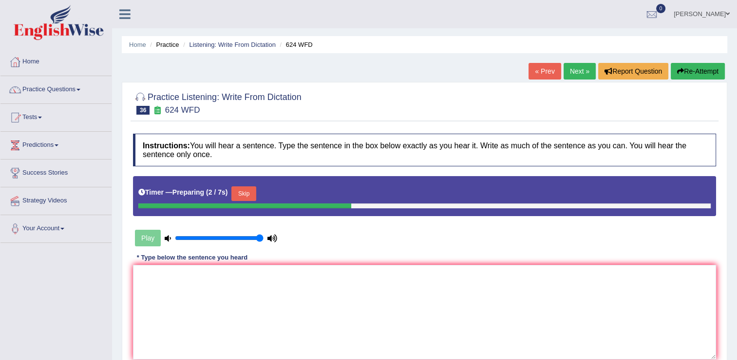
click at [538, 67] on link "« Prev" at bounding box center [545, 71] width 32 height 17
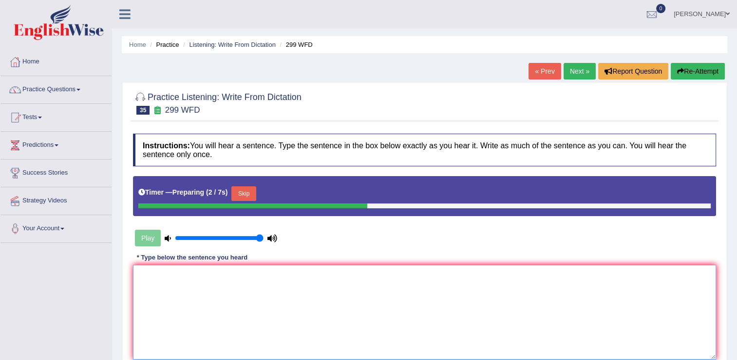
click at [215, 285] on textarea at bounding box center [424, 312] width 583 height 95
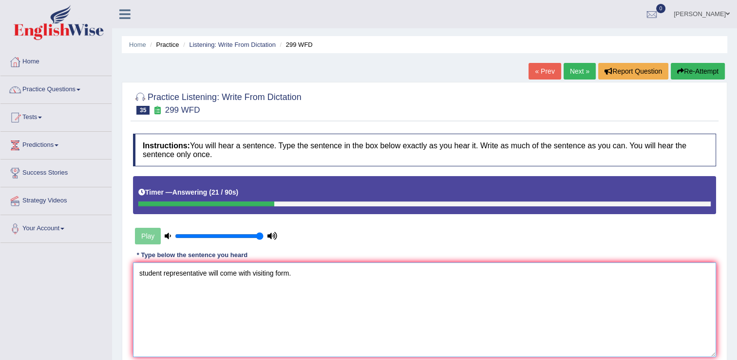
click at [146, 275] on textarea "student representative will come with visiting form." at bounding box center [424, 309] width 583 height 95
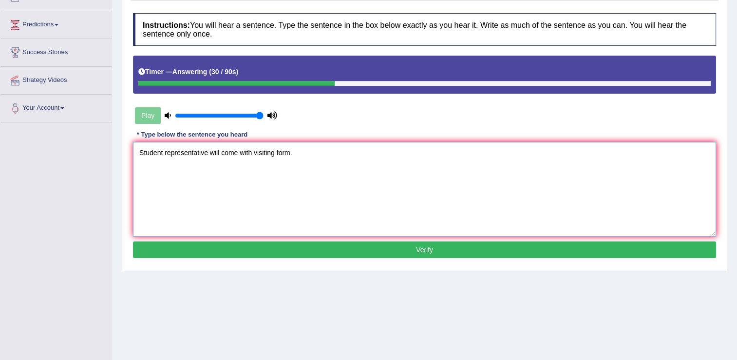
scroll to position [121, 0]
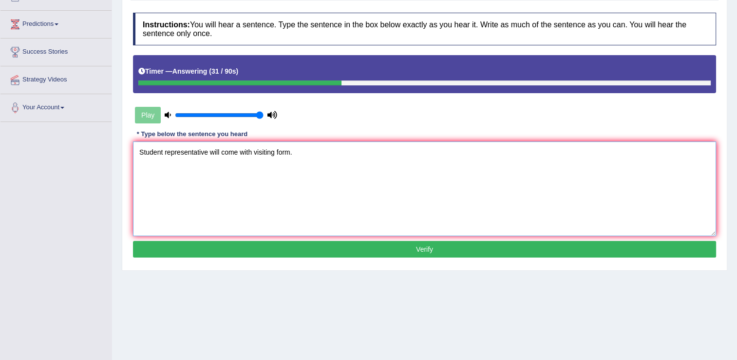
type textarea "Student representative will come with visiting form."
click at [532, 252] on button "Verify" at bounding box center [424, 249] width 583 height 17
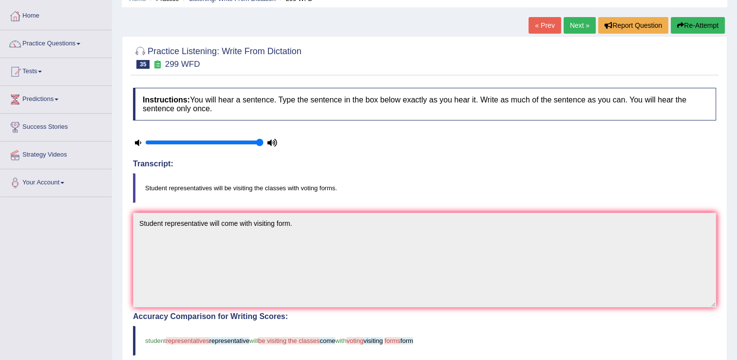
scroll to position [5, 0]
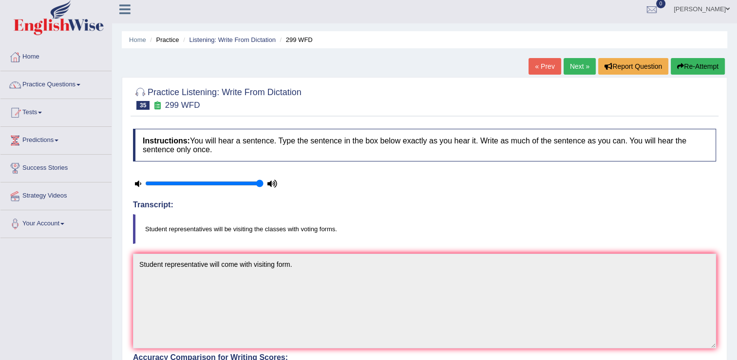
click at [585, 64] on link "Next »" at bounding box center [580, 66] width 32 height 17
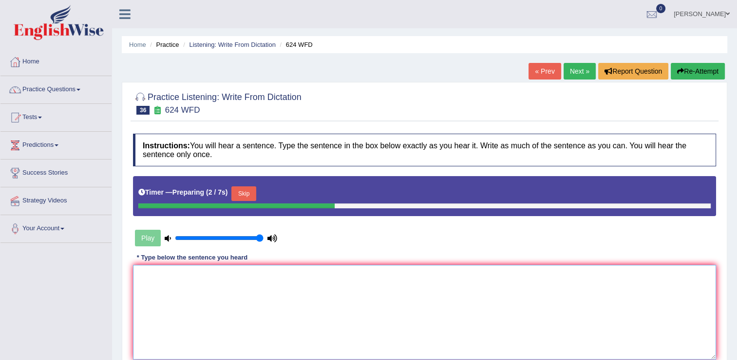
click at [164, 286] on textarea at bounding box center [424, 312] width 583 height 95
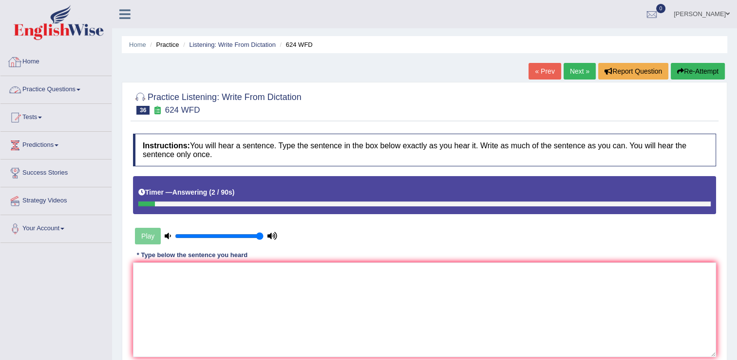
click at [82, 97] on link "Practice Questions" at bounding box center [55, 88] width 111 height 24
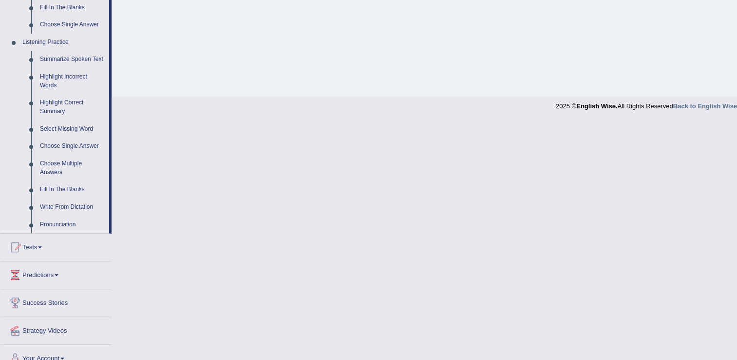
scroll to position [403, 0]
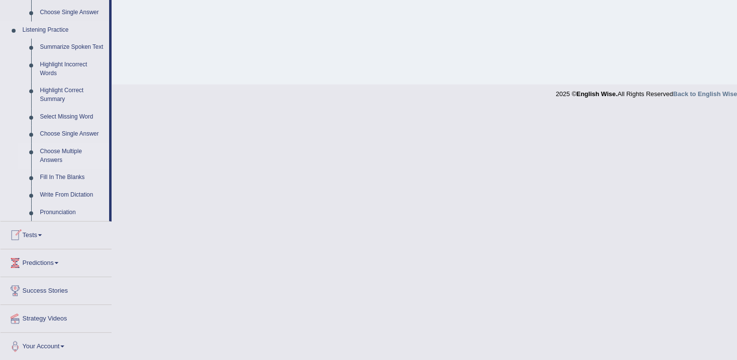
click at [60, 156] on link "Choose Multiple Answers" at bounding box center [73, 156] width 74 height 26
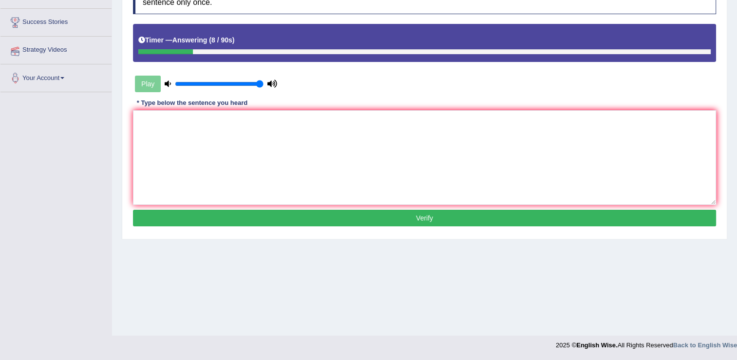
scroll to position [152, 0]
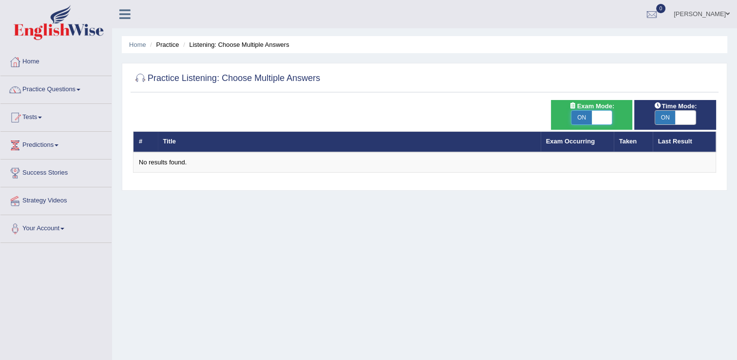
click at [602, 116] on span at bounding box center [602, 118] width 20 height 14
checkbox input "false"
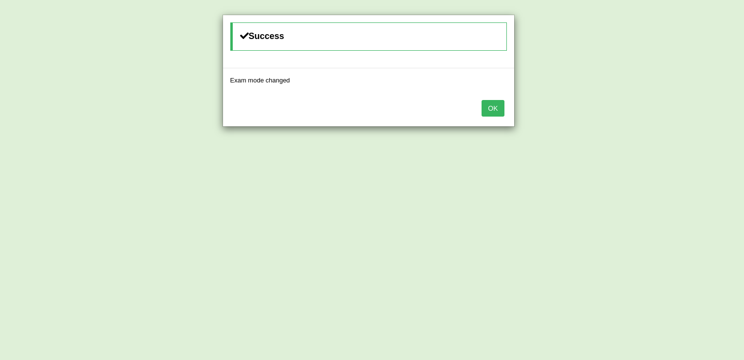
click at [495, 107] on button "OK" at bounding box center [493, 108] width 22 height 17
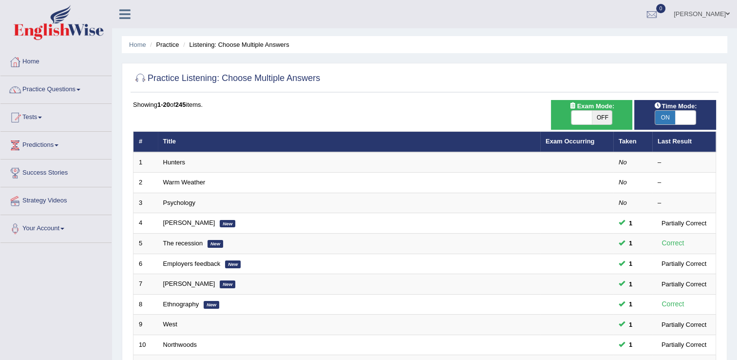
click at [684, 119] on span at bounding box center [685, 118] width 20 height 14
checkbox input "false"
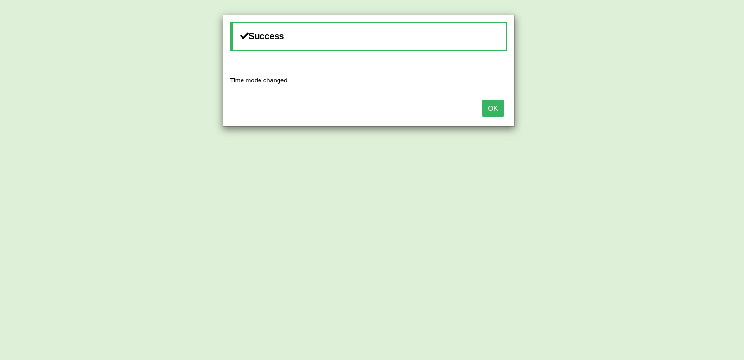
click at [489, 113] on button "OK" at bounding box center [493, 108] width 22 height 17
